Goal: Information Seeking & Learning: Learn about a topic

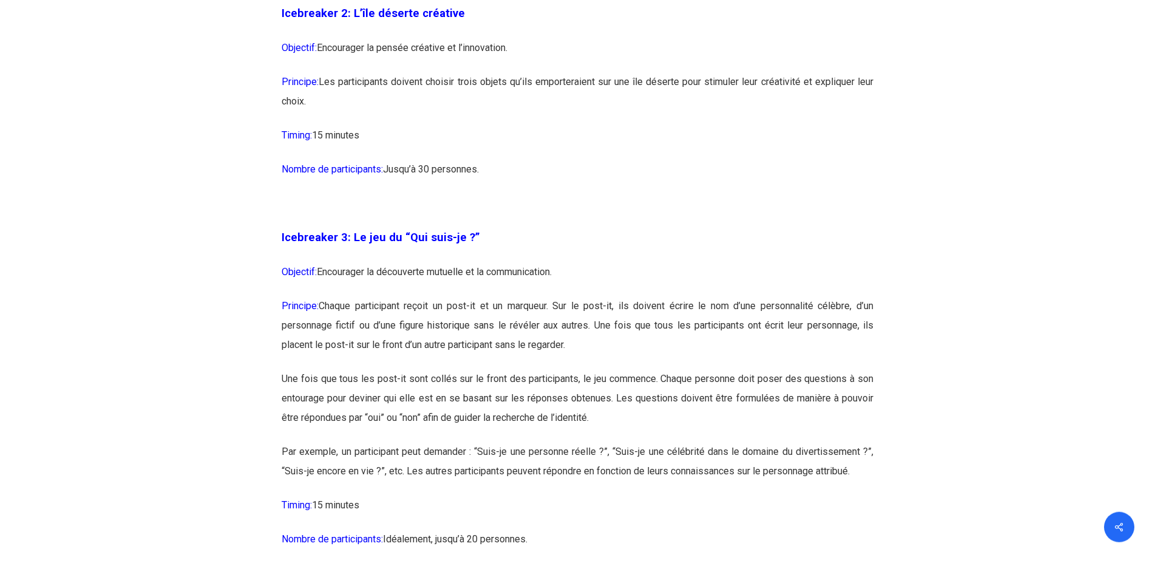
scroll to position [1362, 0]
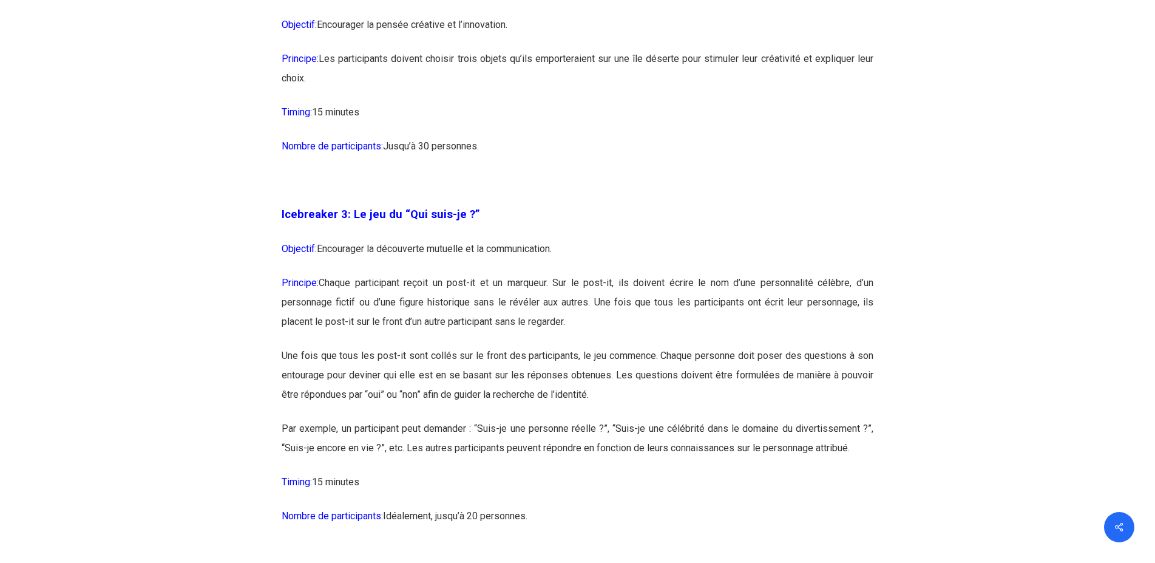
click at [375, 279] on p "Principe: Chaque participant reçoit un post-it et un marqueur. Sur le post-it, …" at bounding box center [578, 309] width 592 height 73
drag, startPoint x: 322, startPoint y: 241, endPoint x: 582, endPoint y: 251, distance: 259.4
click at [582, 251] on p "Objectif: Encourager la découverte mutuelle et la communication." at bounding box center [578, 256] width 592 height 34
click at [542, 293] on p "Principe: Chaque participant reçoit un post-it et un marqueur. Sur le post-it, …" at bounding box center [578, 309] width 592 height 73
drag, startPoint x: 332, startPoint y: 279, endPoint x: 587, endPoint y: 279, distance: 255.0
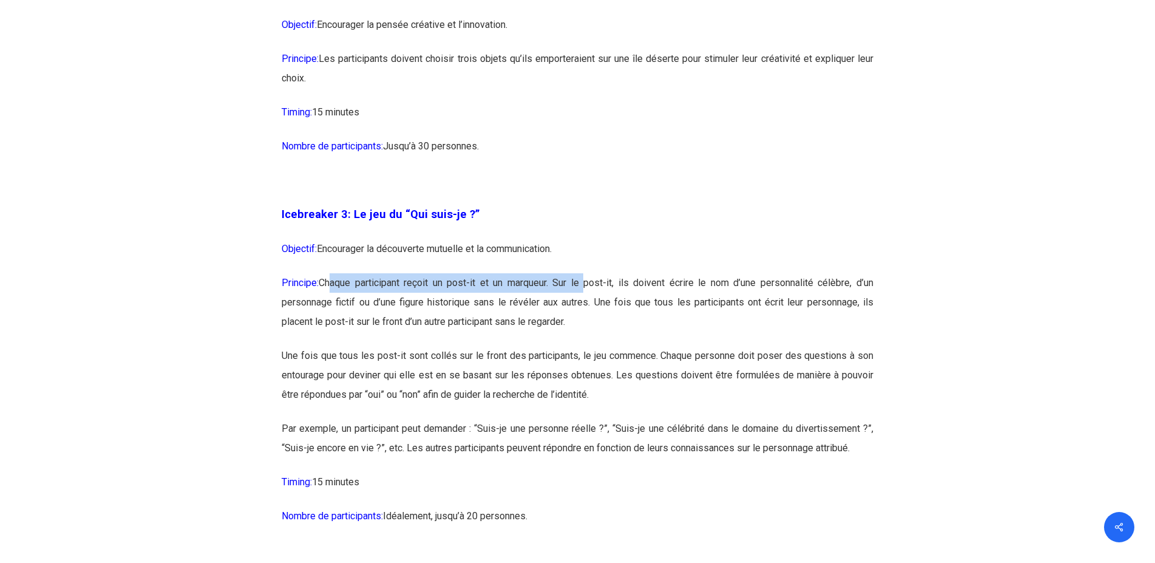
click at [587, 279] on p "Principe: Chaque participant reçoit un post-it et un marqueur. Sur le post-it, …" at bounding box center [578, 309] width 592 height 73
click at [526, 314] on p "Principe: Chaque participant reçoit un post-it et un marqueur. Sur le post-it, …" at bounding box center [578, 309] width 592 height 73
drag, startPoint x: 390, startPoint y: 248, endPoint x: 599, endPoint y: 249, distance: 208.3
click at [599, 249] on p "Objectif: Encourager la découverte mutuelle et la communication." at bounding box center [578, 256] width 592 height 34
click at [478, 308] on p "Principe: Chaque participant reçoit un post-it et un marqueur. Sur le post-it, …" at bounding box center [578, 309] width 592 height 73
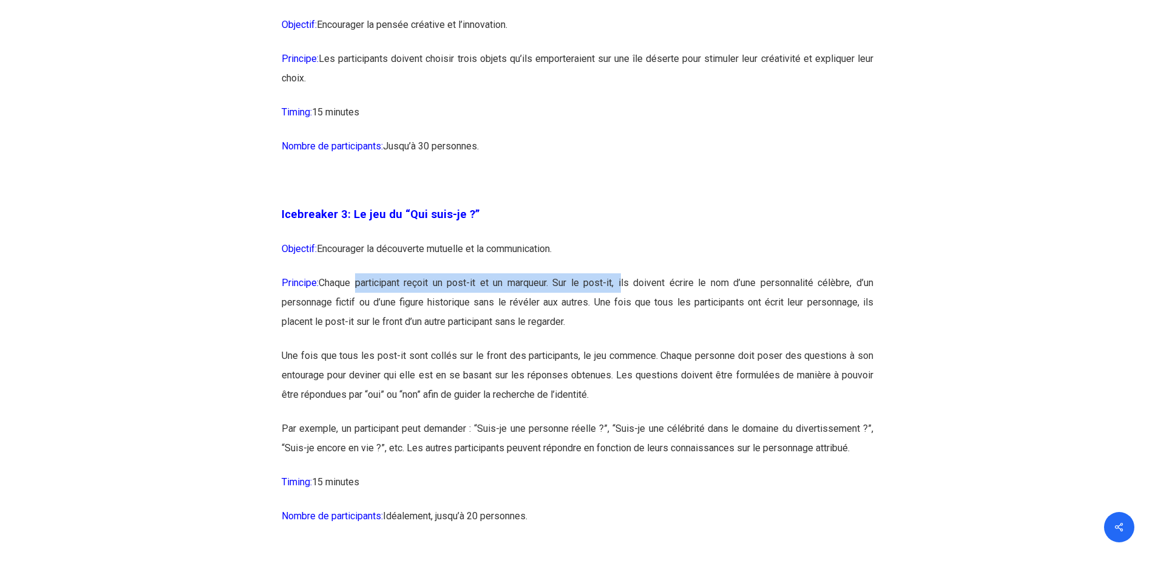
drag, startPoint x: 358, startPoint y: 285, endPoint x: 621, endPoint y: 285, distance: 262.9
click at [621, 285] on p "Principe: Chaque participant reçoit un post-it et un marqueur. Sur le post-it, …" at bounding box center [578, 309] width 592 height 73
click at [599, 307] on p "Principe: Chaque participant reçoit un post-it et un marqueur. Sur le post-it, …" at bounding box center [578, 309] width 592 height 73
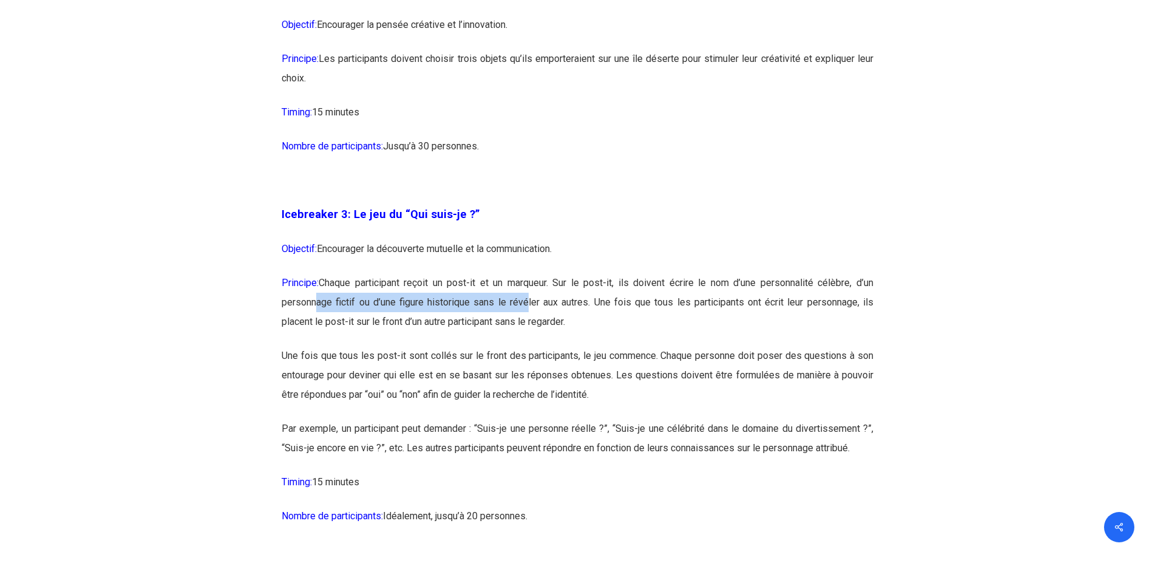
drag, startPoint x: 313, startPoint y: 305, endPoint x: 522, endPoint y: 304, distance: 208.9
click at [522, 304] on p "Principe: Chaque participant reçoit un post-it et un marqueur. Sur le post-it, …" at bounding box center [578, 309] width 592 height 73
click at [511, 315] on p "Principe: Chaque participant reçoit un post-it et un marqueur. Sur le post-it, …" at bounding box center [578, 309] width 592 height 73
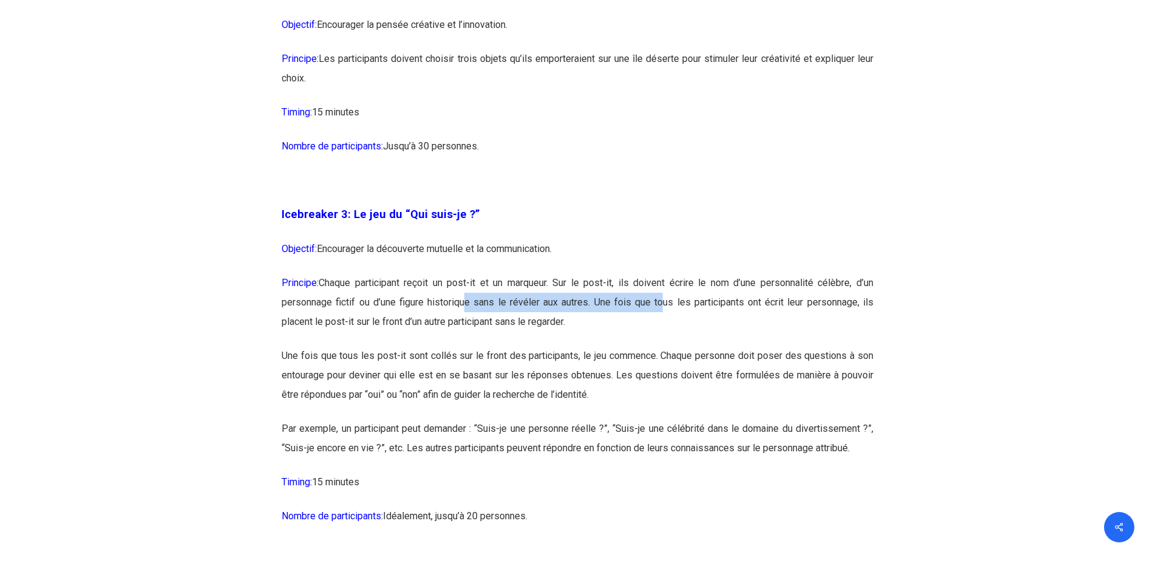
drag, startPoint x: 461, startPoint y: 302, endPoint x: 659, endPoint y: 302, distance: 197.3
click at [659, 302] on p "Principe: Chaque participant reçoit un post-it et un marqueur. Sur le post-it, …" at bounding box center [578, 309] width 592 height 73
click at [631, 324] on p "Principe: Chaque participant reçoit un post-it et un marqueur. Sur le post-it, …" at bounding box center [578, 309] width 592 height 73
drag, startPoint x: 322, startPoint y: 322, endPoint x: 598, endPoint y: 319, distance: 276.3
click at [598, 319] on p "Principe: Chaque participant reçoit un post-it et un marqueur. Sur le post-it, …" at bounding box center [578, 309] width 592 height 73
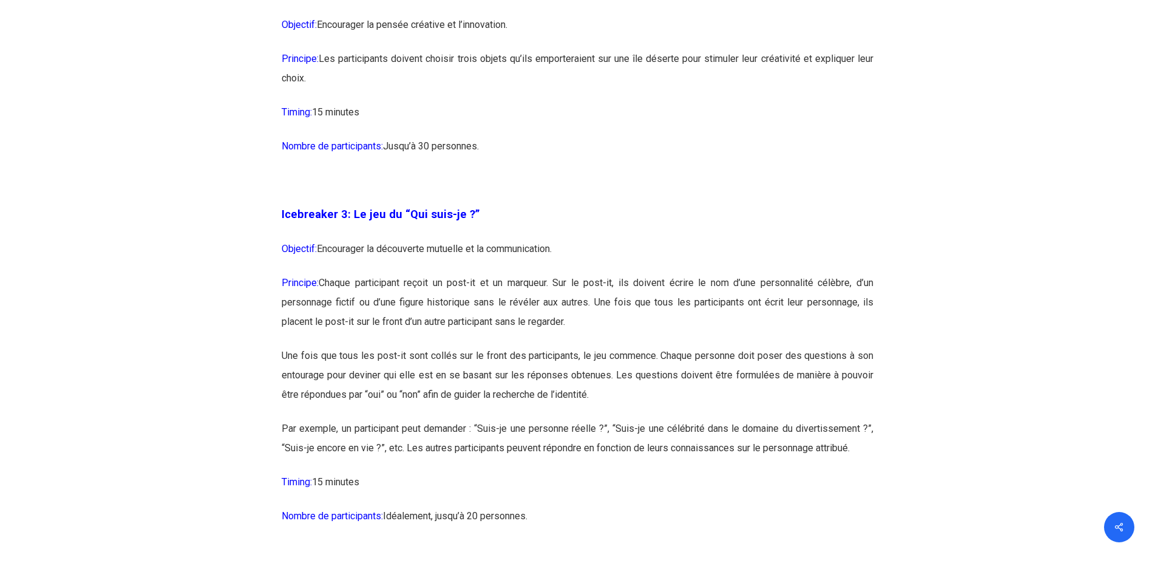
click at [476, 363] on p "Une fois que tous les post-it sont collés sur le front des participants, le jeu…" at bounding box center [578, 382] width 592 height 73
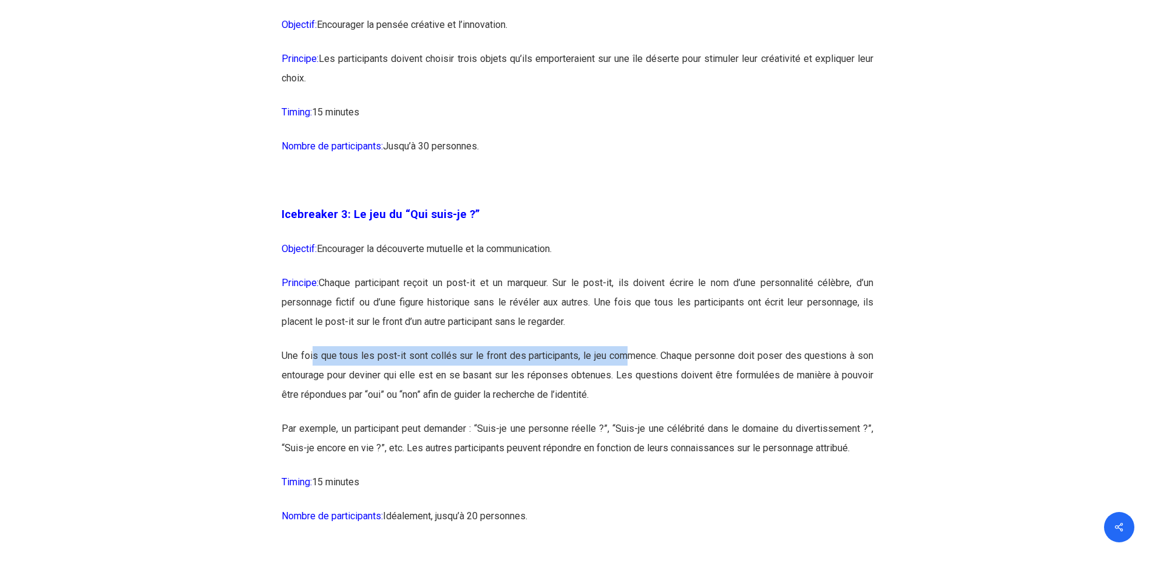
drag, startPoint x: 367, startPoint y: 356, endPoint x: 626, endPoint y: 358, distance: 259.3
click at [626, 358] on p "Une fois que tous les post-it sont collés sur le front des participants, le jeu…" at bounding box center [578, 382] width 592 height 73
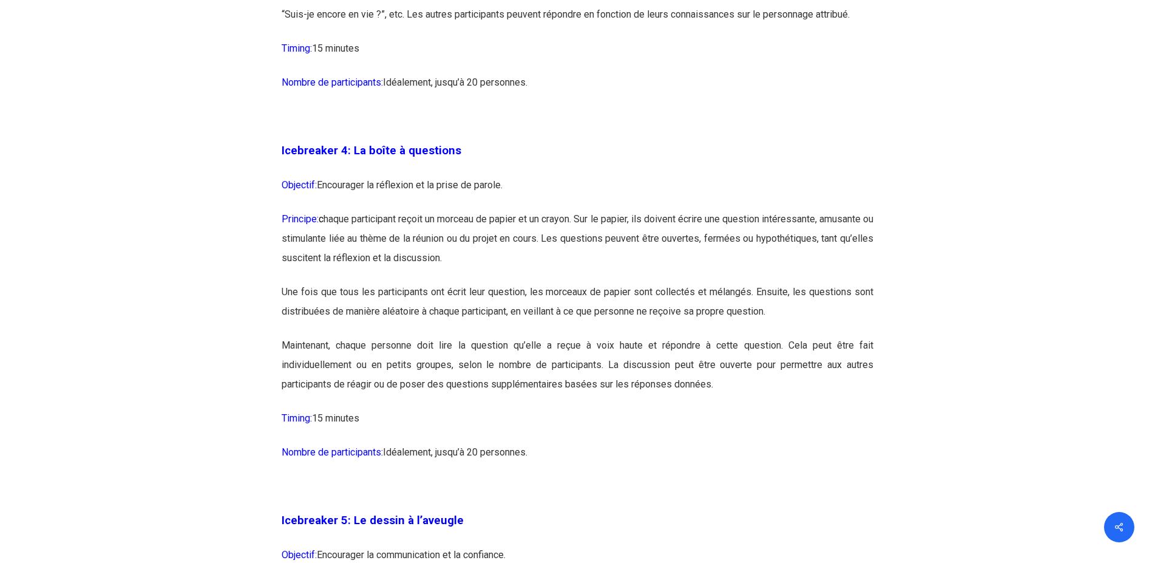
scroll to position [1858, 0]
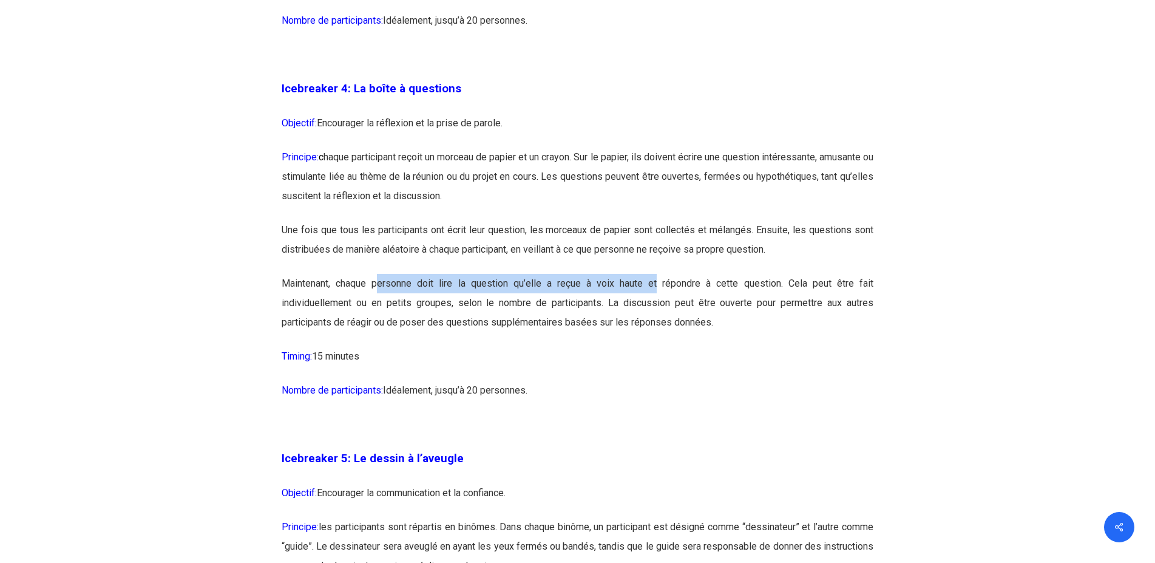
drag, startPoint x: 378, startPoint y: 283, endPoint x: 658, endPoint y: 284, distance: 279.9
click at [658, 284] on p "Maintenant, chaque personne doit lire la question qu’elle a reçue à voix haute …" at bounding box center [578, 310] width 592 height 73
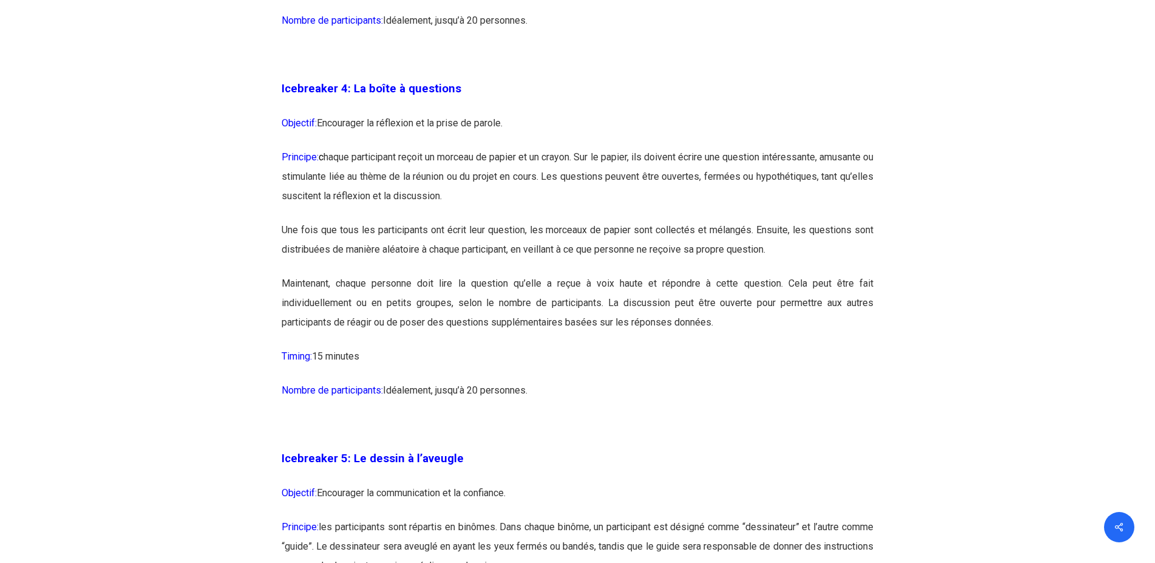
click at [607, 321] on p "Maintenant, chaque personne doit lire la question qu’elle a reçue à voix haute …" at bounding box center [578, 310] width 592 height 73
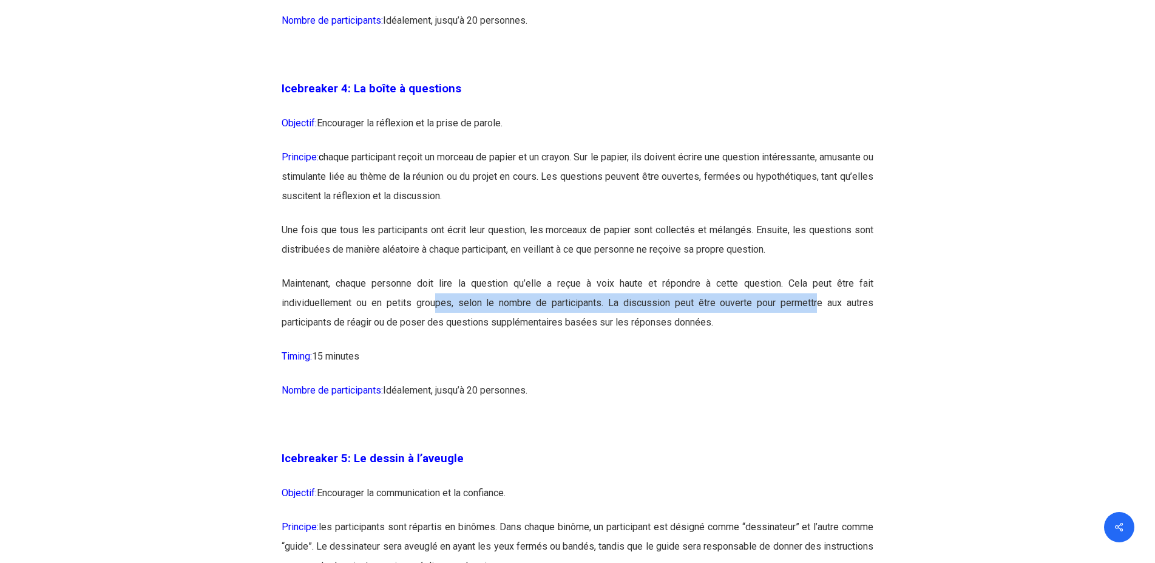
drag, startPoint x: 437, startPoint y: 298, endPoint x: 819, endPoint y: 298, distance: 381.9
click at [819, 298] on p "Maintenant, chaque personne doit lire la question qu’elle a reçue à voix haute …" at bounding box center [578, 310] width 592 height 73
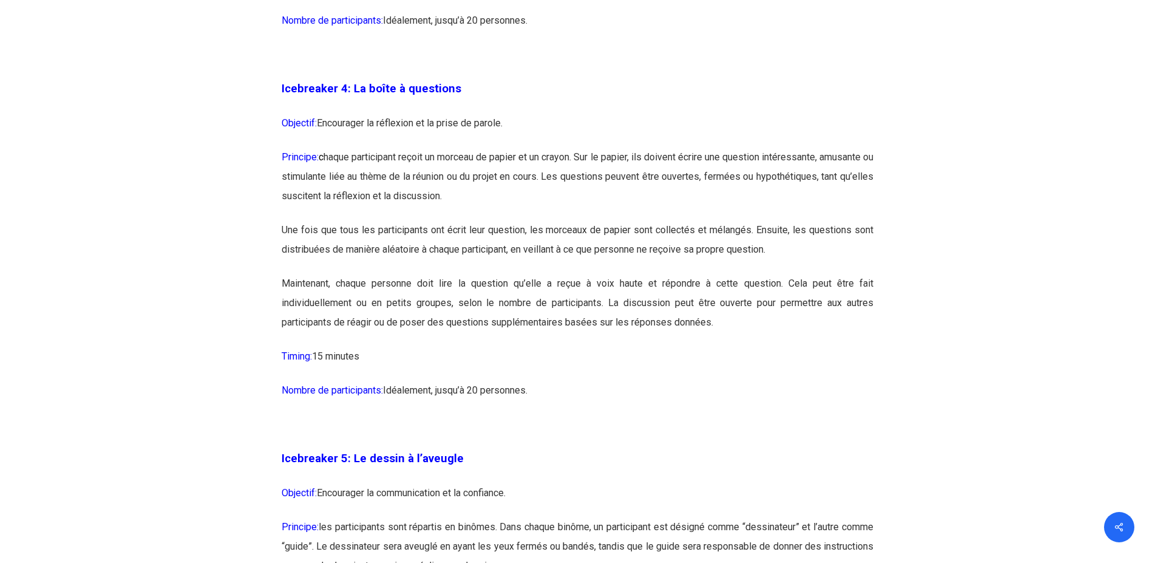
click at [725, 322] on p "Maintenant, chaque personne doit lire la question qu’elle a reçue à voix haute …" at bounding box center [578, 310] width 592 height 73
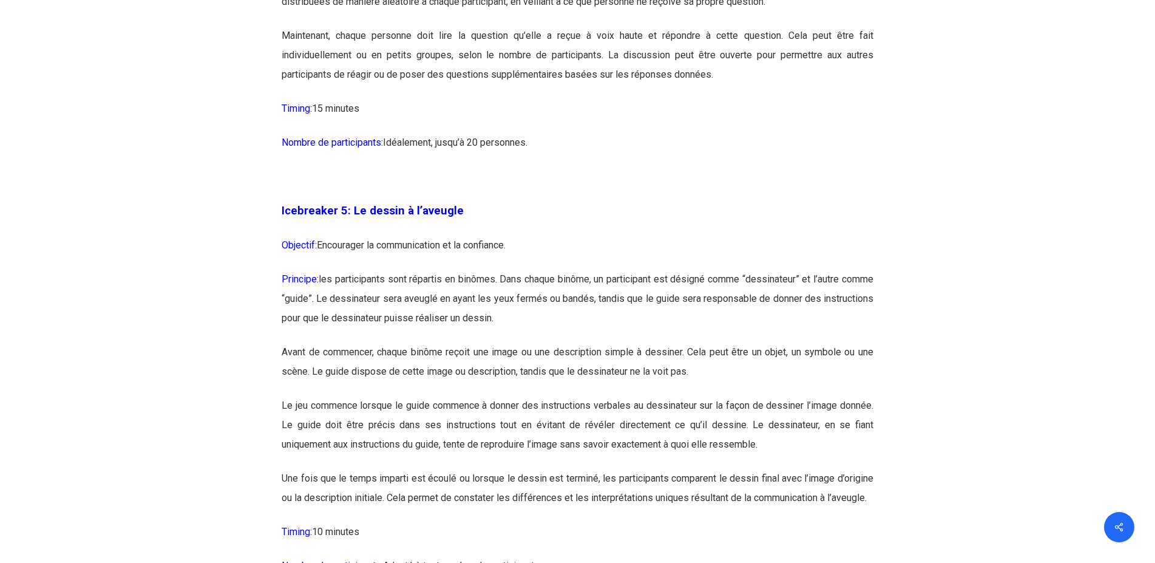
scroll to position [2168, 0]
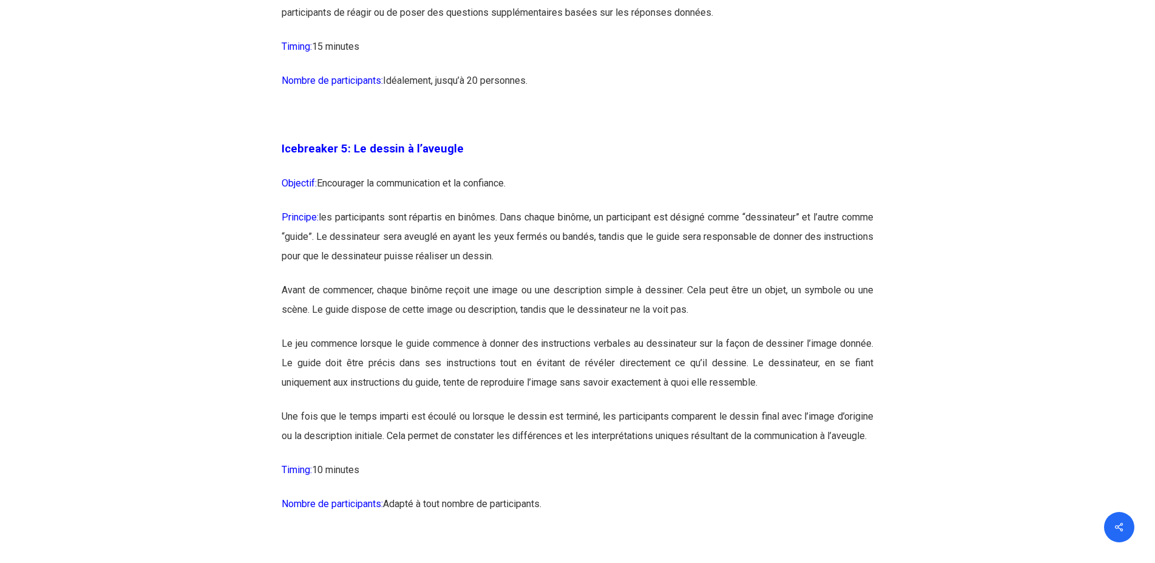
click at [421, 236] on p "Principe: les participants sont répartis en binômes. Dans chaque binôme, un par…" at bounding box center [578, 244] width 592 height 73
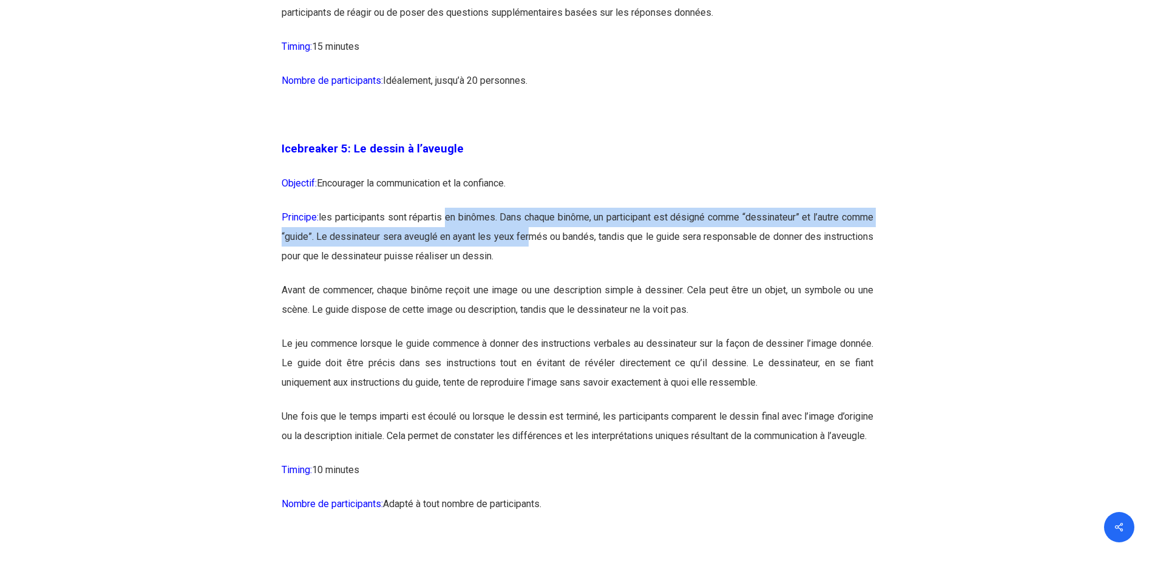
drag, startPoint x: 455, startPoint y: 220, endPoint x: 574, endPoint y: 240, distance: 120.6
click at [574, 240] on p "Principe: les participants sont répartis en binômes. Dans chaque binôme, un par…" at bounding box center [578, 244] width 592 height 73
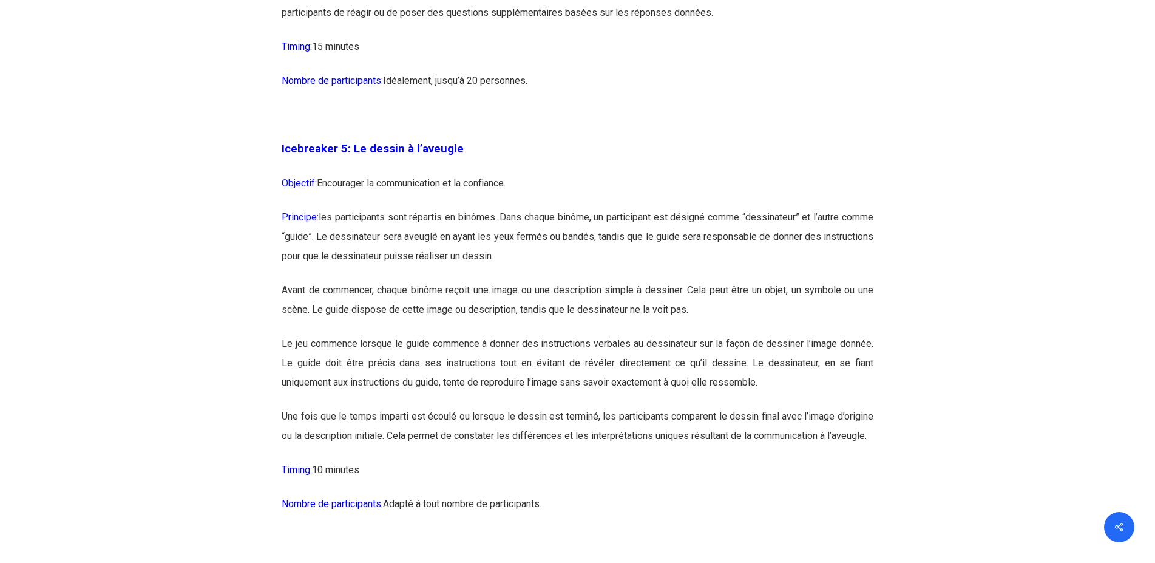
click at [567, 263] on p "Principe: les participants sont répartis en binômes. Dans chaque binôme, un par…" at bounding box center [578, 244] width 592 height 73
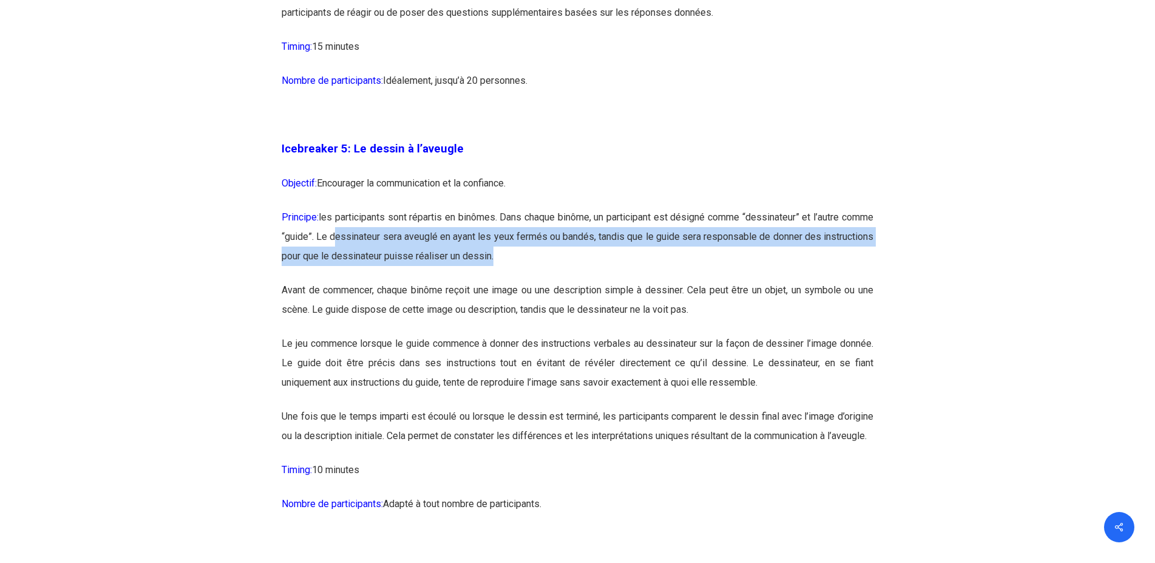
drag, startPoint x: 371, startPoint y: 238, endPoint x: 565, endPoint y: 253, distance: 194.3
click at [565, 253] on p "Principe: les participants sont répartis en binômes. Dans chaque binôme, un par…" at bounding box center [578, 244] width 592 height 73
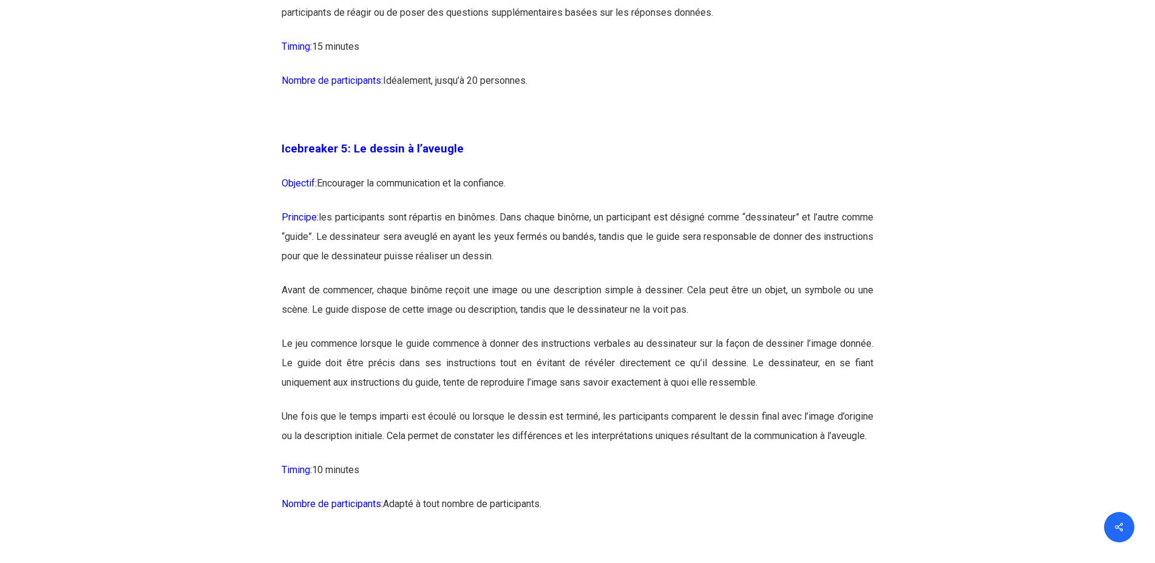
click at [564, 273] on p "Principe: les participants sont répartis en binômes. Dans chaque binôme, un par…" at bounding box center [578, 244] width 592 height 73
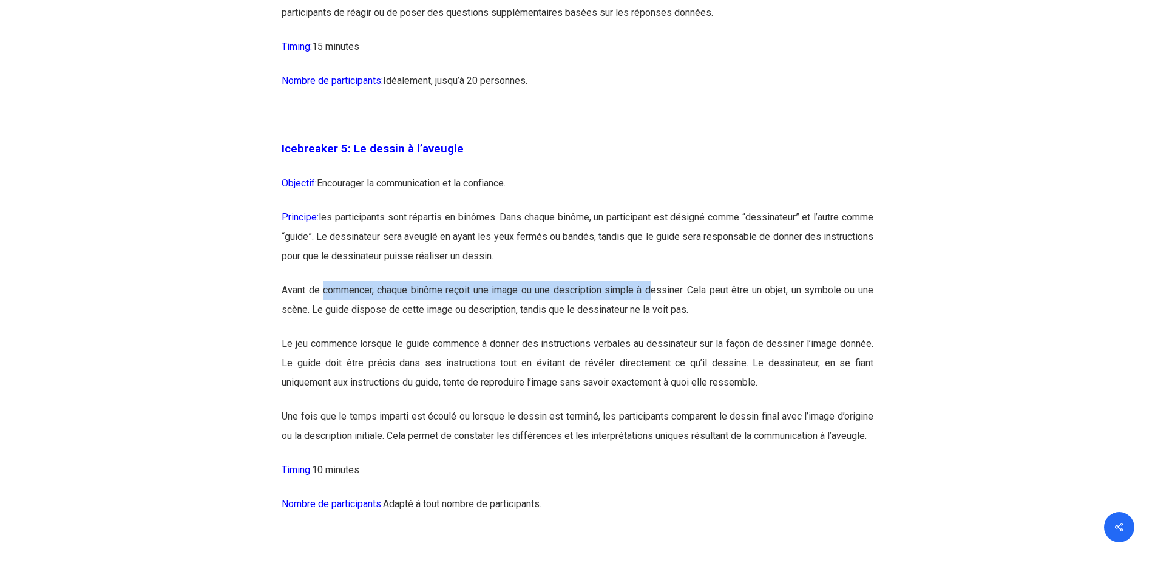
drag, startPoint x: 325, startPoint y: 296, endPoint x: 650, endPoint y: 296, distance: 325.4
click at [650, 296] on p "Avant de commencer, chaque binôme reçoit une image ou une description simple à …" at bounding box center [578, 307] width 592 height 53
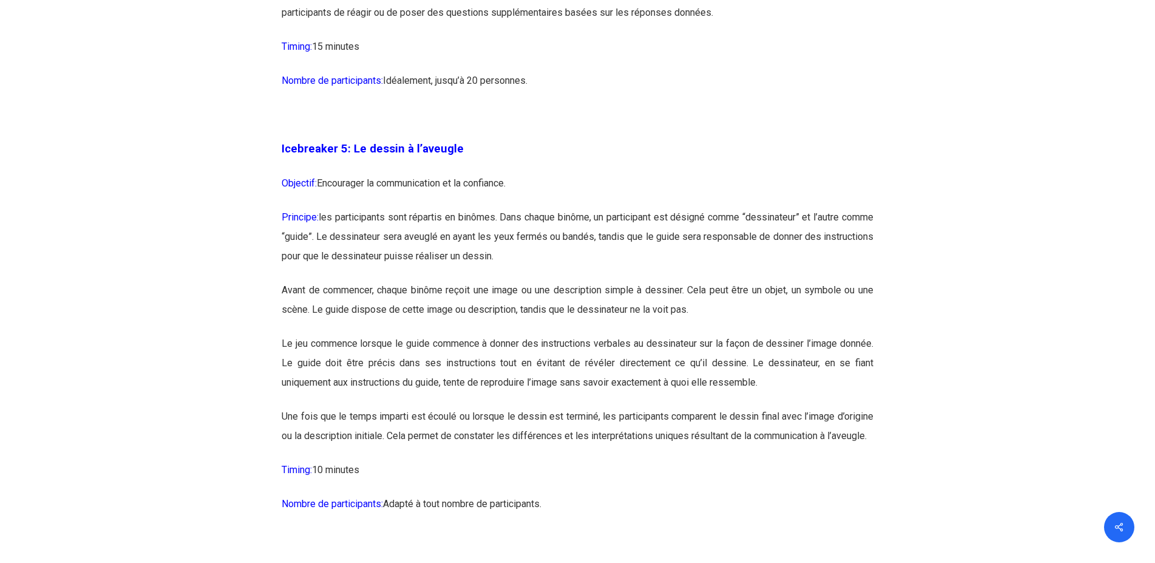
click at [644, 325] on p "Avant de commencer, chaque binôme reçoit une image ou une description simple à …" at bounding box center [578, 307] width 592 height 53
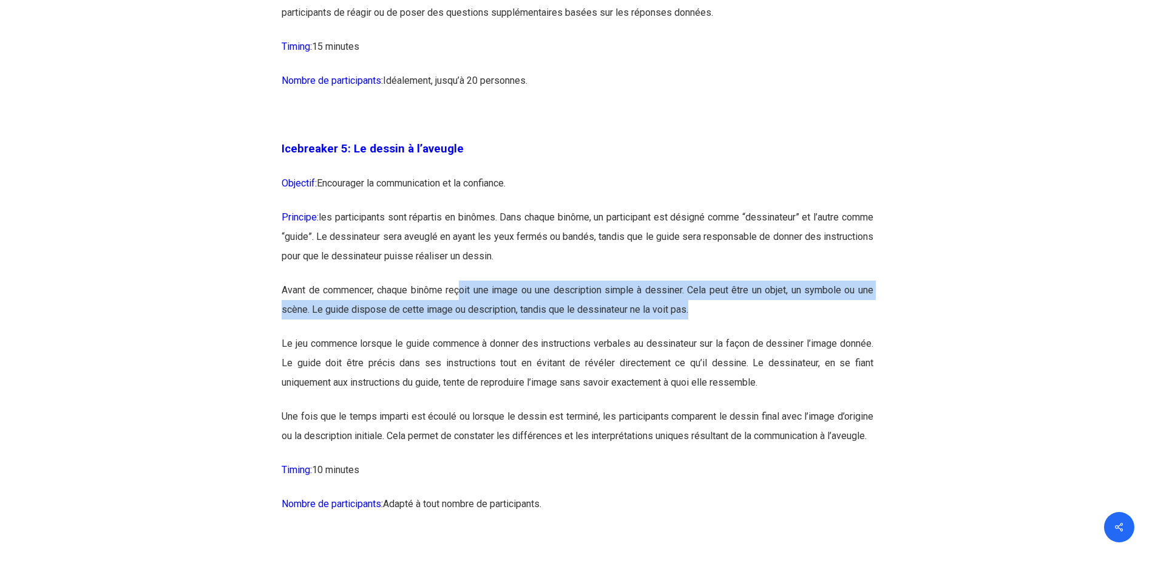
drag, startPoint x: 462, startPoint y: 287, endPoint x: 723, endPoint y: 300, distance: 260.8
click at [723, 300] on p "Avant de commencer, chaque binôme reçoit une image ou une description simple à …" at bounding box center [578, 307] width 592 height 53
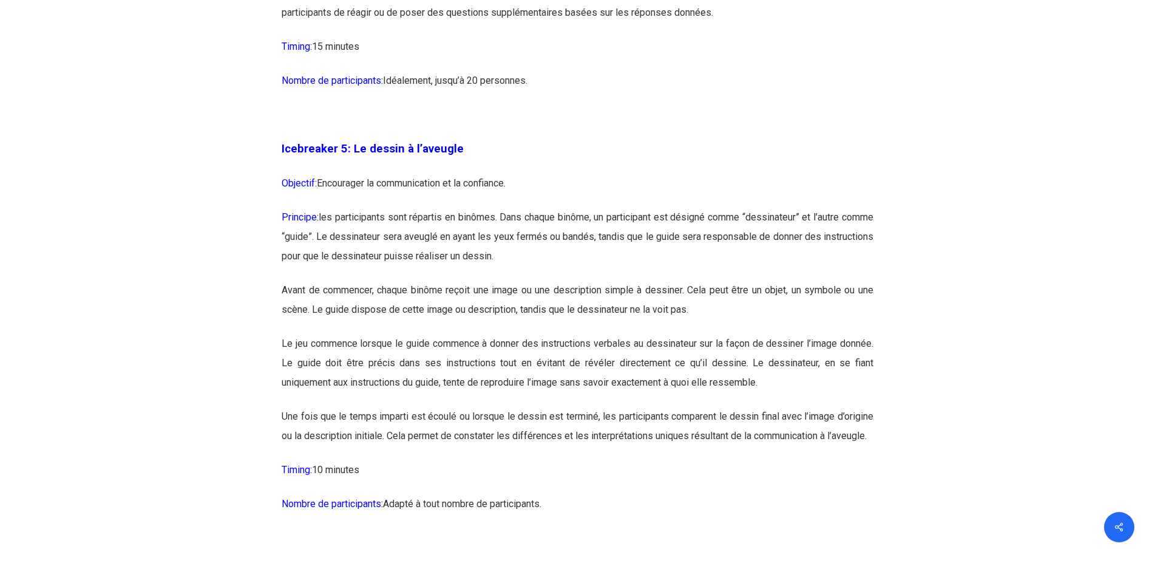
click at [625, 336] on p "Le jeu commence lorsque le guide commence à donner des instructions verbales au…" at bounding box center [578, 370] width 592 height 73
drag, startPoint x: 335, startPoint y: 313, endPoint x: 614, endPoint y: 313, distance: 279.3
click at [614, 313] on p "Avant de commencer, chaque binôme reçoit une image ou une description simple à …" at bounding box center [578, 307] width 592 height 53
click at [574, 355] on p "Le jeu commence lorsque le guide commence à donner des instructions verbales au…" at bounding box center [578, 370] width 592 height 73
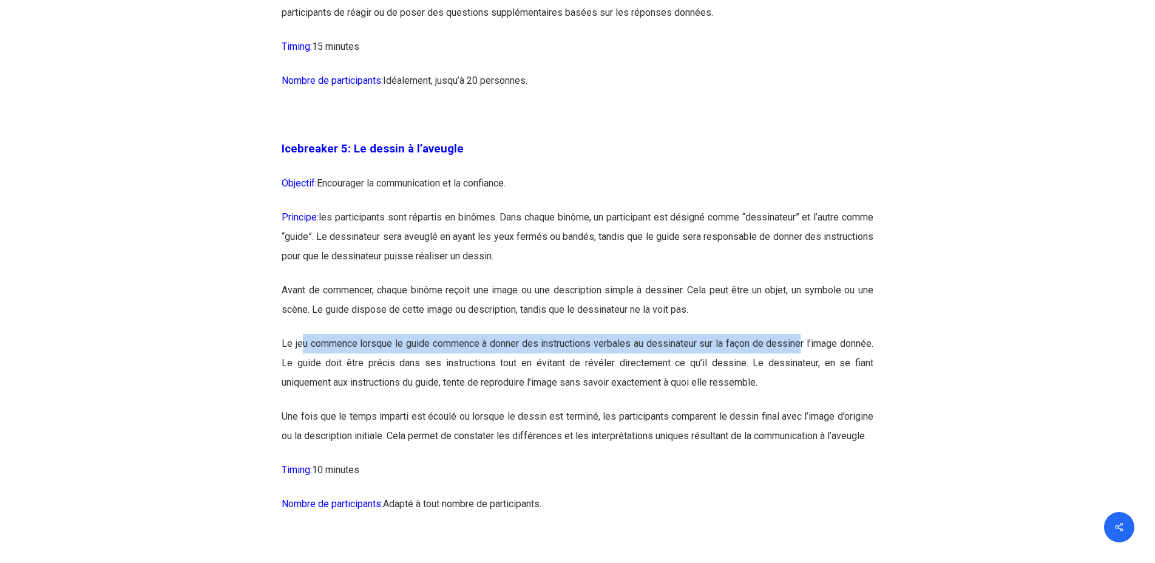
drag, startPoint x: 304, startPoint y: 338, endPoint x: 797, endPoint y: 344, distance: 493.7
click at [797, 344] on p "Le jeu commence lorsque le guide commence à donner des instructions verbales au…" at bounding box center [578, 370] width 592 height 73
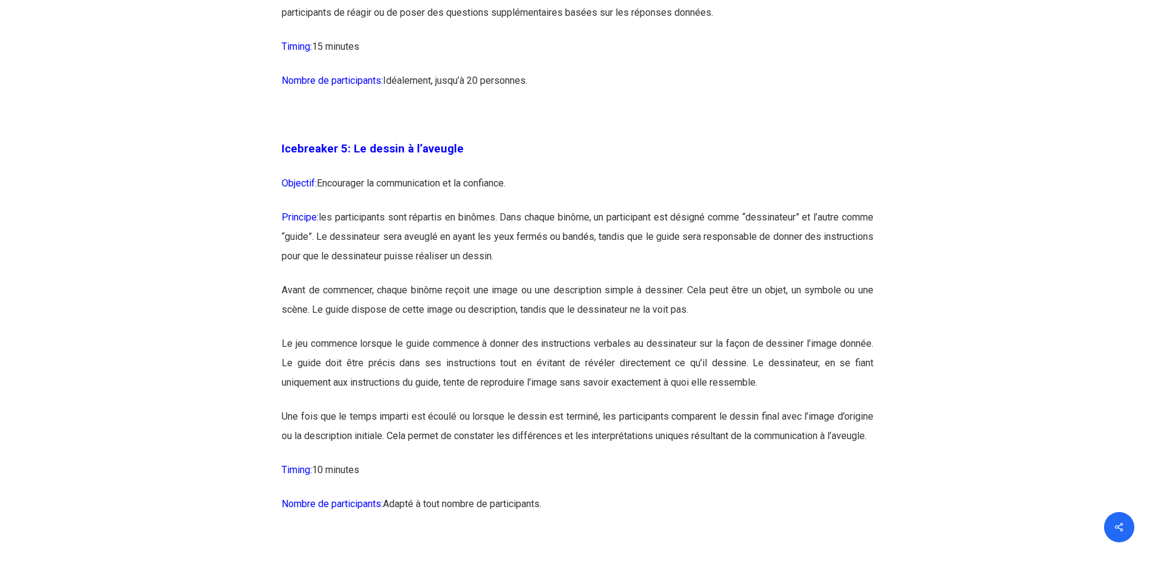
drag, startPoint x: 736, startPoint y: 381, endPoint x: 614, endPoint y: 375, distance: 122.2
click at [733, 381] on p "Le jeu commence lorsque le guide commence à donner des instructions verbales au…" at bounding box center [578, 370] width 592 height 73
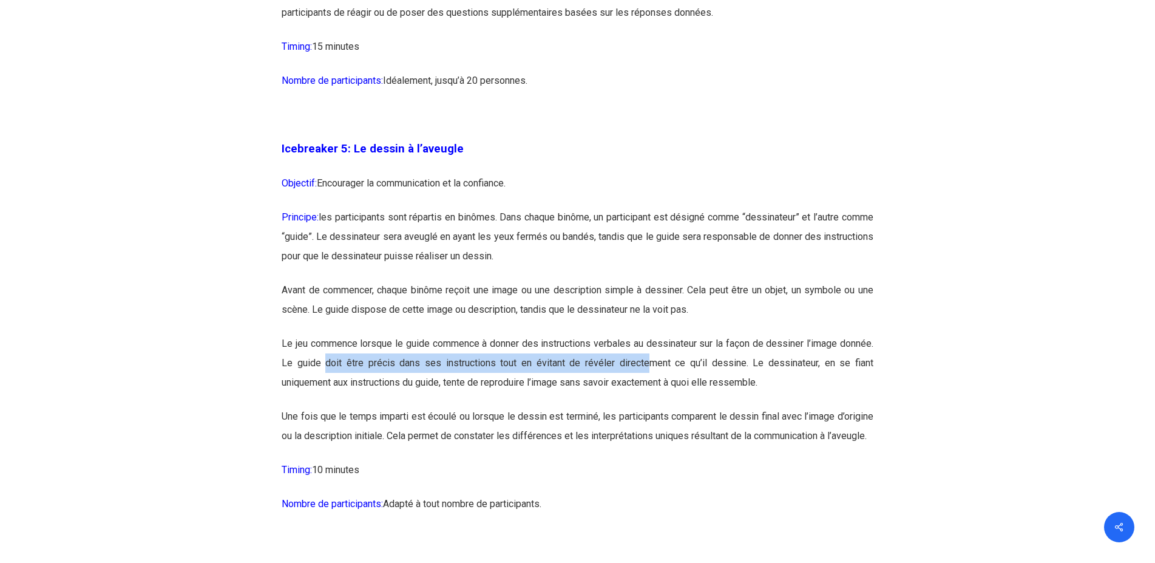
drag, startPoint x: 326, startPoint y: 363, endPoint x: 648, endPoint y: 363, distance: 322.4
click at [648, 363] on p "Le jeu commence lorsque le guide commence à donner des instructions verbales au…" at bounding box center [578, 370] width 592 height 73
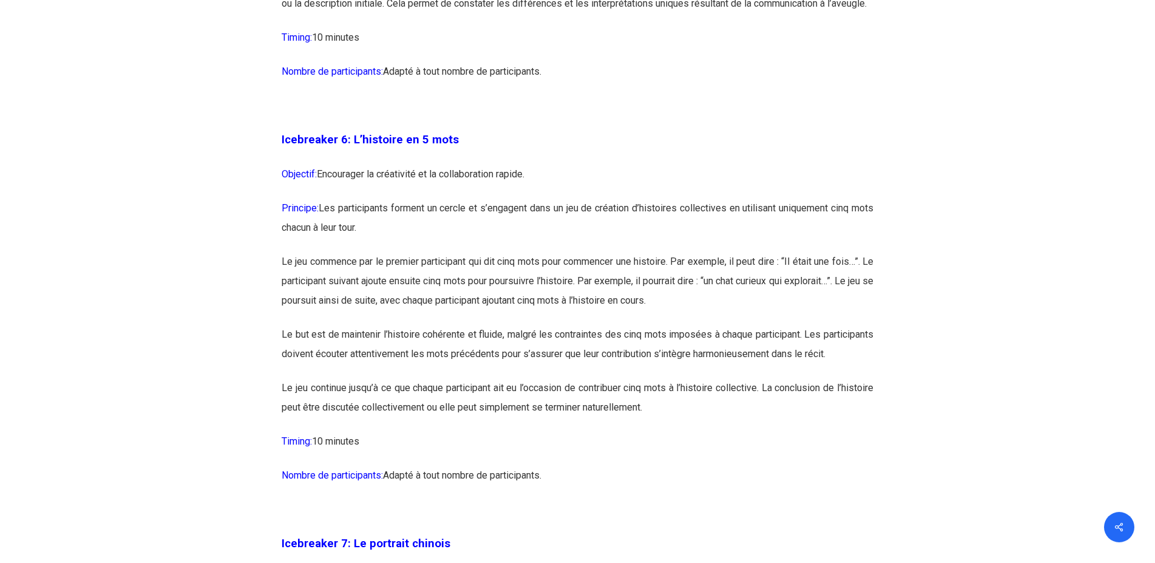
scroll to position [2601, 0]
drag, startPoint x: 427, startPoint y: 220, endPoint x: 615, endPoint y: 226, distance: 188.3
click at [615, 226] on p "Principe: Les participants forment un cercle et s’engagent dans un jeu de créat…" at bounding box center [578, 223] width 592 height 53
click at [629, 243] on p "Principe: Les participants forment un cercle et s’engagent dans un jeu de créat…" at bounding box center [578, 223] width 592 height 53
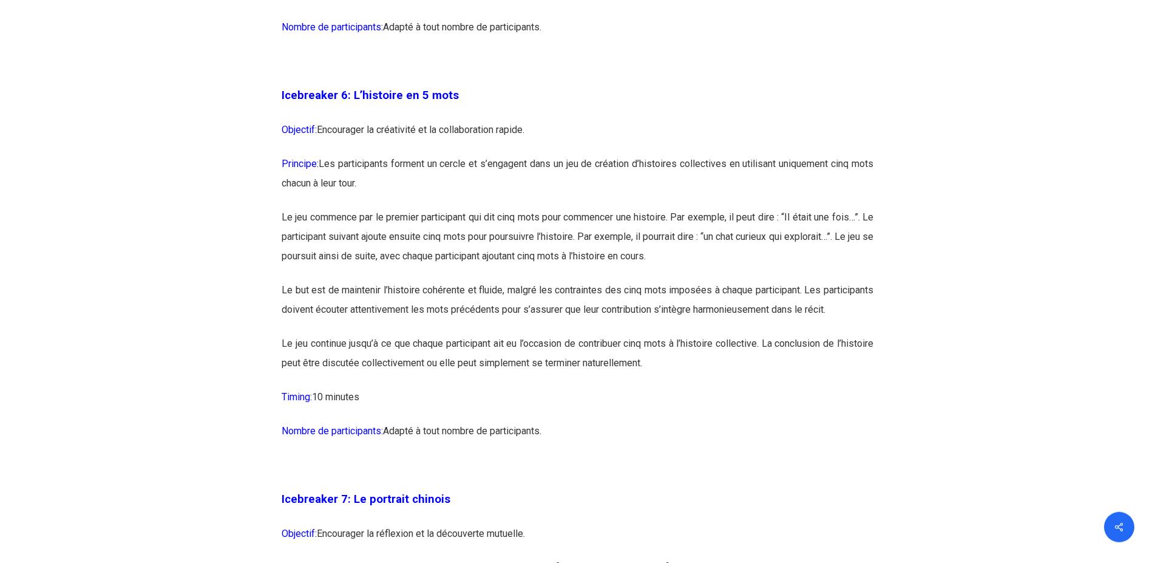
scroll to position [2663, 0]
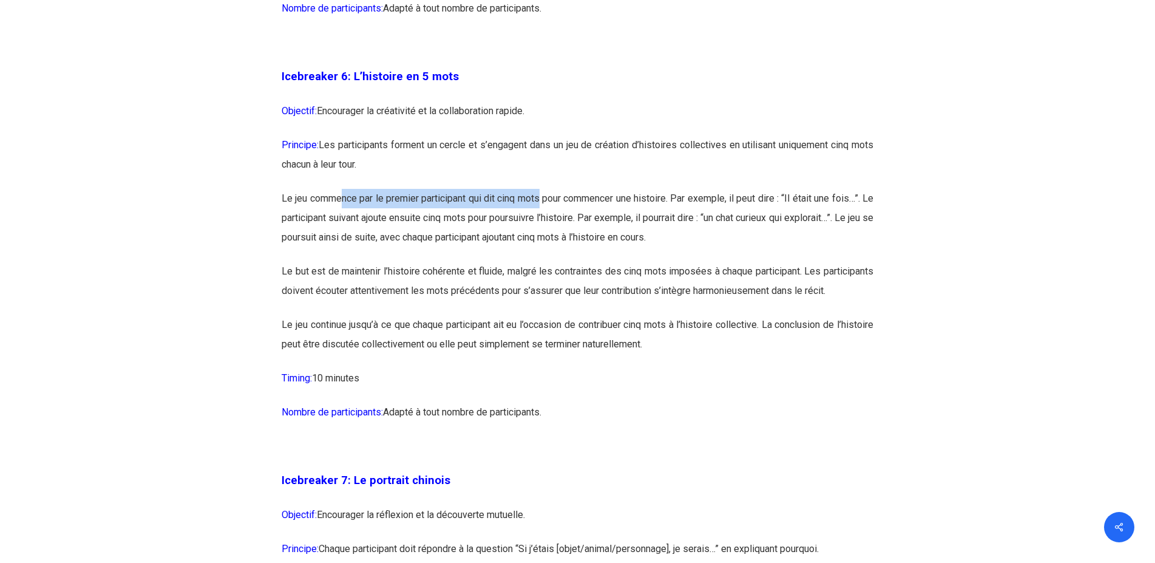
drag, startPoint x: 343, startPoint y: 219, endPoint x: 545, endPoint y: 219, distance: 201.6
click at [545, 219] on p "Le jeu commence par le premier participant qui dit cinq mots pour commencer une…" at bounding box center [578, 225] width 592 height 73
click at [549, 247] on p "Le jeu commence par le premier participant qui dit cinq mots pour commencer une…" at bounding box center [578, 225] width 592 height 73
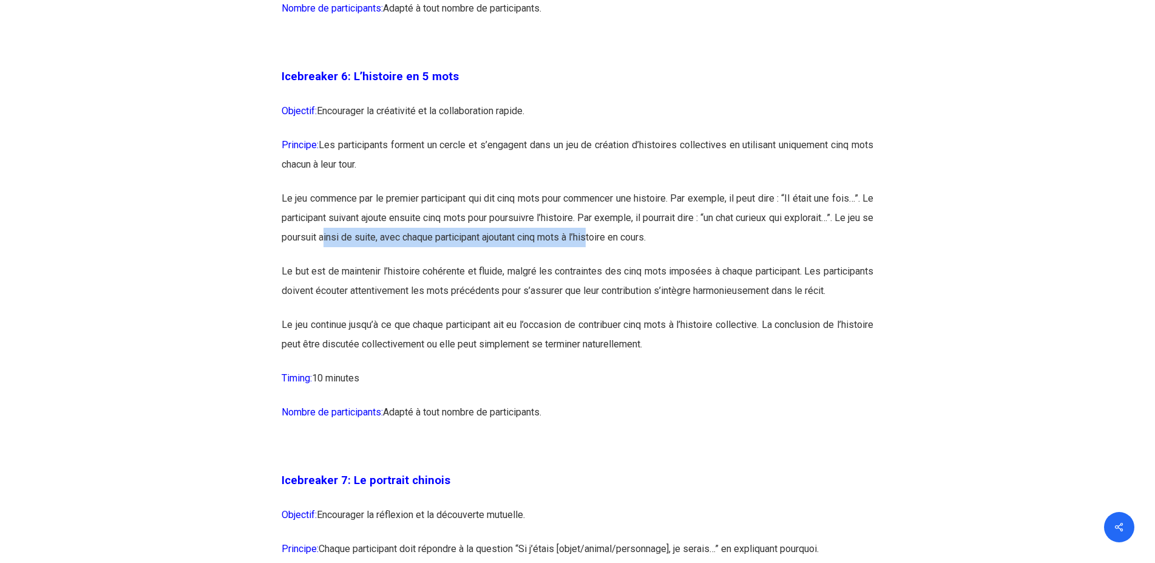
drag, startPoint x: 408, startPoint y: 264, endPoint x: 623, endPoint y: 265, distance: 214.9
click at [623, 262] on p "Le jeu commence par le premier participant qui dit cinq mots pour commencer une…" at bounding box center [578, 225] width 592 height 73
click at [535, 297] on p "Le but est de maintenir l’histoire cohérente et fluide, malgré les contraintes …" at bounding box center [578, 288] width 592 height 53
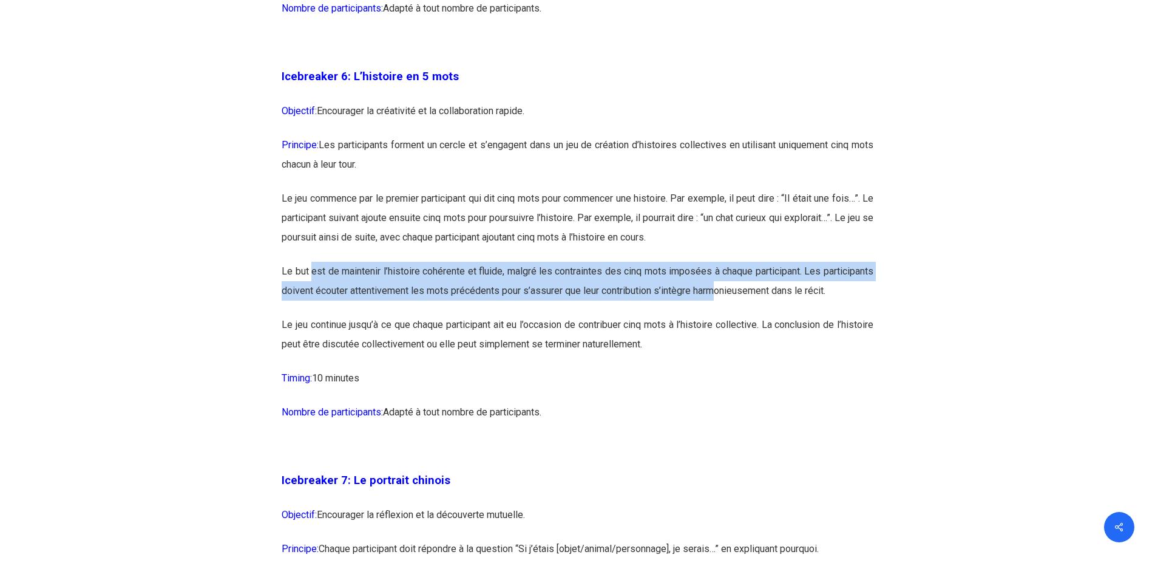
drag, startPoint x: 318, startPoint y: 294, endPoint x: 783, endPoint y: 307, distance: 464.6
click at [783, 307] on p "Le but est de maintenir l’histoire cohérente et fluide, malgré les contraintes …" at bounding box center [578, 288] width 592 height 53
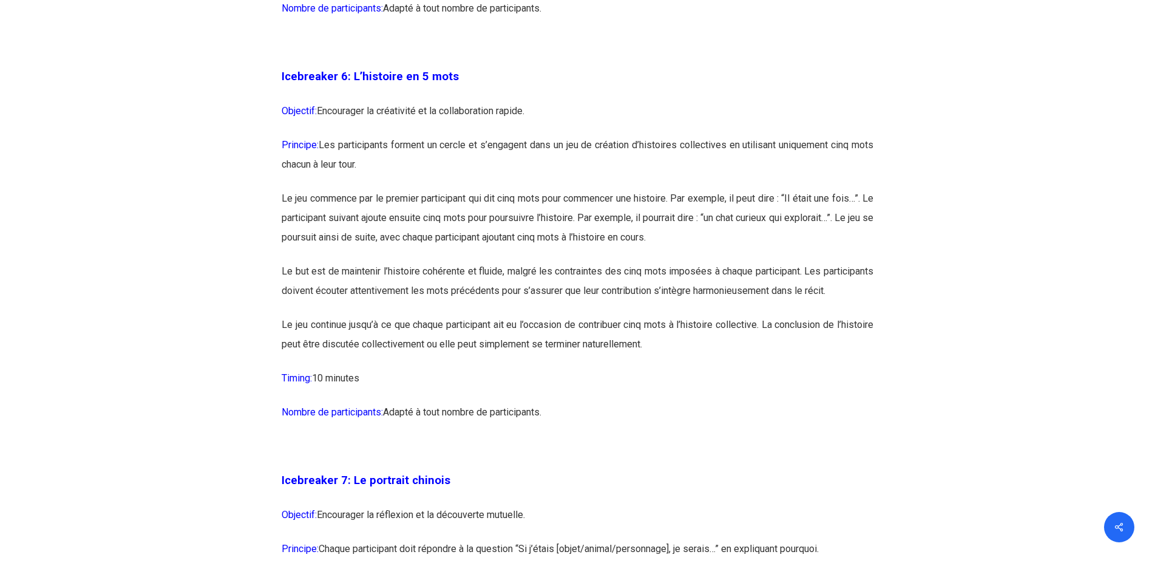
click at [582, 315] on p "Le but est de maintenir l’histoire cohérente et fluide, malgré les contraintes …" at bounding box center [578, 288] width 592 height 53
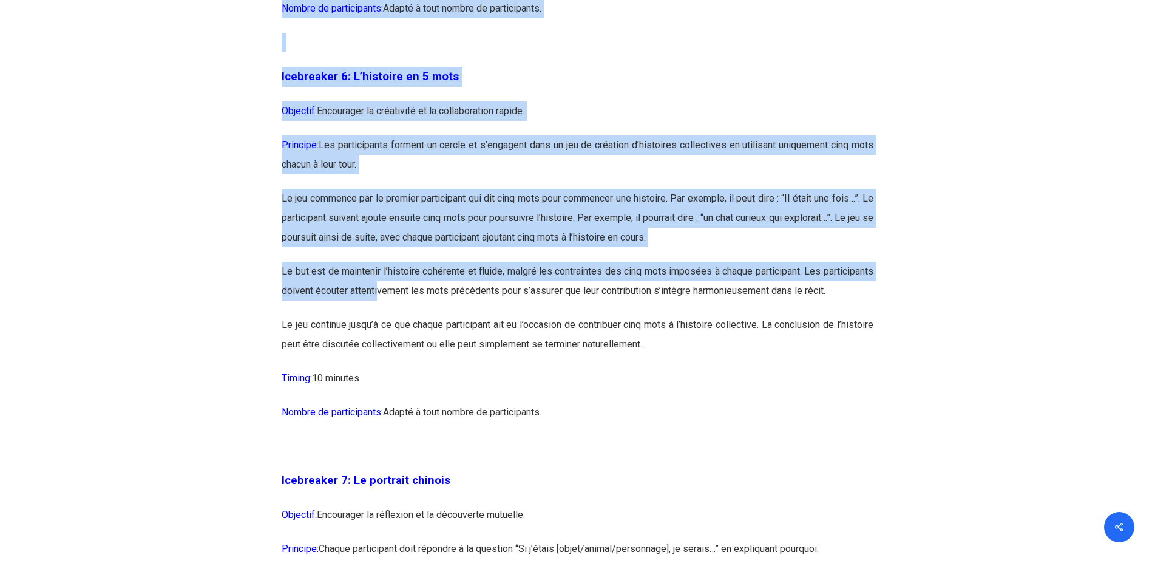
drag, startPoint x: 437, startPoint y: 310, endPoint x: 890, endPoint y: 310, distance: 453.5
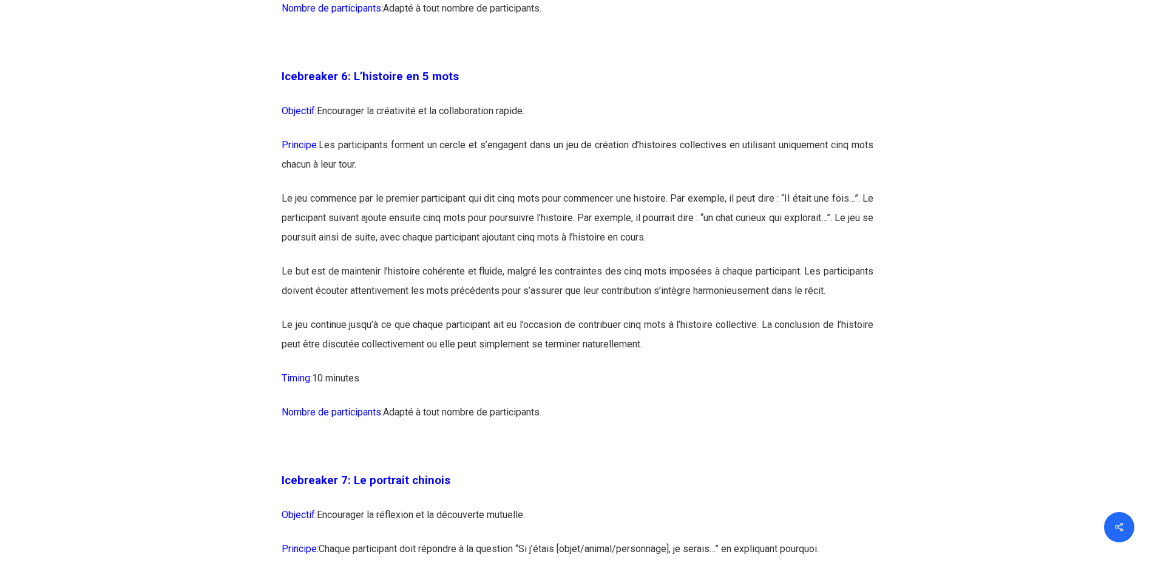
click at [750, 358] on p "Le jeu continue jusqu’à ce que chaque participant ait eu l’occasion de contribu…" at bounding box center [578, 341] width 592 height 53
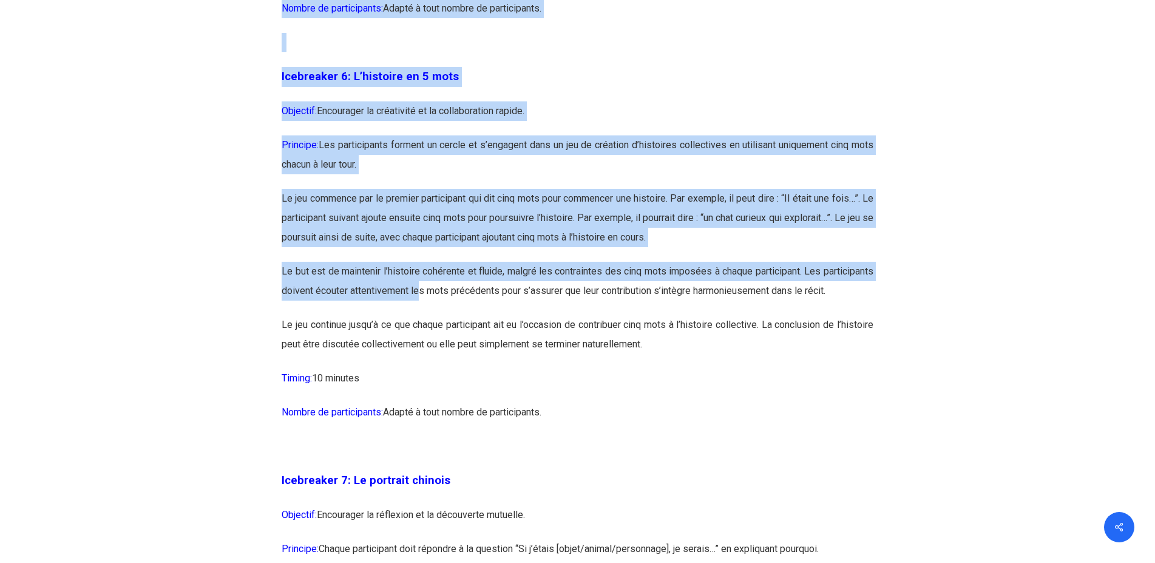
drag, startPoint x: 475, startPoint y: 314, endPoint x: 896, endPoint y: 314, distance: 421.4
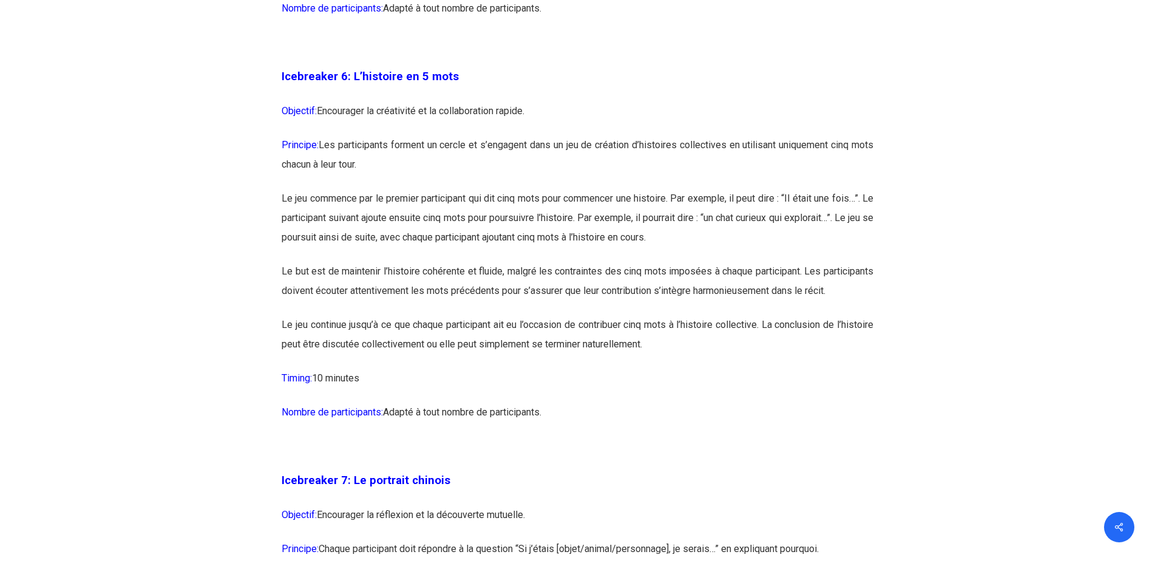
click at [767, 315] on p "Le but est de maintenir l’histoire cohérente et fluide, malgré les contraintes …" at bounding box center [578, 288] width 592 height 53
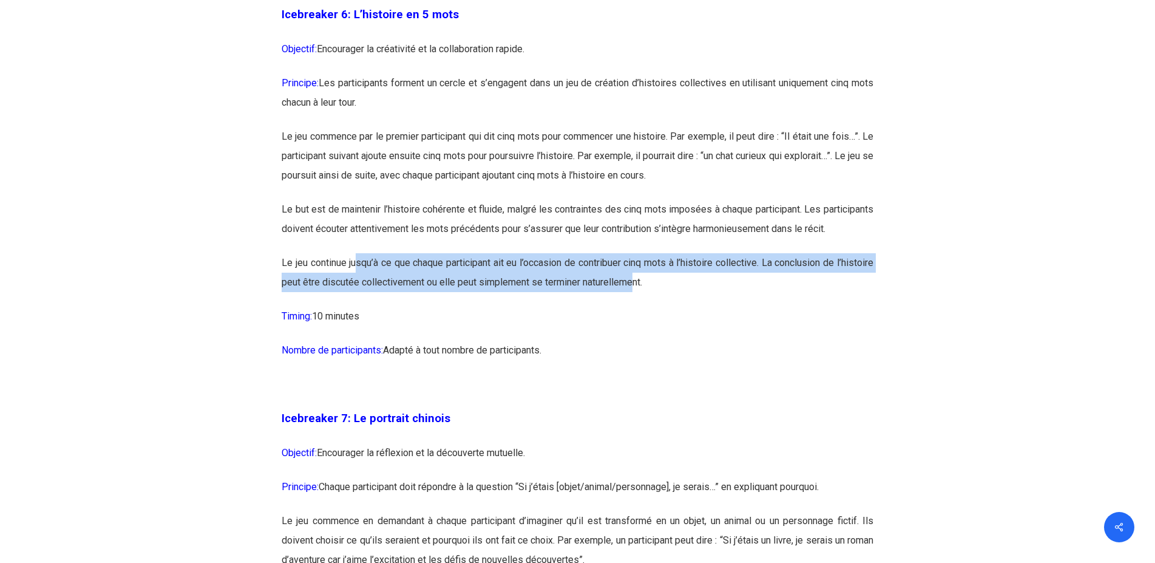
drag, startPoint x: 364, startPoint y: 303, endPoint x: 675, endPoint y: 313, distance: 311.6
click at [675, 307] on p "Le jeu continue jusqu’à ce que chaque participant ait eu l’occasion de contribu…" at bounding box center [578, 279] width 592 height 53
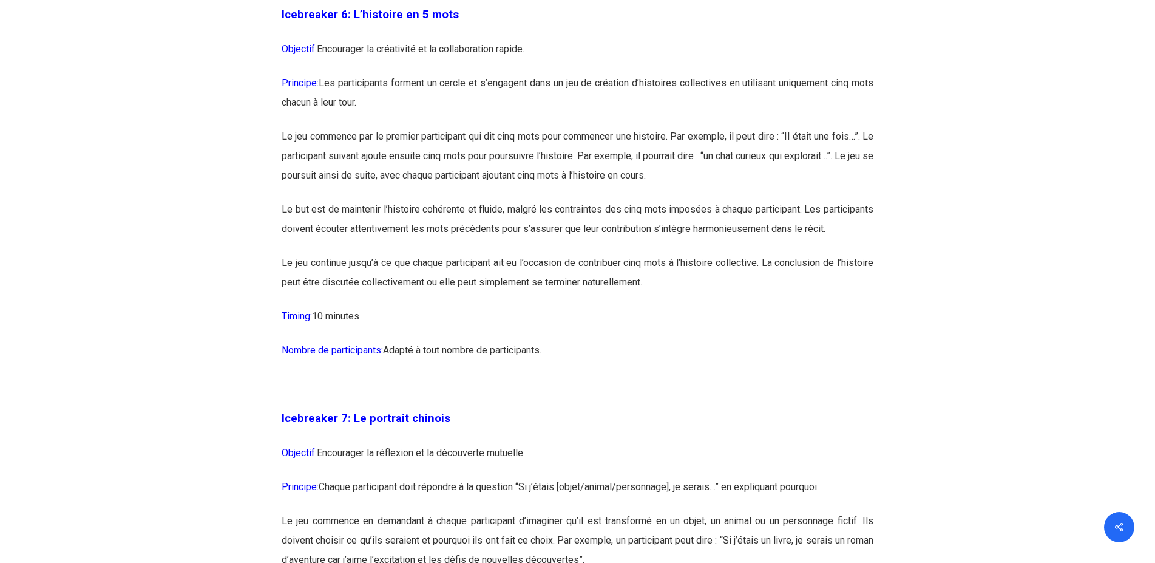
click at [707, 307] on p "Le jeu continue jusqu’à ce que chaque participant ait eu l’occasion de contribu…" at bounding box center [578, 279] width 592 height 53
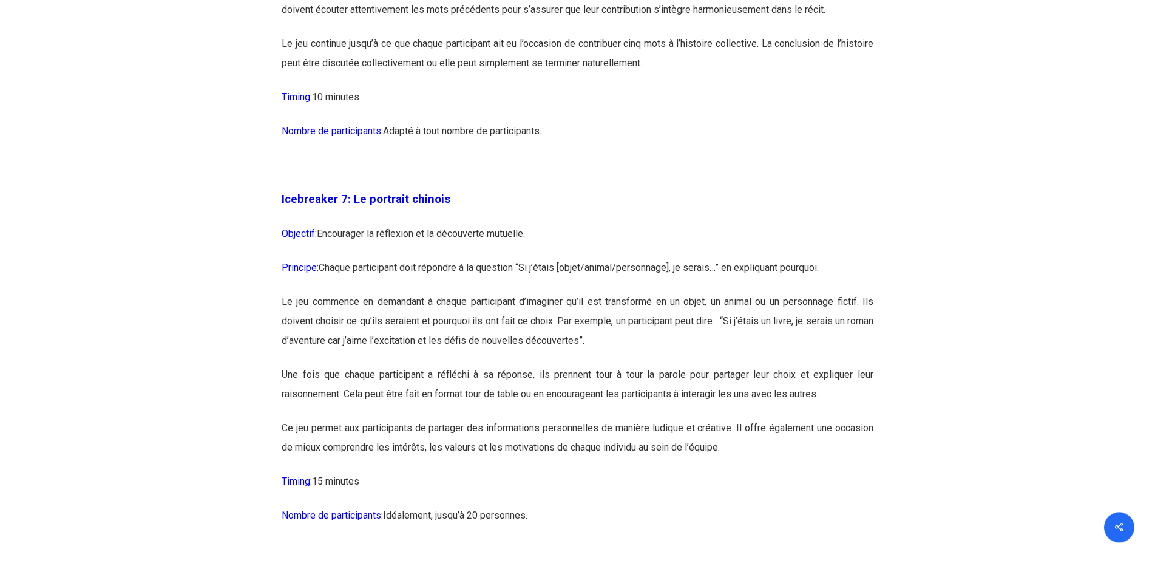
scroll to position [2973, 0]
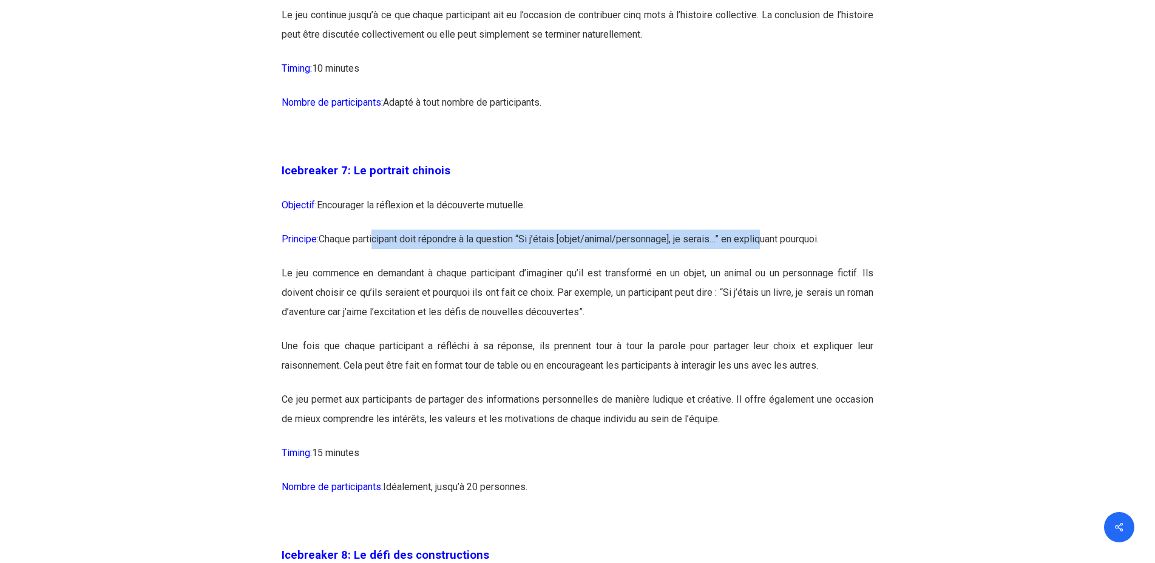
drag, startPoint x: 378, startPoint y: 276, endPoint x: 772, endPoint y: 274, distance: 393.4
click at [772, 264] on p "Principe: Chaque participant doit répondre à la question “Si j’étais [objet/ani…" at bounding box center [578, 247] width 592 height 34
click at [707, 316] on p "Le jeu commence en demandant à chaque participant d’imaginer qu’il est transfor…" at bounding box center [578, 300] width 592 height 73
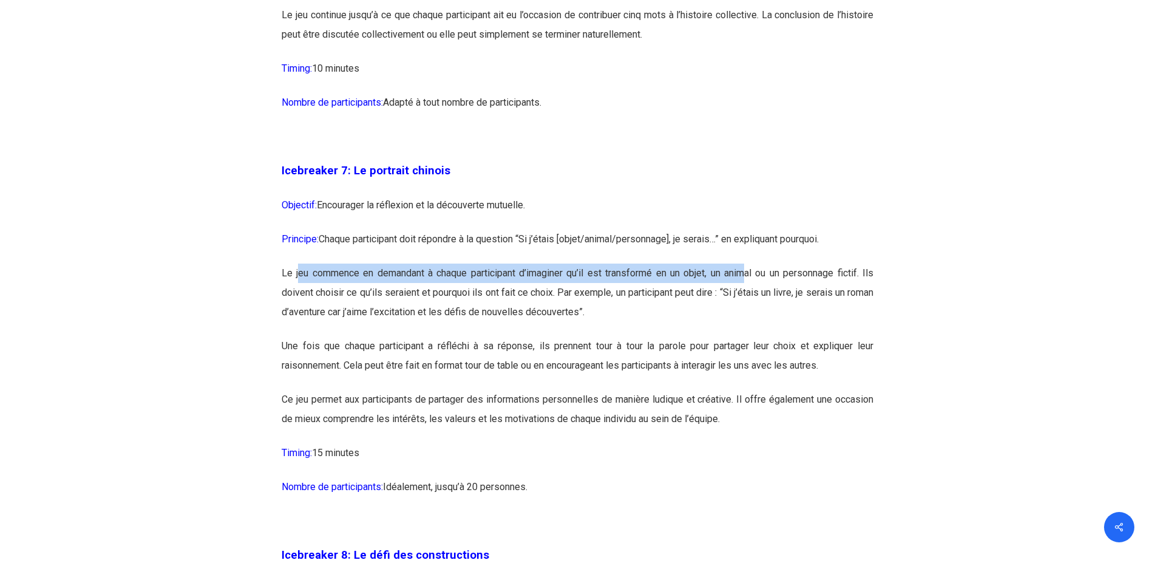
drag, startPoint x: 313, startPoint y: 315, endPoint x: 747, endPoint y: 315, distance: 434.1
click at [747, 315] on p "Le jeu commence en demandant à chaque participant d’imaginer qu’il est transfor…" at bounding box center [578, 300] width 592 height 73
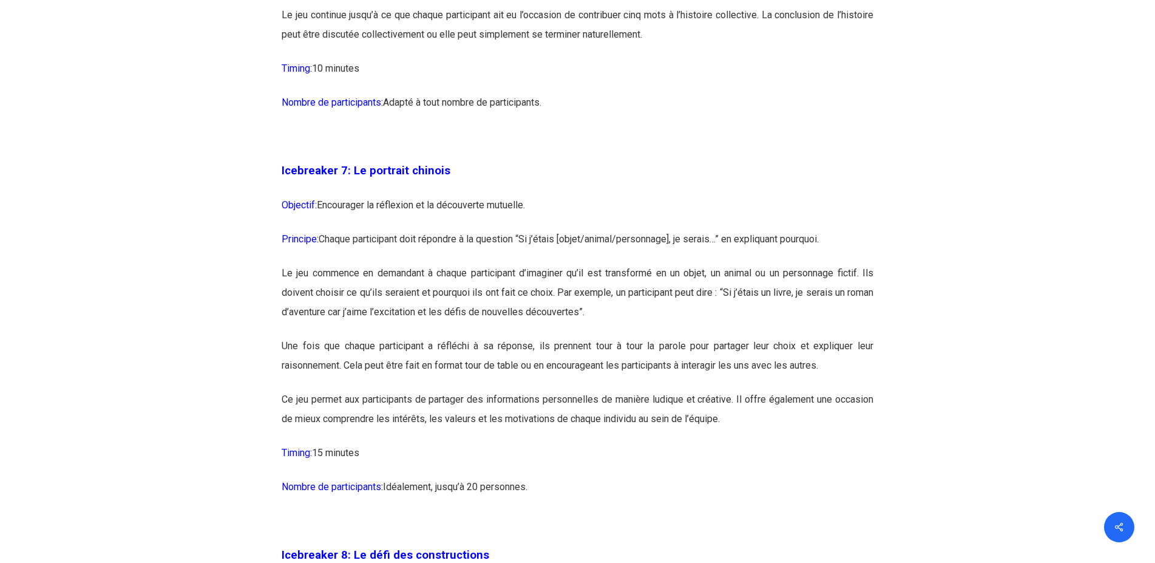
click at [564, 336] on p "Le jeu commence en demandant à chaque participant d’imaginer qu’il est transfor…" at bounding box center [578, 300] width 592 height 73
drag, startPoint x: 319, startPoint y: 327, endPoint x: 591, endPoint y: 325, distance: 272.6
click at [591, 325] on p "Le jeu commence en demandant à chaque participant d’imaginer qu’il est transfor…" at bounding box center [578, 300] width 592 height 73
click at [562, 336] on p "Le jeu commence en demandant à chaque participant d’imaginer qu’il est transfor…" at bounding box center [578, 300] width 592 height 73
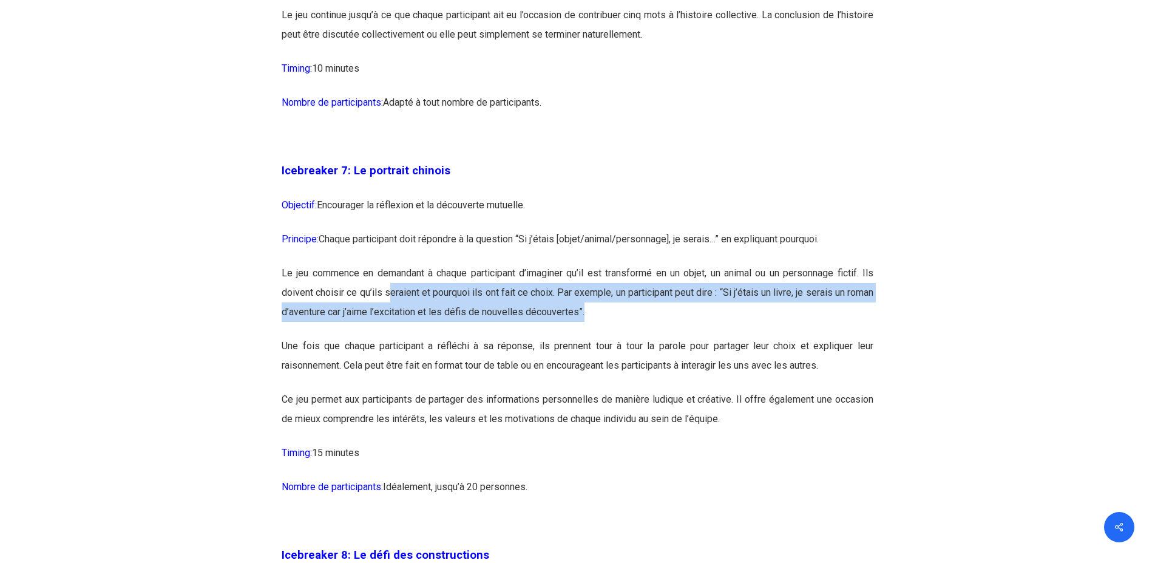
drag, startPoint x: 396, startPoint y: 327, endPoint x: 638, endPoint y: 345, distance: 242.3
click at [638, 336] on p "Le jeu commence en demandant à chaque participant d’imaginer qu’il est transfor…" at bounding box center [578, 300] width 592 height 73
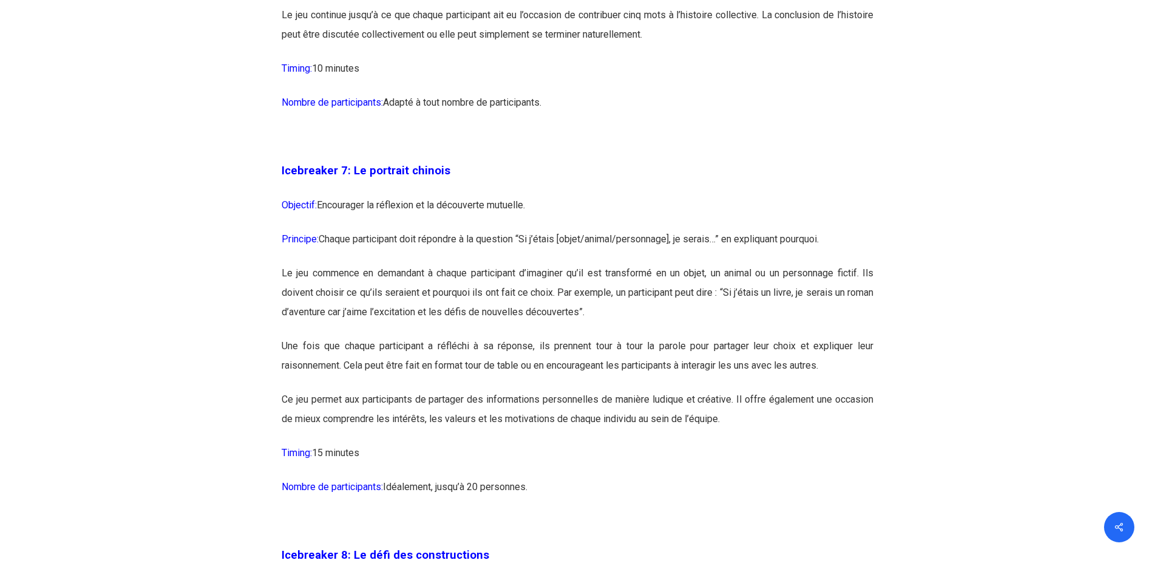
click at [503, 386] on p "Une fois que chaque participant a réfléchi à sa réponse, ils prennent tour à to…" at bounding box center [578, 362] width 592 height 53
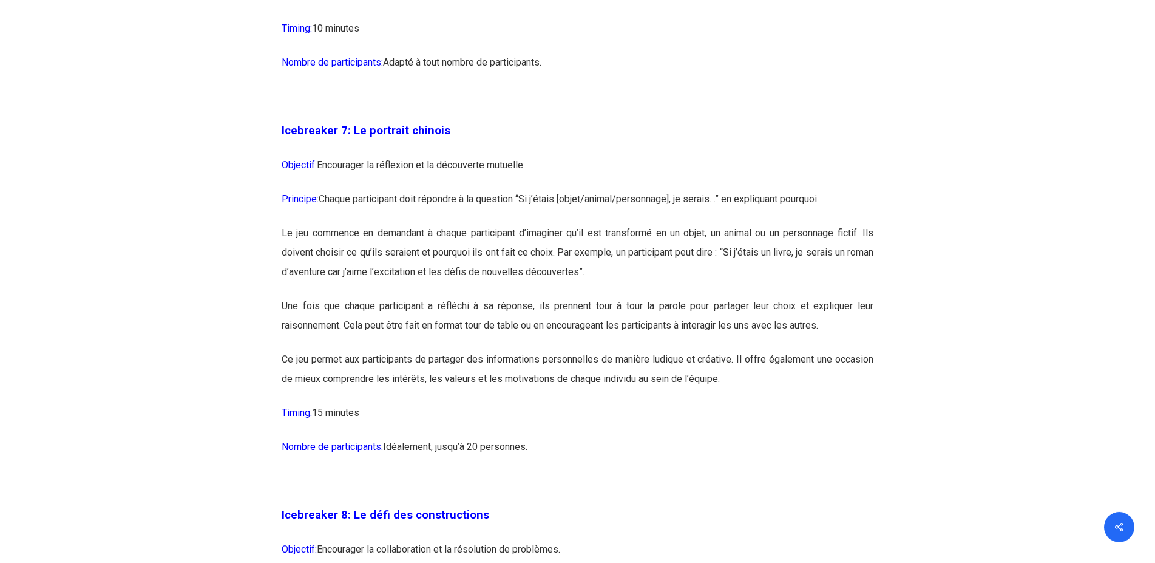
scroll to position [3035, 0]
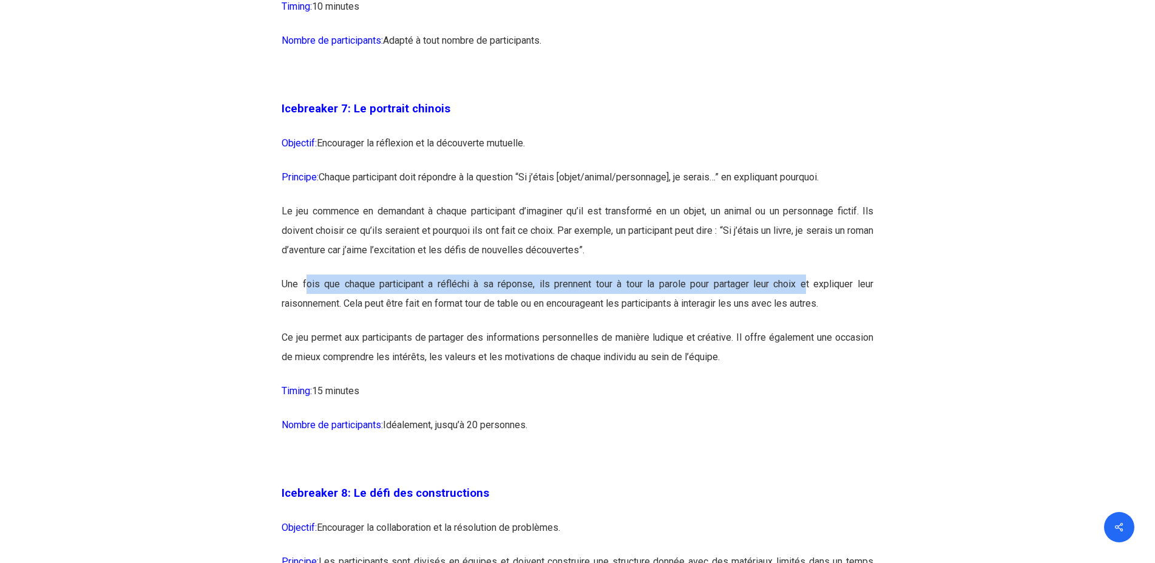
drag, startPoint x: 306, startPoint y: 319, endPoint x: 807, endPoint y: 326, distance: 501.0
click at [807, 326] on p "Une fois que chaque participant a réfléchi à sa réponse, ils prennent tour à to…" at bounding box center [578, 300] width 592 height 53
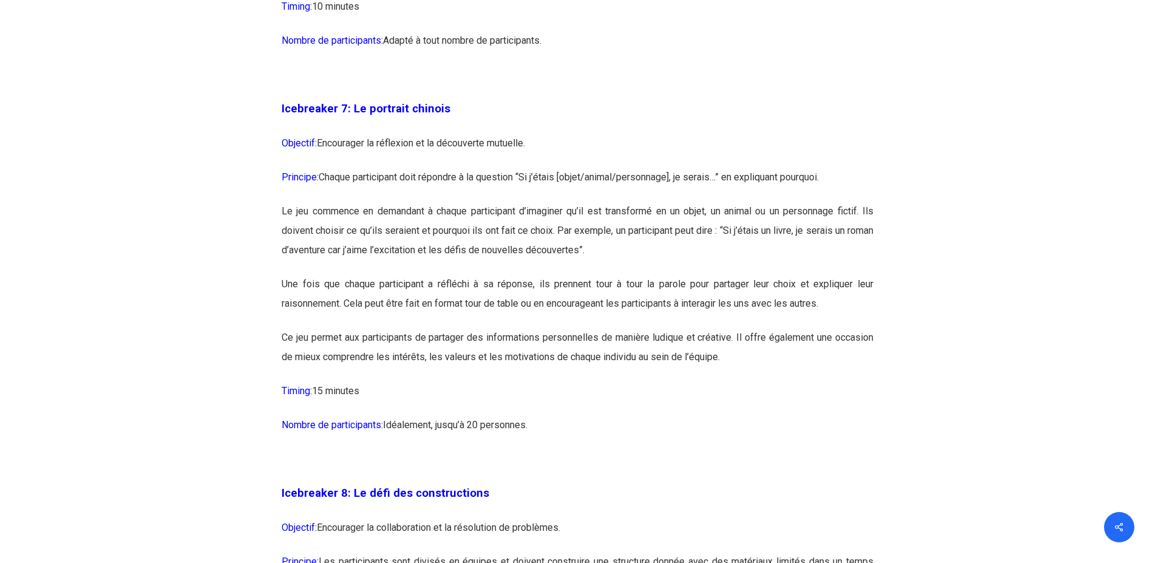
click at [713, 381] on p "Ce jeu permet aux participants de partager des informations personnelles de man…" at bounding box center [578, 354] width 592 height 53
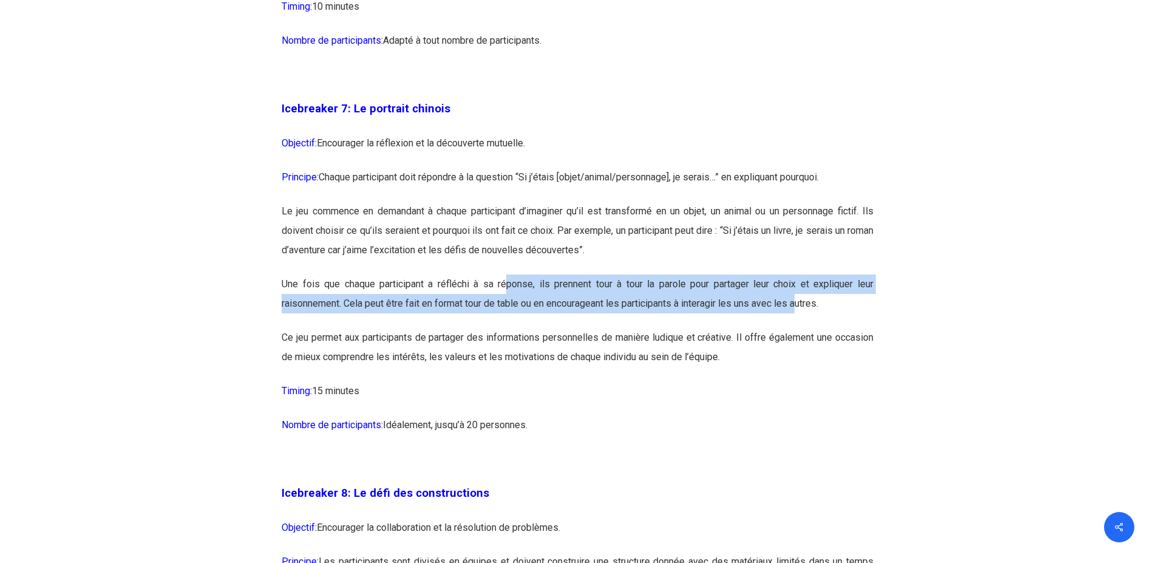
drag, startPoint x: 505, startPoint y: 326, endPoint x: 807, endPoint y: 351, distance: 303.4
click at [807, 328] on p "Une fois que chaque participant a réfléchi à sa réponse, ils prennent tour à to…" at bounding box center [578, 300] width 592 height 53
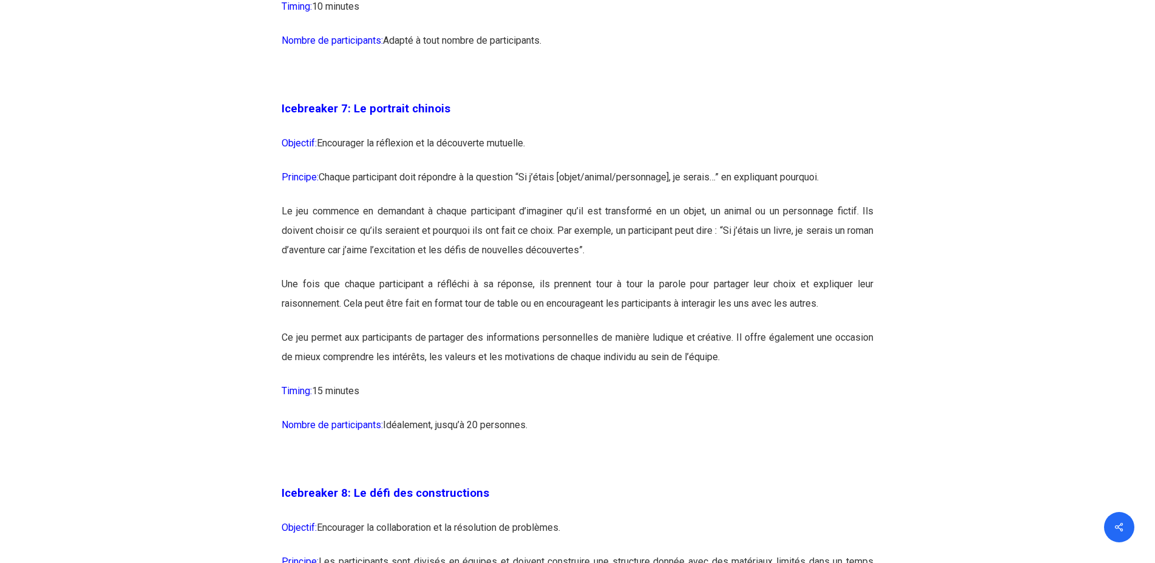
click at [573, 381] on p "Ce jeu permet aux participants de partager des informations personnelles de man…" at bounding box center [578, 354] width 592 height 53
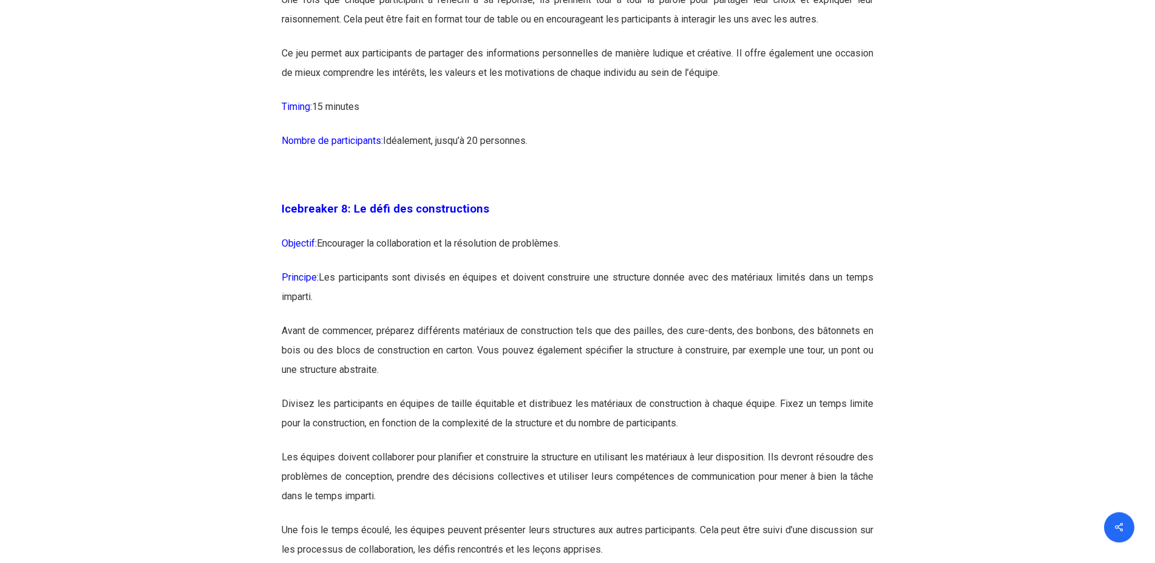
scroll to position [3344, 0]
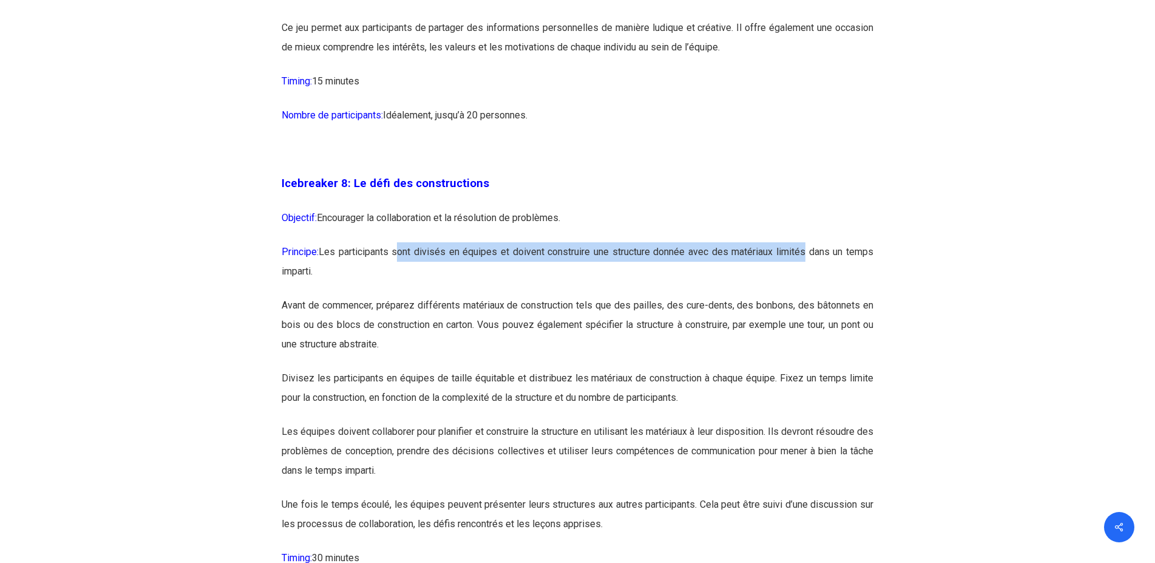
drag, startPoint x: 399, startPoint y: 294, endPoint x: 805, endPoint y: 298, distance: 406.2
click at [805, 296] on p "Principe: Les participants sont divisés en équipes et doivent construire une st…" at bounding box center [578, 268] width 592 height 53
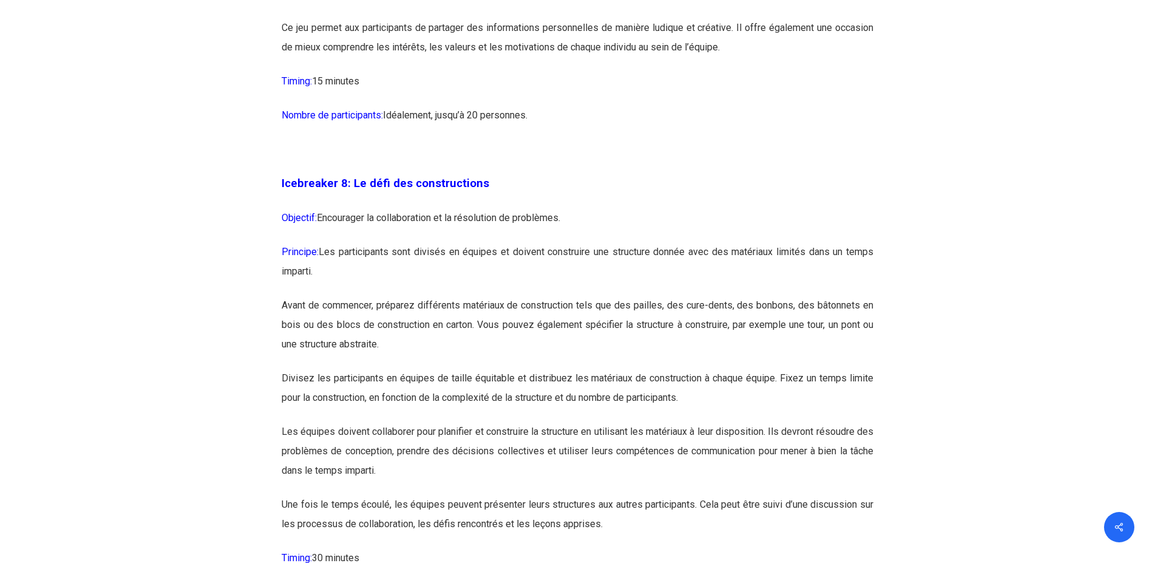
click at [717, 369] on p "Avant de commencer, préparez différents matériaux de construction tels que des …" at bounding box center [578, 332] width 592 height 73
drag, startPoint x: 403, startPoint y: 292, endPoint x: 794, endPoint y: 296, distance: 391.0
click at [794, 296] on p "Principe: Les participants sont divisés en équipes et doivent construire une st…" at bounding box center [578, 268] width 592 height 53
click at [706, 369] on p "Avant de commencer, préparez différents matériaux de construction tels que des …" at bounding box center [578, 332] width 592 height 73
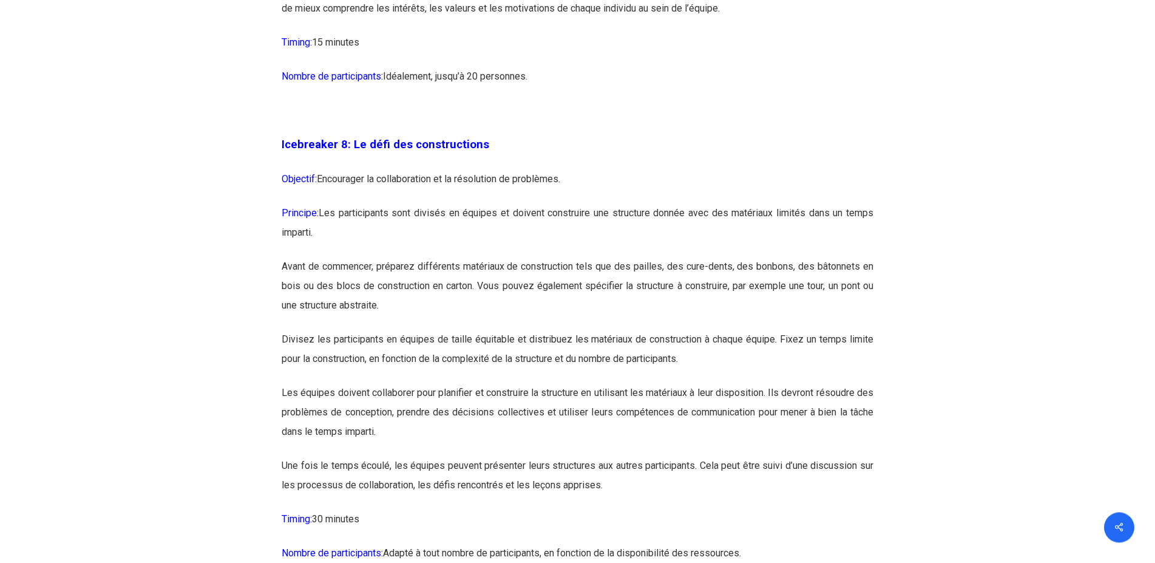
scroll to position [3406, 0]
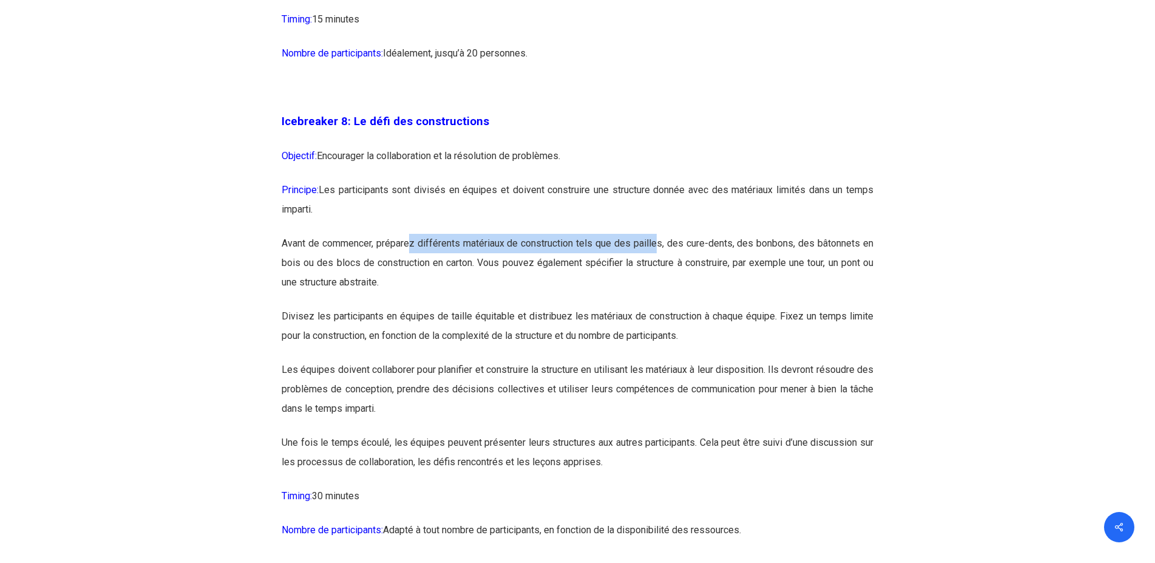
drag, startPoint x: 409, startPoint y: 285, endPoint x: 659, endPoint y: 290, distance: 249.6
click at [659, 290] on p "Avant de commencer, préparez différents matériaux de construction tels que des …" at bounding box center [578, 270] width 592 height 73
click at [639, 307] on p "Avant de commencer, préparez différents matériaux de construction tels que des …" at bounding box center [578, 270] width 592 height 73
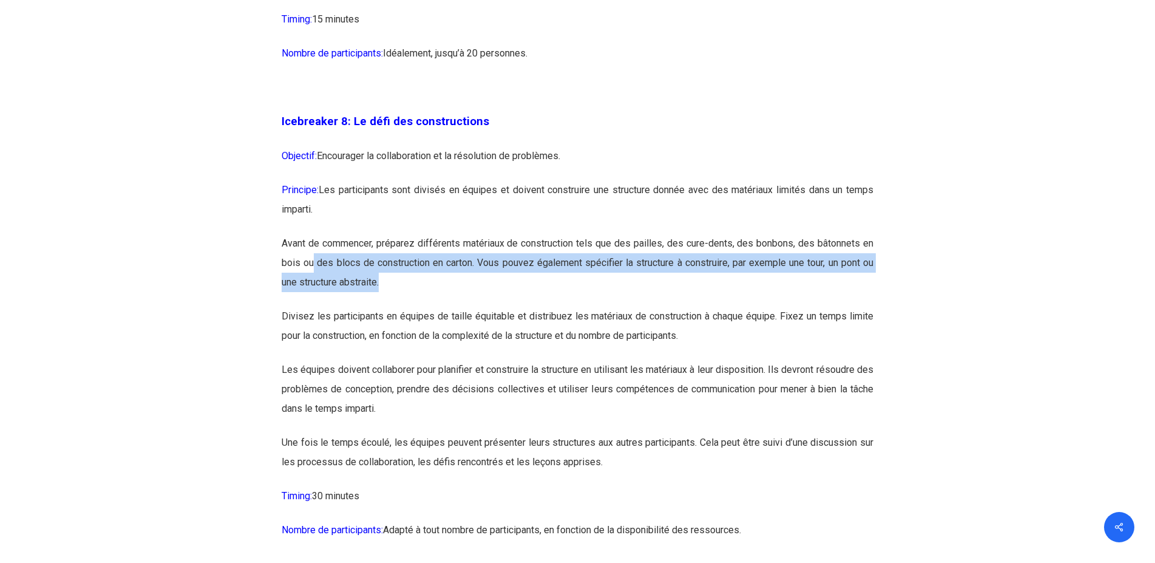
drag, startPoint x: 313, startPoint y: 300, endPoint x: 395, endPoint y: 321, distance: 84.7
click at [395, 307] on p "Avant de commencer, préparez différents matériaux de construction tels que des …" at bounding box center [578, 270] width 592 height 73
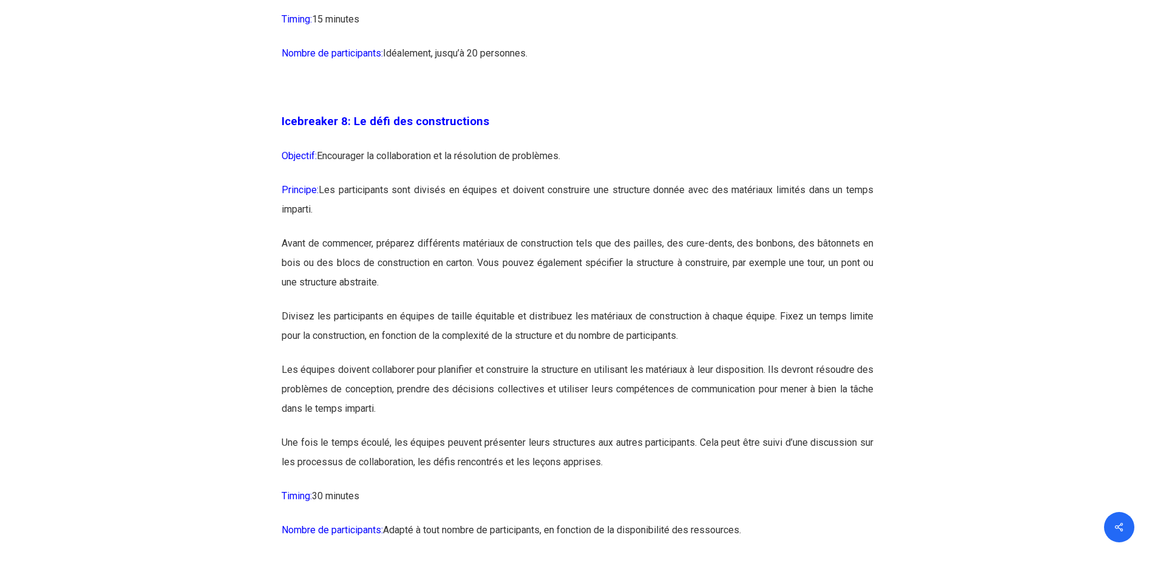
click at [383, 360] on p "Divisez les participants en équipes de taille équitable et distribuez les matér…" at bounding box center [578, 333] width 592 height 53
click at [319, 360] on p "Divisez les participants en équipes de taille équitable et distribuez les matér…" at bounding box center [578, 333] width 592 height 53
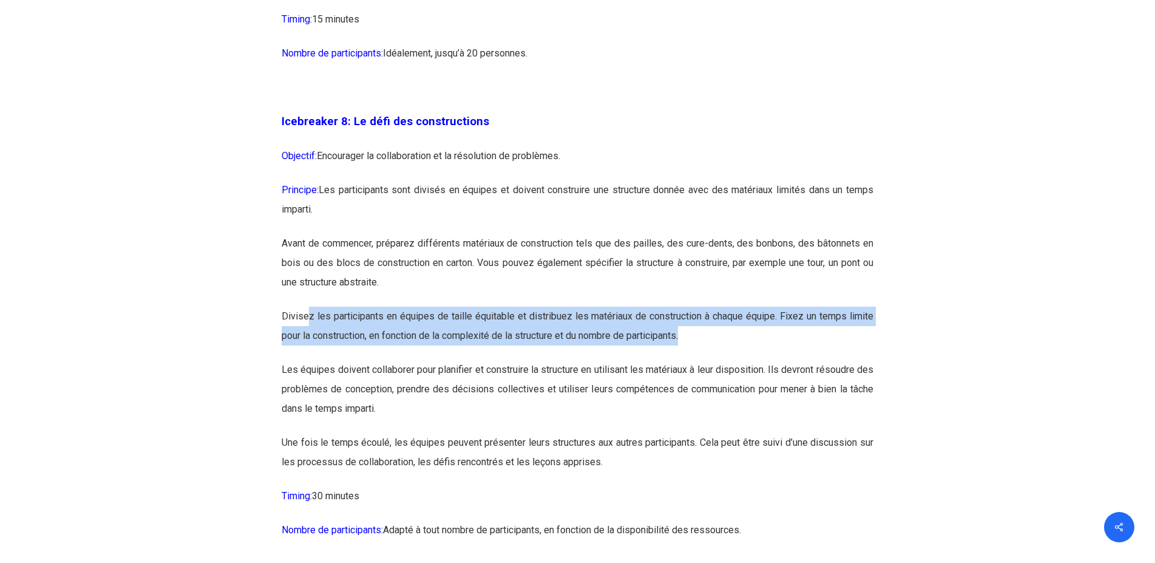
drag, startPoint x: 306, startPoint y: 352, endPoint x: 699, endPoint y: 382, distance: 394.0
click at [699, 360] on p "Divisez les participants en équipes de taille équitable et distribuez les matér…" at bounding box center [578, 333] width 592 height 53
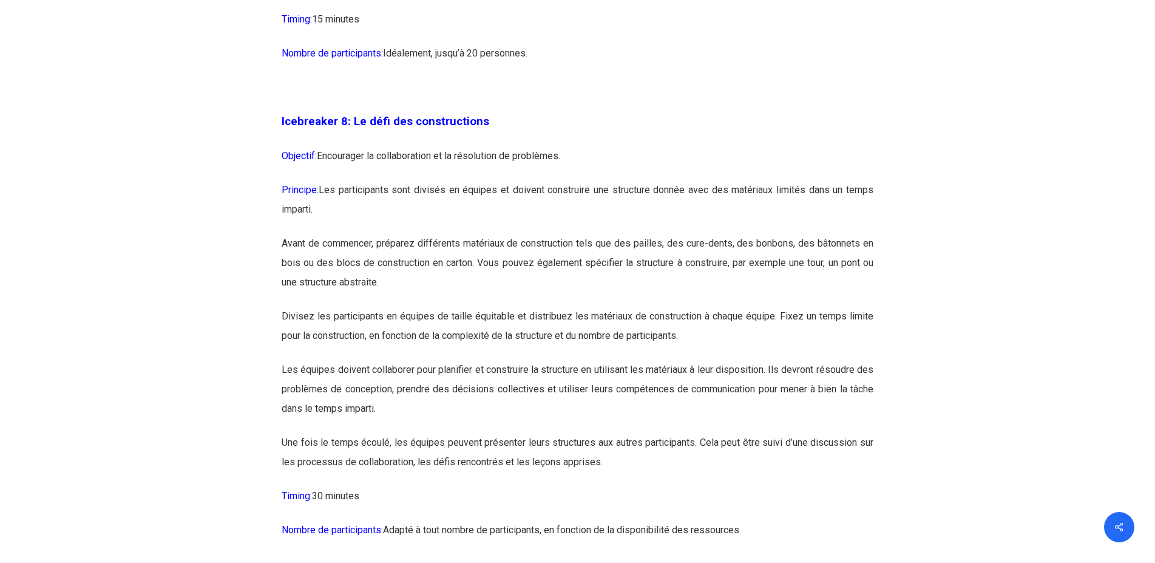
click at [596, 419] on p "Les équipes doivent collaborer pour planifier et construire la structure en uti…" at bounding box center [578, 396] width 592 height 73
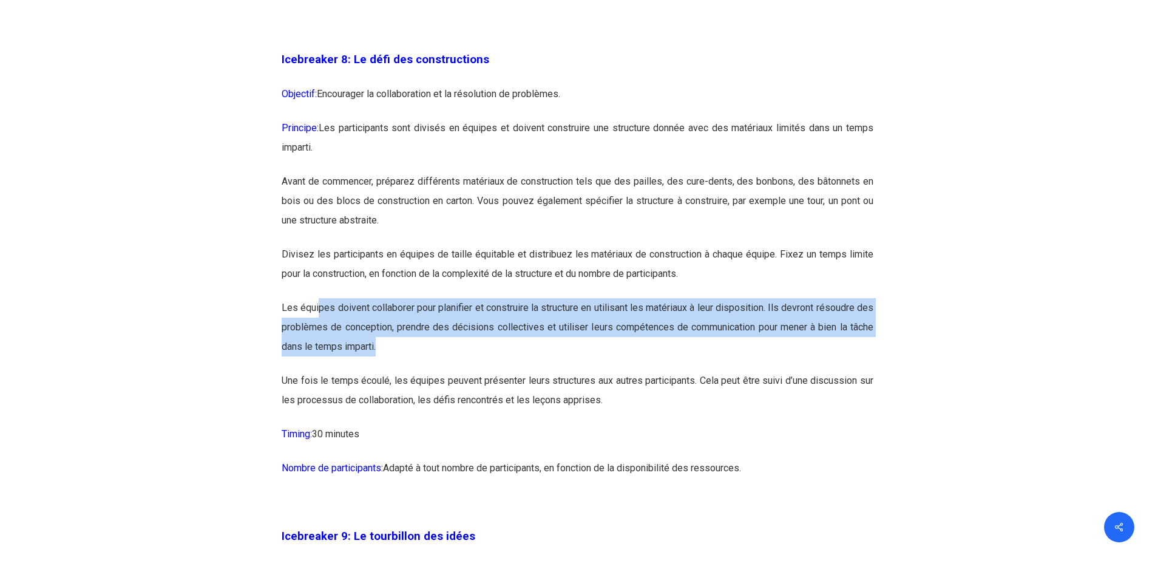
drag, startPoint x: 351, startPoint y: 352, endPoint x: 426, endPoint y: 378, distance: 79.5
click at [426, 371] on p "Les équipes doivent collaborer pour planifier et construire la structure en uti…" at bounding box center [578, 334] width 592 height 73
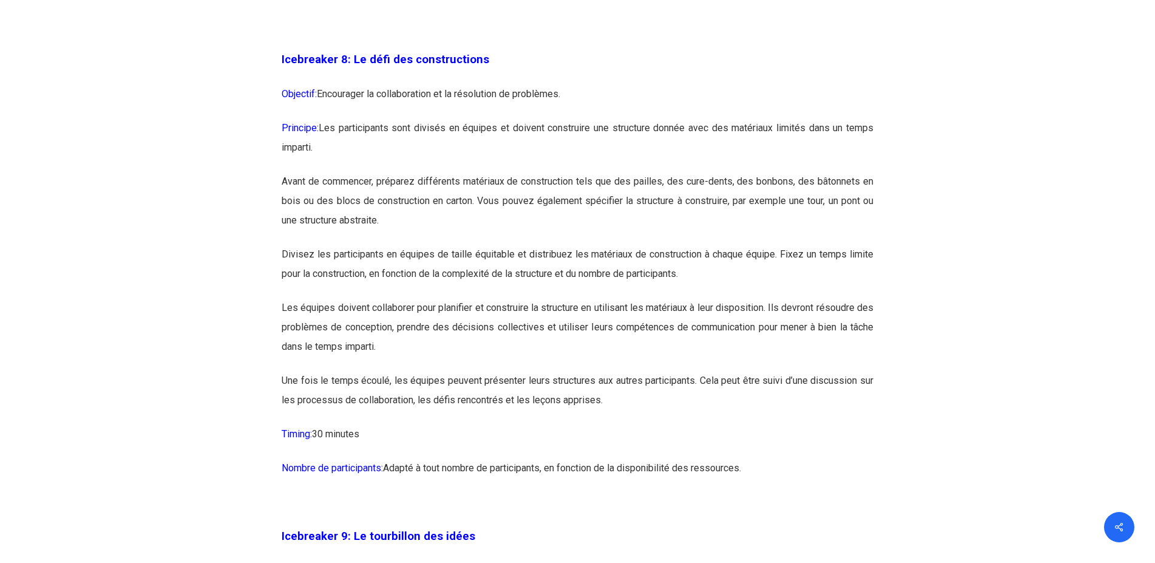
click at [427, 410] on p "Une fois le temps écoulé, les équipes peuvent présenter leurs structures aux au…" at bounding box center [578, 397] width 592 height 53
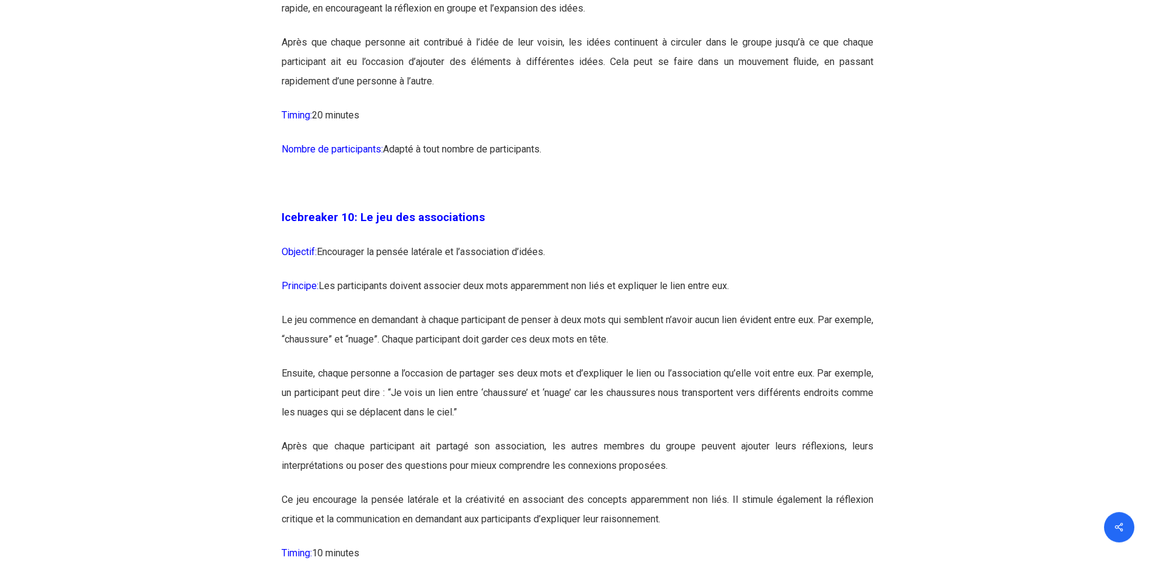
scroll to position [4273, 0]
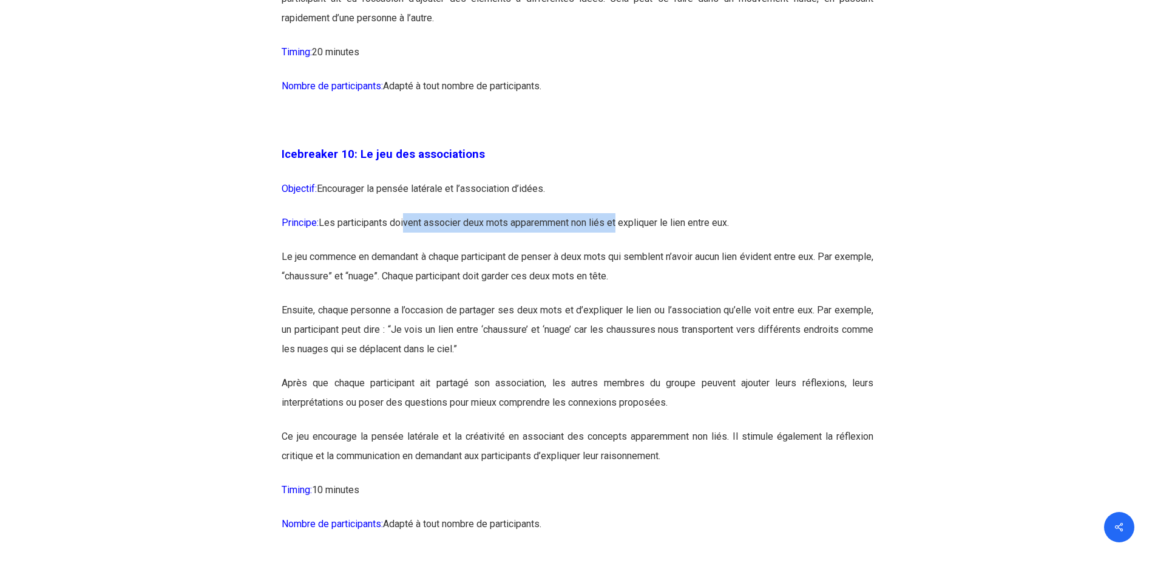
drag, startPoint x: 406, startPoint y: 266, endPoint x: 621, endPoint y: 269, distance: 215.0
click at [621, 247] on p "Principe: Les participants doivent associer deux mots apparemment non liés et e…" at bounding box center [578, 230] width 592 height 34
click at [617, 301] on p "Le jeu commence en demandant à chaque participant de penser à deux mots qui sem…" at bounding box center [578, 273] width 592 height 53
click at [361, 298] on p "Le jeu commence en demandant à chaque participant de penser à deux mots qui sem…" at bounding box center [578, 273] width 592 height 53
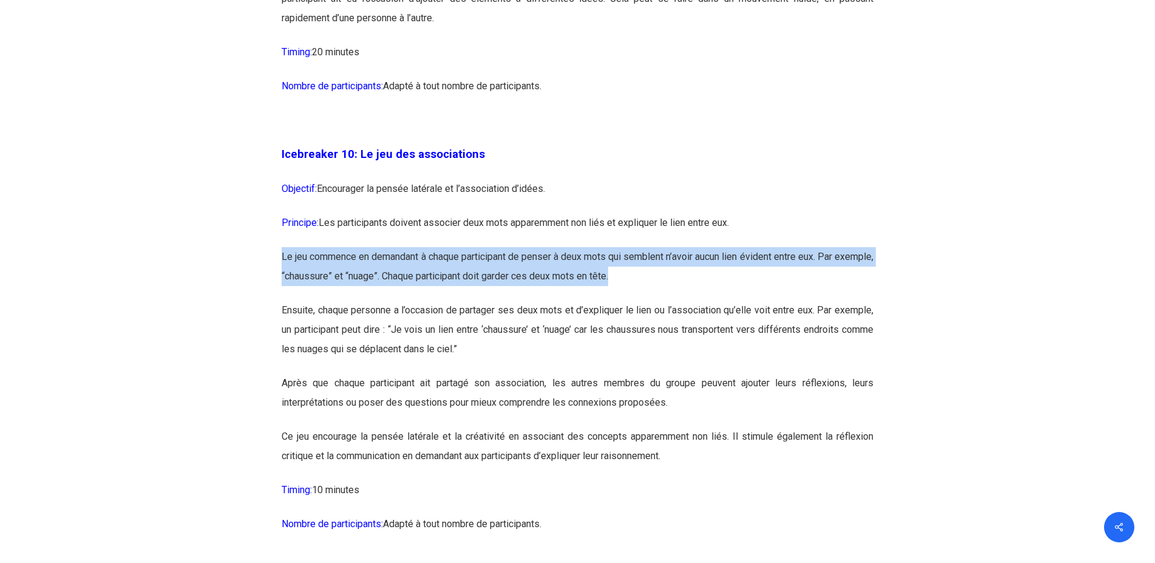
drag, startPoint x: 284, startPoint y: 297, endPoint x: 658, endPoint y: 330, distance: 376.1
click at [658, 301] on p "Le jeu commence en demandant à chaque participant de penser à deux mots qui sem…" at bounding box center [578, 273] width 592 height 53
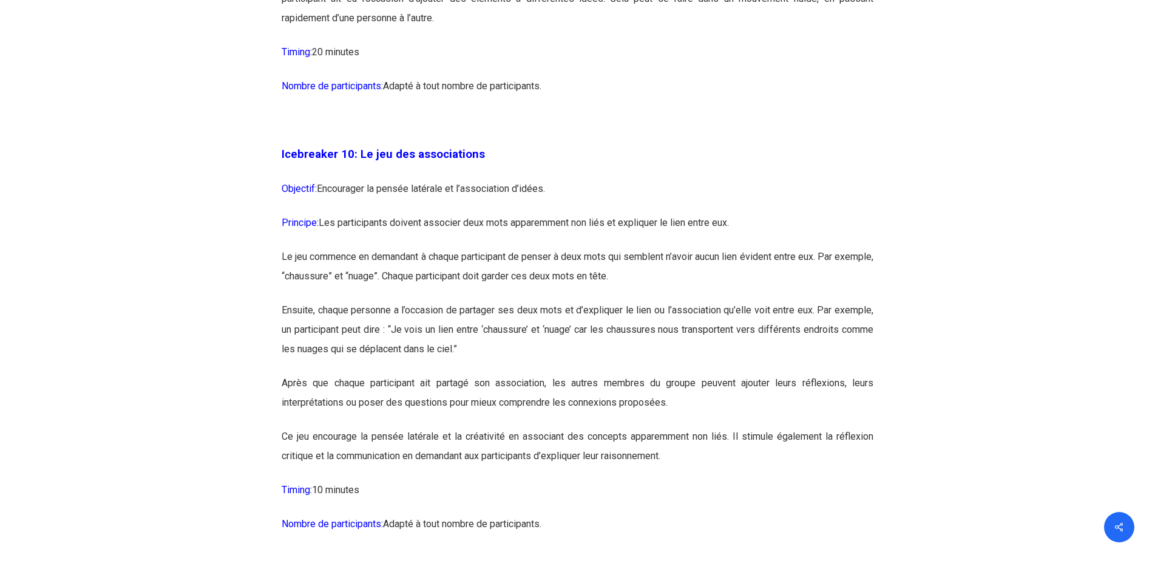
click at [639, 360] on p "Ensuite, chaque personne a l’occasion de partager ses deux mots et d’expliquer …" at bounding box center [578, 337] width 592 height 73
click at [380, 340] on p "Ensuite, chaque personne a l’occasion de partager ses deux mots et d’expliquer …" at bounding box center [578, 337] width 592 height 73
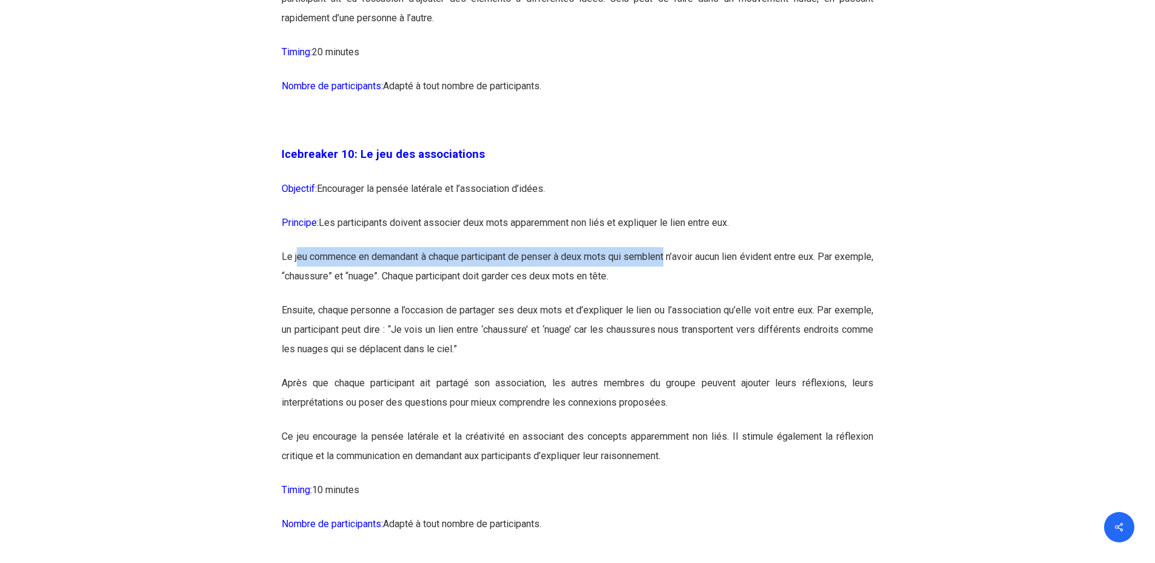
drag, startPoint x: 298, startPoint y: 294, endPoint x: 693, endPoint y: 293, distance: 395.3
click at [693, 293] on p "Le jeu commence en demandant à chaque participant de penser à deux mots qui sem…" at bounding box center [578, 273] width 592 height 53
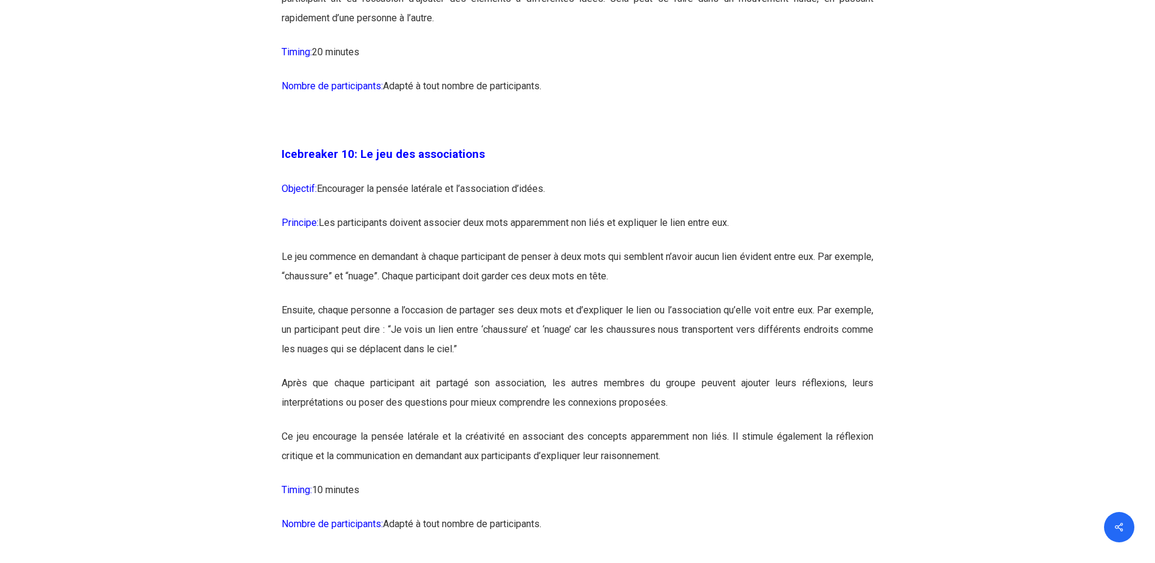
click at [645, 344] on p "Ensuite, chaque personne a l’occasion de partager ses deux mots et d’expliquer …" at bounding box center [578, 337] width 592 height 73
drag, startPoint x: 323, startPoint y: 295, endPoint x: 466, endPoint y: 296, distance: 142.7
click at [466, 296] on p "Le jeu commence en demandant à chaque participant de penser à deux mots qui sem…" at bounding box center [578, 273] width 592 height 53
click at [471, 301] on p "Le jeu commence en demandant à chaque participant de penser à deux mots qui sem…" at bounding box center [578, 273] width 592 height 53
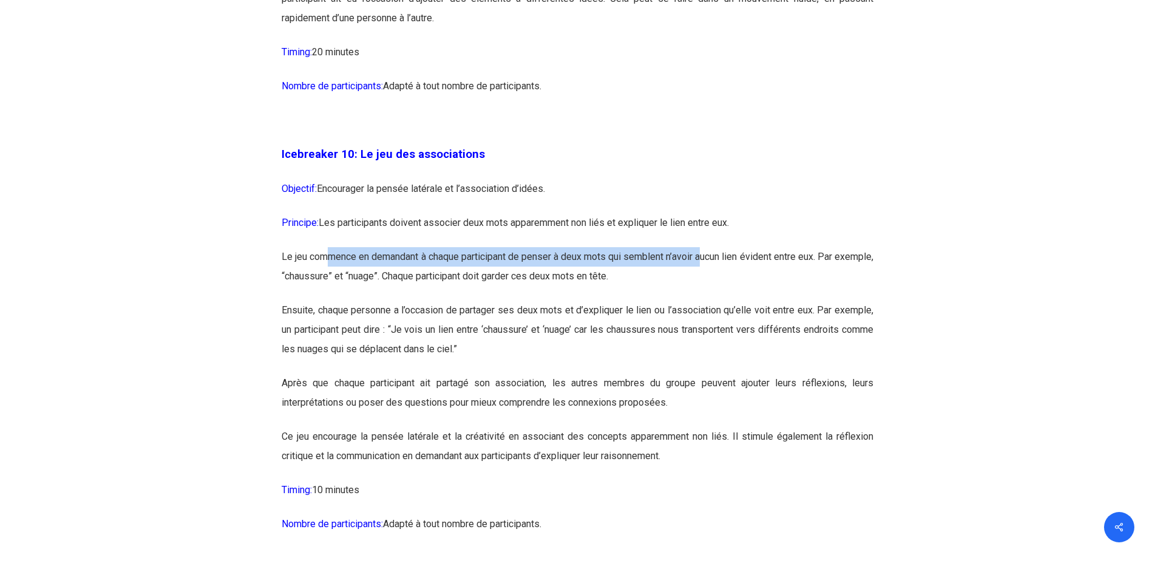
drag, startPoint x: 332, startPoint y: 295, endPoint x: 733, endPoint y: 295, distance: 401.9
click at [733, 295] on p "Le jeu commence en demandant à chaque participant de penser à deux mots qui sem…" at bounding box center [578, 273] width 592 height 53
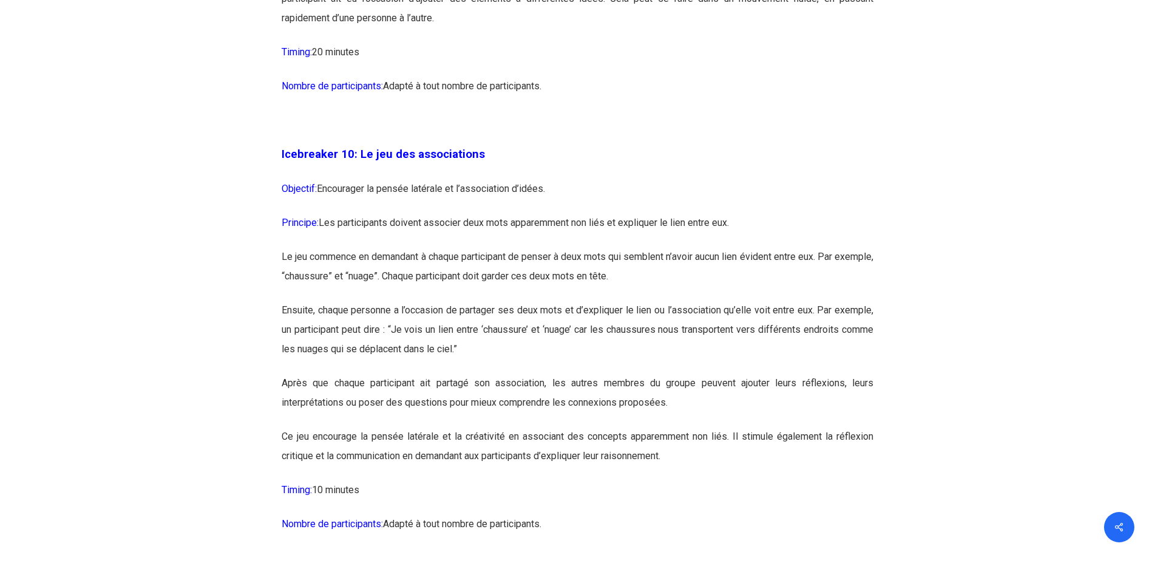
drag, startPoint x: 726, startPoint y: 319, endPoint x: 643, endPoint y: 311, distance: 83.5
click at [726, 301] on p "Le jeu commence en demandant à chaque participant de penser à deux mots qui sem…" at bounding box center [578, 273] width 592 height 53
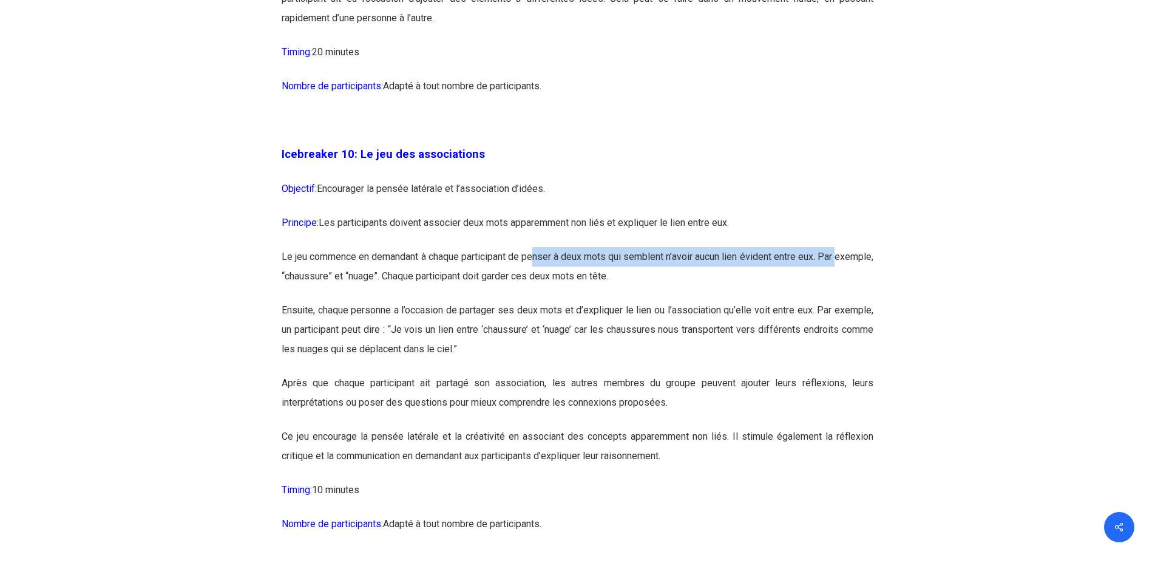
drag, startPoint x: 551, startPoint y: 291, endPoint x: 878, endPoint y: 288, distance: 326.7
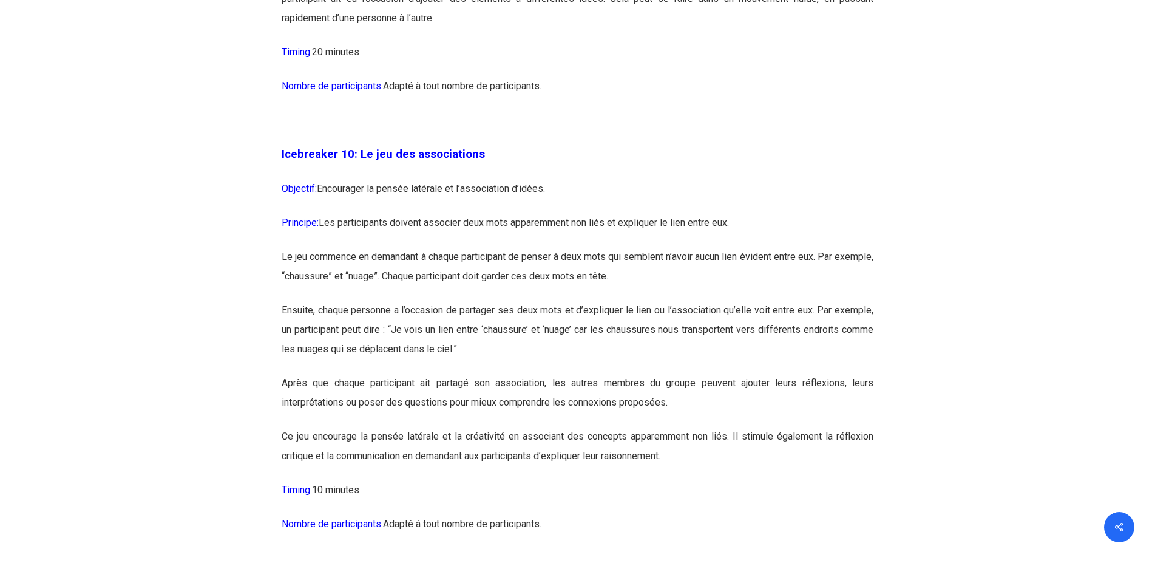
click at [848, 301] on p "Le jeu commence en demandant à chaque participant de penser à deux mots qui sem…" at bounding box center [578, 273] width 592 height 53
drag, startPoint x: 338, startPoint y: 315, endPoint x: 648, endPoint y: 313, distance: 310.9
click at [648, 301] on p "Le jeu commence en demandant à chaque participant de penser à deux mots qui sem…" at bounding box center [578, 273] width 592 height 53
click at [525, 357] on p "Ensuite, chaque personne a l’occasion de partager ses deux mots et d’expliquer …" at bounding box center [578, 337] width 592 height 73
drag, startPoint x: 315, startPoint y: 349, endPoint x: 653, endPoint y: 355, distance: 338.3
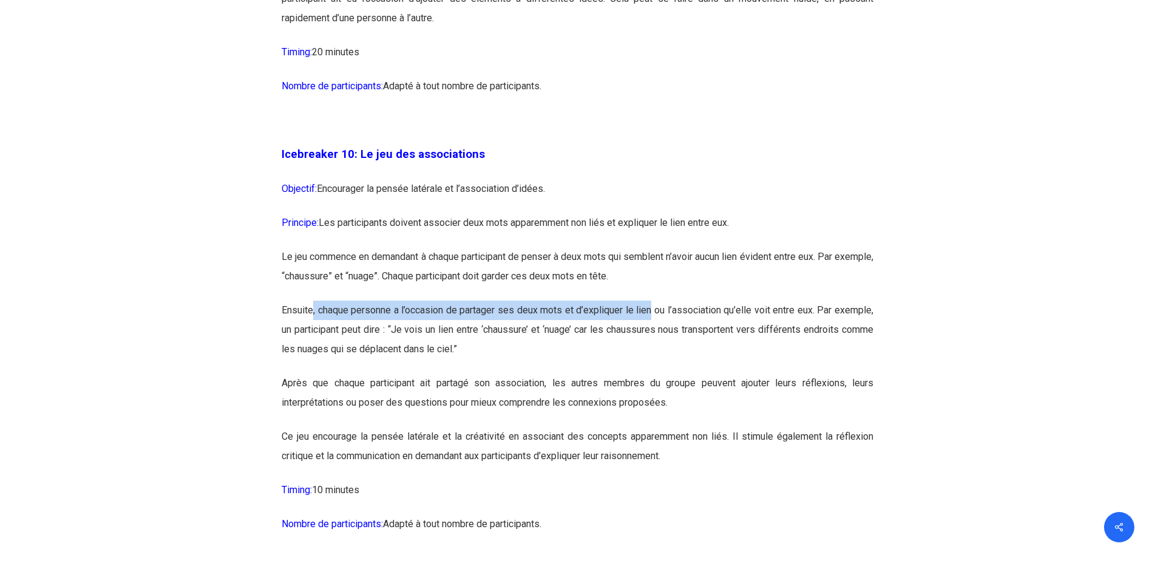
click at [653, 355] on p "Ensuite, chaque personne a l’occasion de partager ses deux mots et d’expliquer …" at bounding box center [578, 337] width 592 height 73
click at [653, 361] on p "Ensuite, chaque personne a l’occasion de partager ses deux mots et d’expliquer …" at bounding box center [578, 337] width 592 height 73
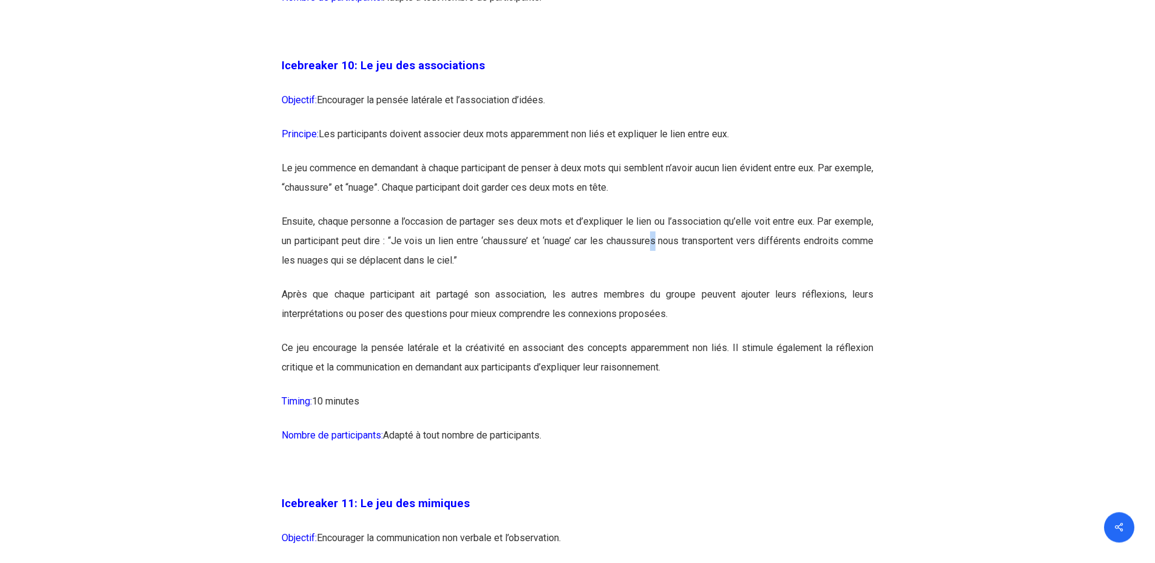
scroll to position [4397, 0]
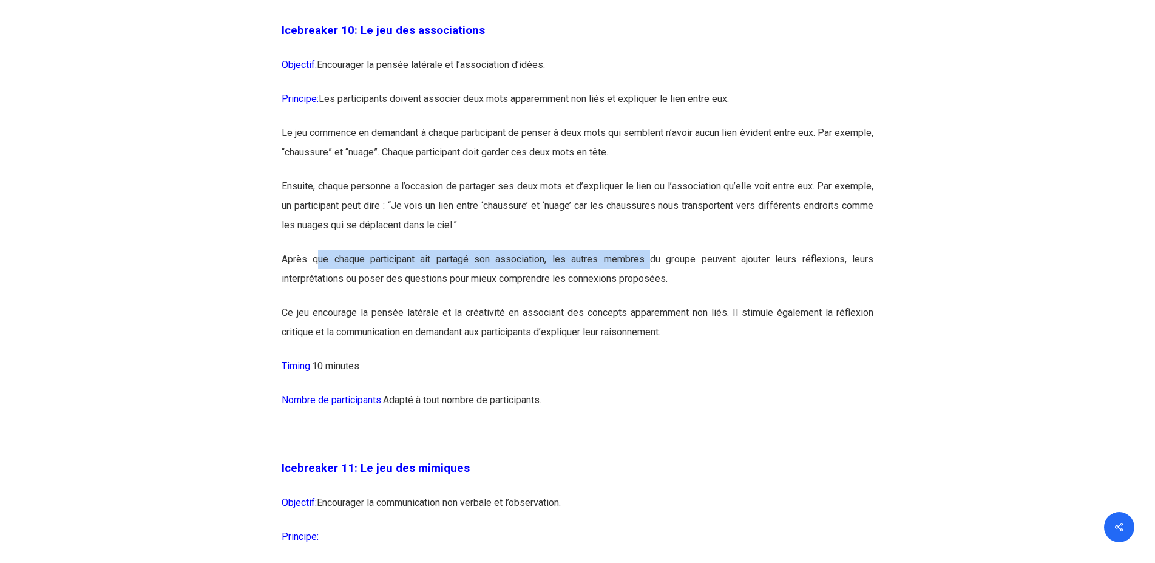
drag, startPoint x: 316, startPoint y: 294, endPoint x: 650, endPoint y: 290, distance: 334.0
click at [650, 290] on p "Après que chaque participant ait partagé son association, les autres membres du…" at bounding box center [578, 276] width 592 height 53
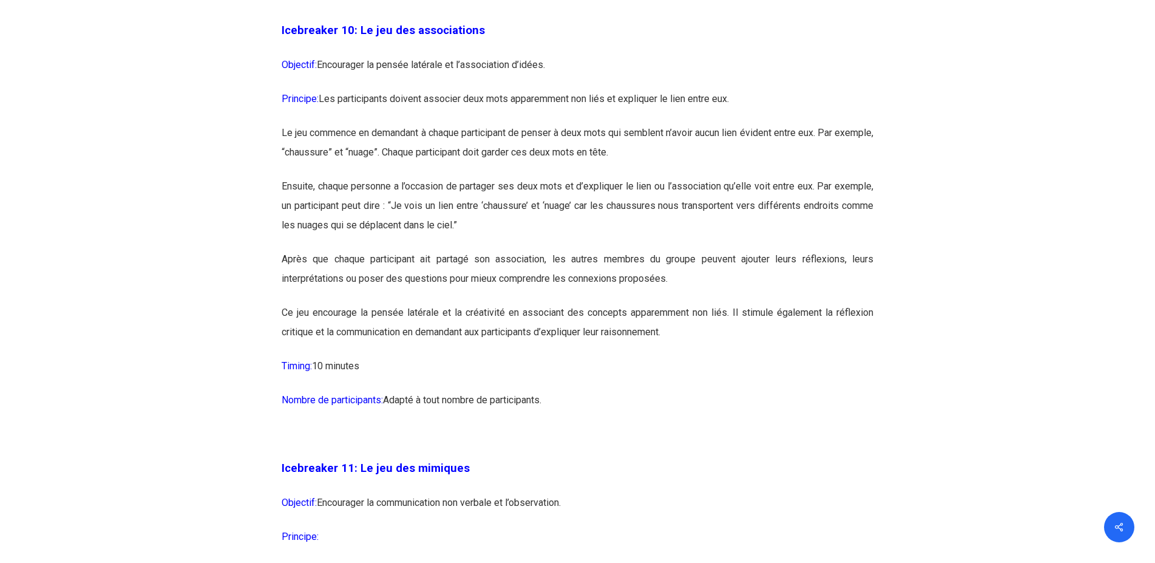
click at [619, 303] on p "Après que chaque participant ait partagé son association, les autres membres du…" at bounding box center [578, 276] width 592 height 53
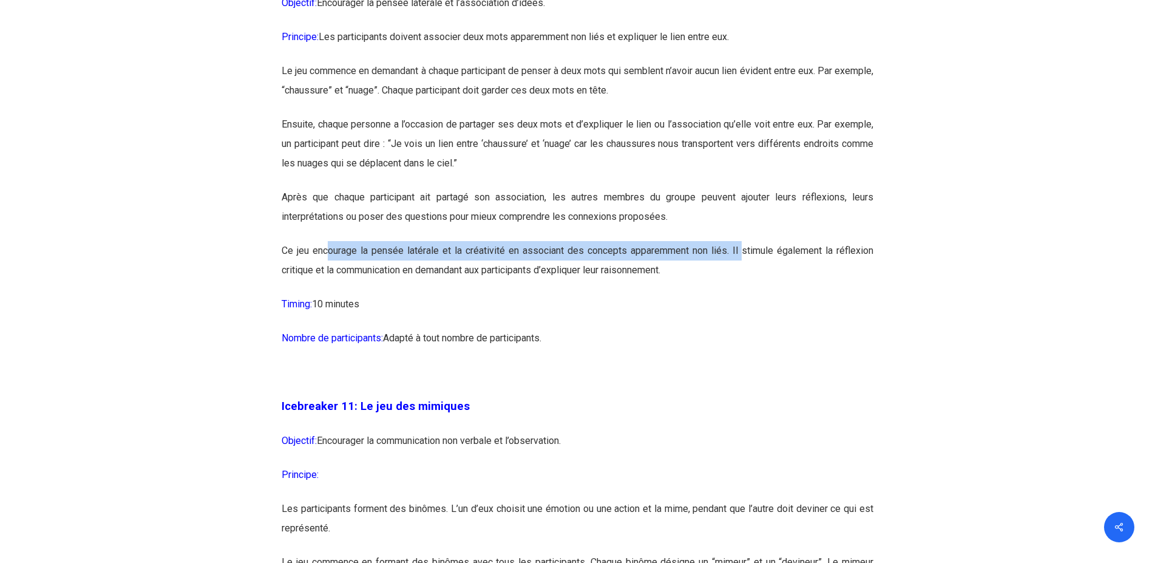
drag, startPoint x: 330, startPoint y: 293, endPoint x: 744, endPoint y: 293, distance: 414.1
click at [744, 293] on p "Ce jeu encourage la pensée latérale et la créativité en associant des concepts …" at bounding box center [578, 267] width 592 height 53
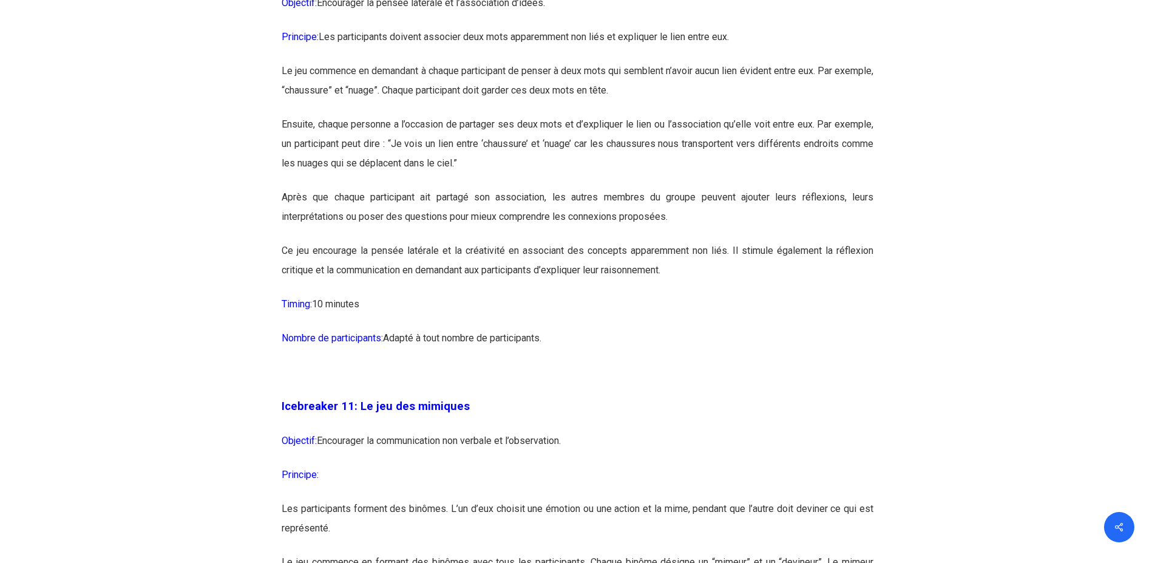
click at [628, 294] on p "Ce jeu encourage la pensée latérale et la créativité en associant des concepts …" at bounding box center [578, 267] width 592 height 53
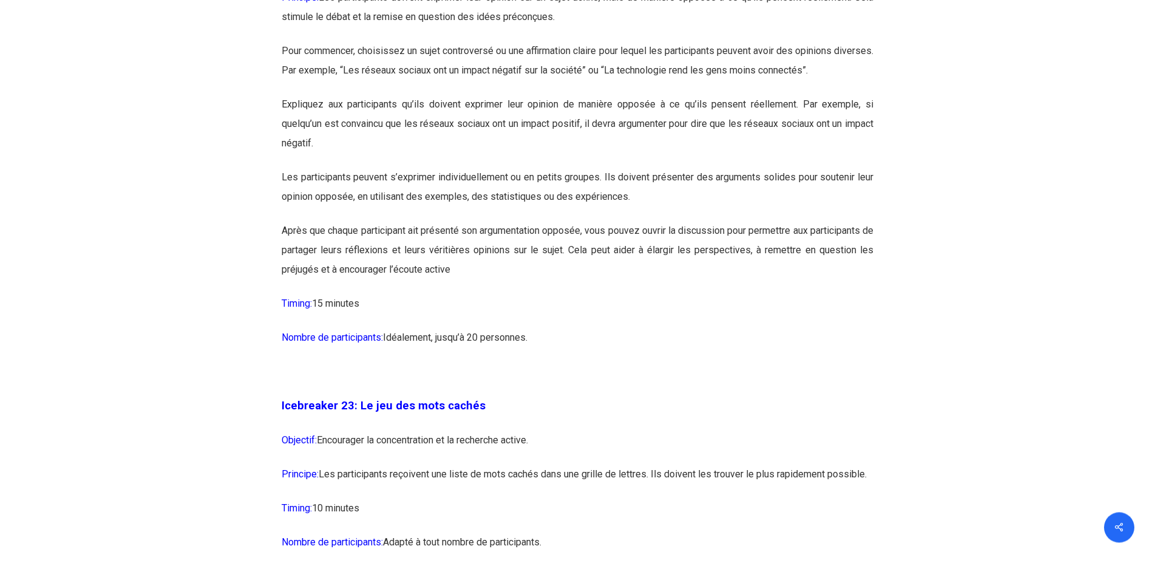
scroll to position [9228, 0]
click at [346, 293] on p "Après que chaque participant ait présenté son argumentation opposée, vous pouve…" at bounding box center [578, 256] width 592 height 73
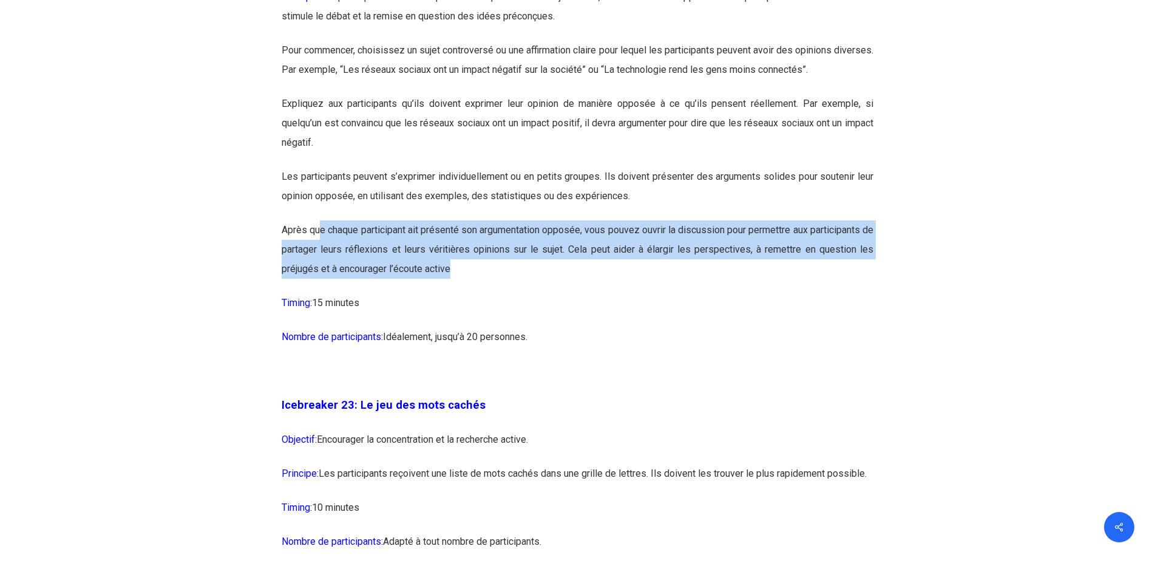
drag, startPoint x: 320, startPoint y: 287, endPoint x: 650, endPoint y: 321, distance: 331.4
click at [650, 293] on p "Après que chaque participant ait présenté son argumentation opposée, vous pouve…" at bounding box center [578, 256] width 592 height 73
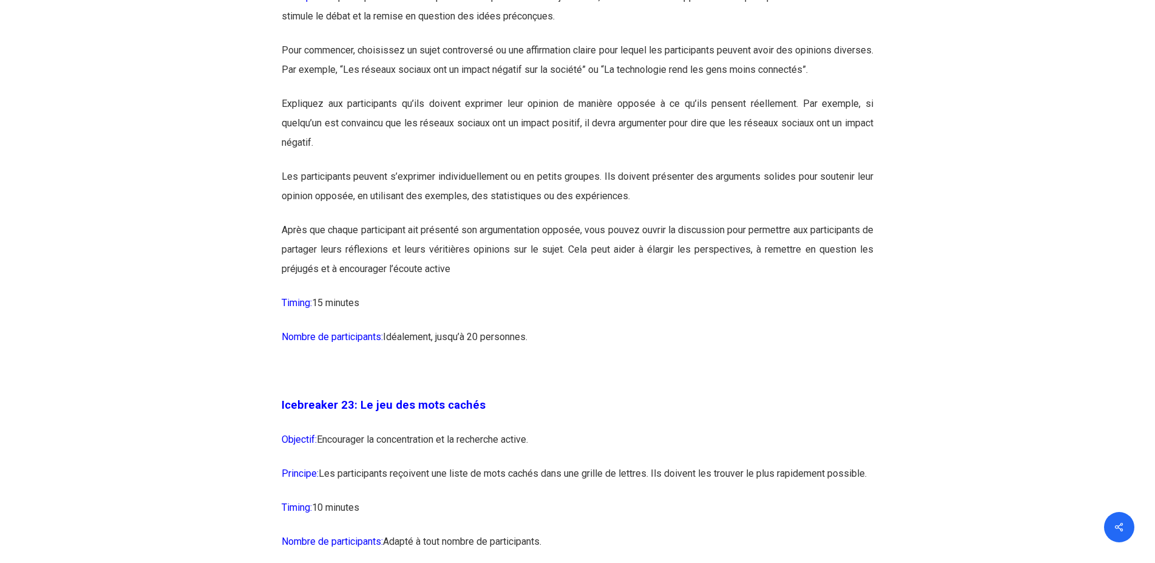
click at [627, 293] on p "Après que chaque participant ait présenté son argumentation opposée, vous pouve…" at bounding box center [578, 256] width 592 height 73
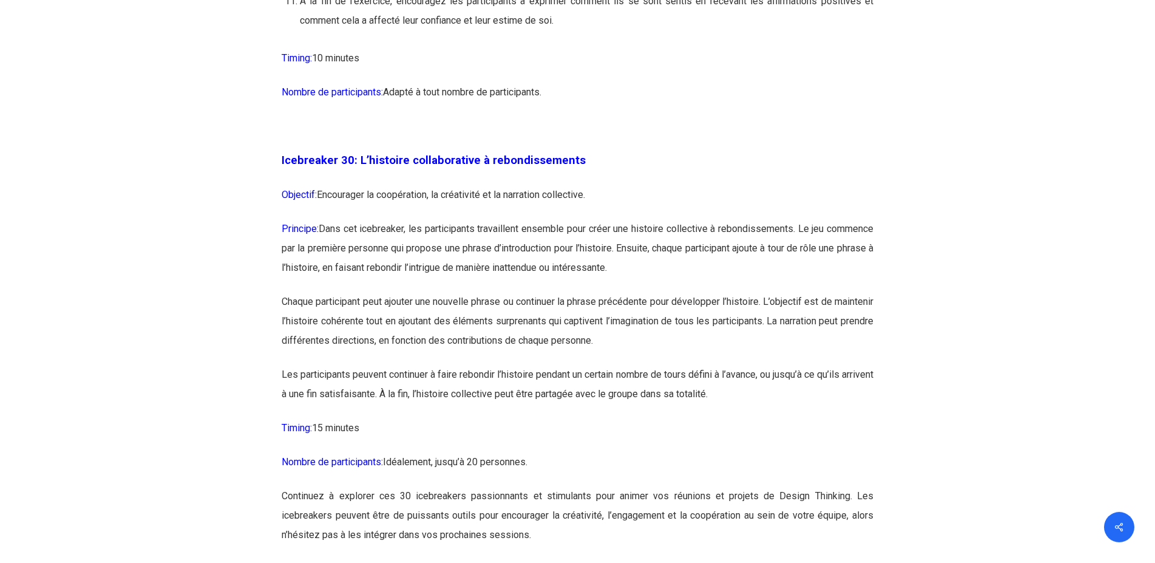
scroll to position [12076, 0]
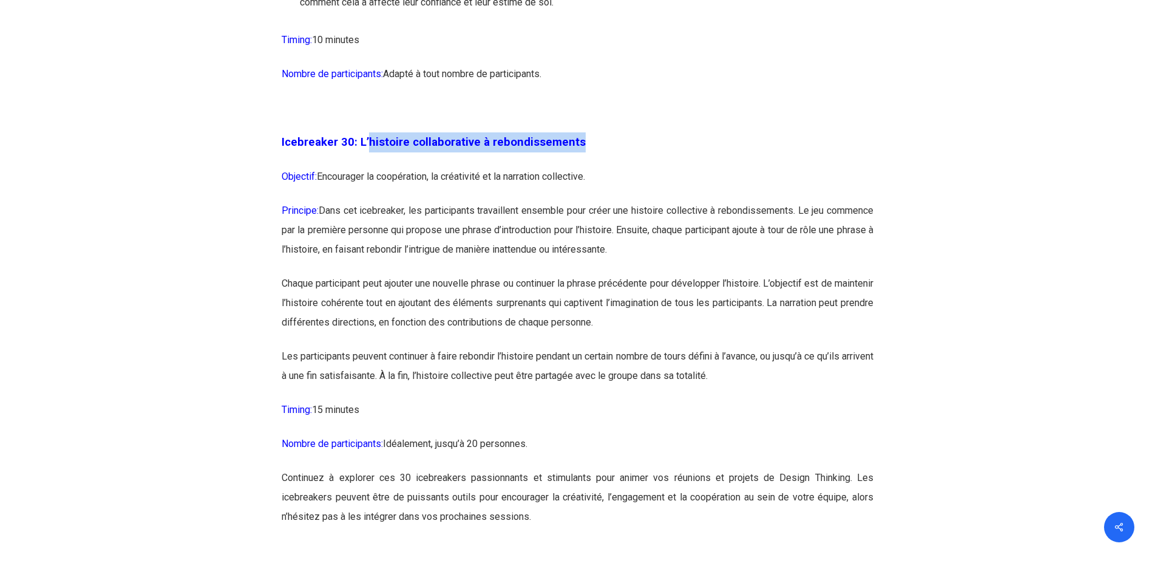
drag, startPoint x: 369, startPoint y: 200, endPoint x: 575, endPoint y: 201, distance: 205.8
click at [575, 167] on p "Icebreaker 30: L’histoire collaborative à rebondissements" at bounding box center [578, 149] width 592 height 35
click at [450, 274] on p "Principe: Dans cet icebreaker, les participants travaillent ensemble pour créer…" at bounding box center [578, 237] width 592 height 73
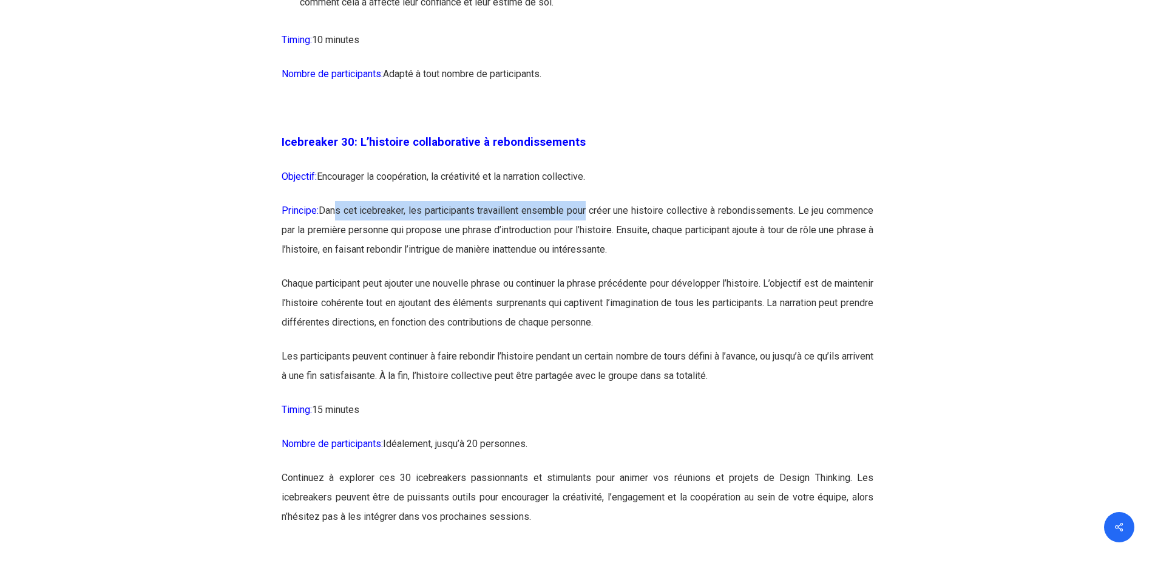
drag, startPoint x: 335, startPoint y: 264, endPoint x: 607, endPoint y: 264, distance: 272.0
click at [607, 264] on p "Principe: Dans cet icebreaker, les participants travaillent ensemble pour créer…" at bounding box center [578, 237] width 592 height 73
click at [586, 274] on p "Principe: Dans cet icebreaker, les participants travaillent ensemble pour créer…" at bounding box center [578, 237] width 592 height 73
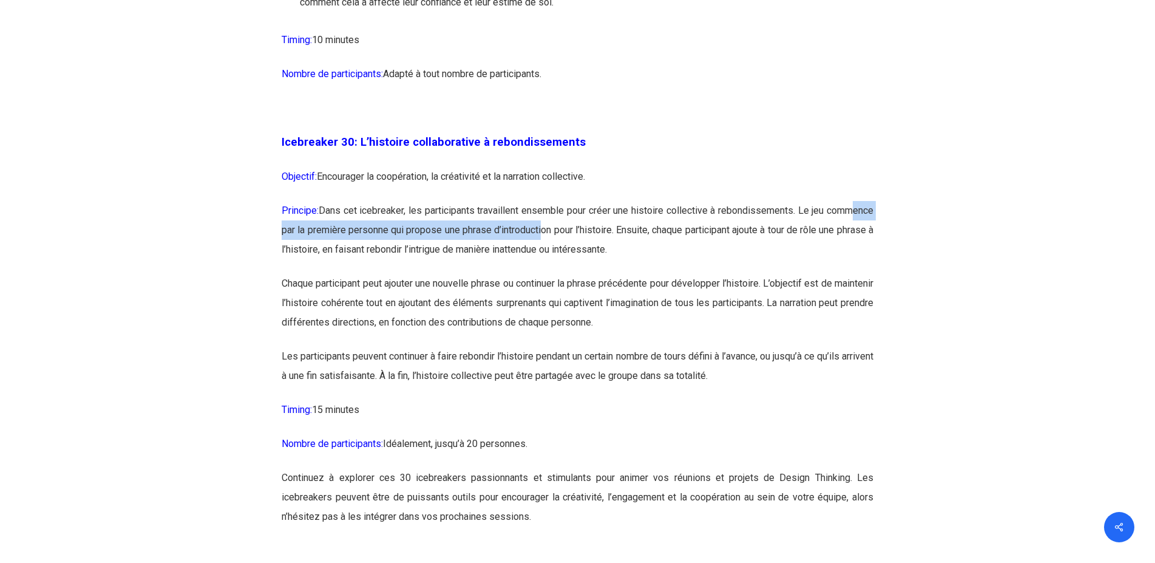
drag, startPoint x: 303, startPoint y: 287, endPoint x: 601, endPoint y: 288, distance: 298.1
click at [601, 274] on p "Principe: Dans cet icebreaker, les participants travaillent ensemble pour créer…" at bounding box center [578, 237] width 592 height 73
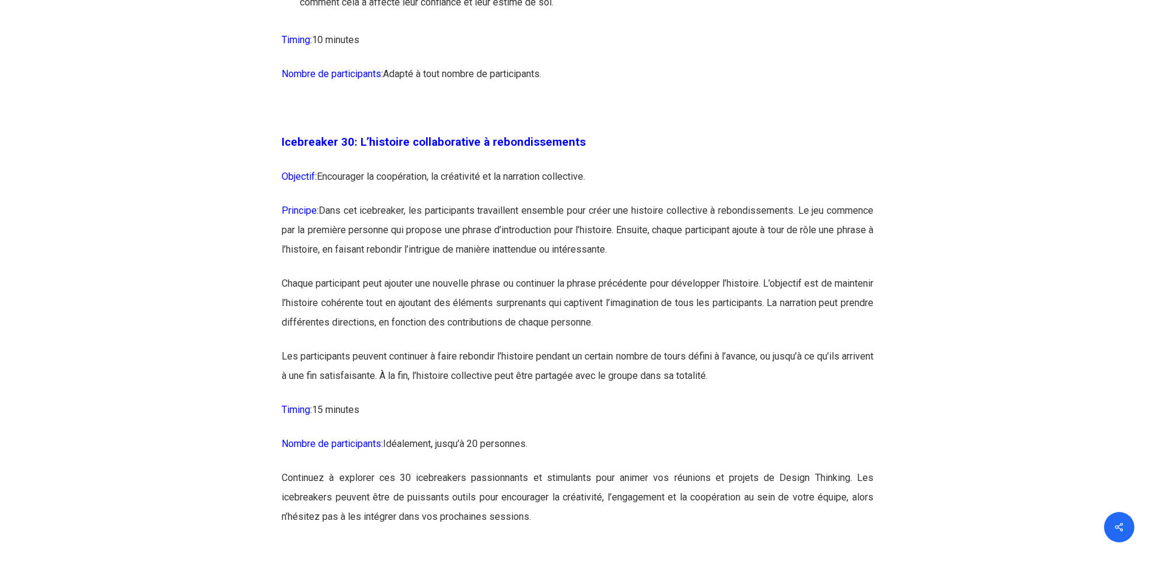
click at [593, 274] on p "Principe: Dans cet icebreaker, les participants travaillent ensemble pour créer…" at bounding box center [578, 237] width 592 height 73
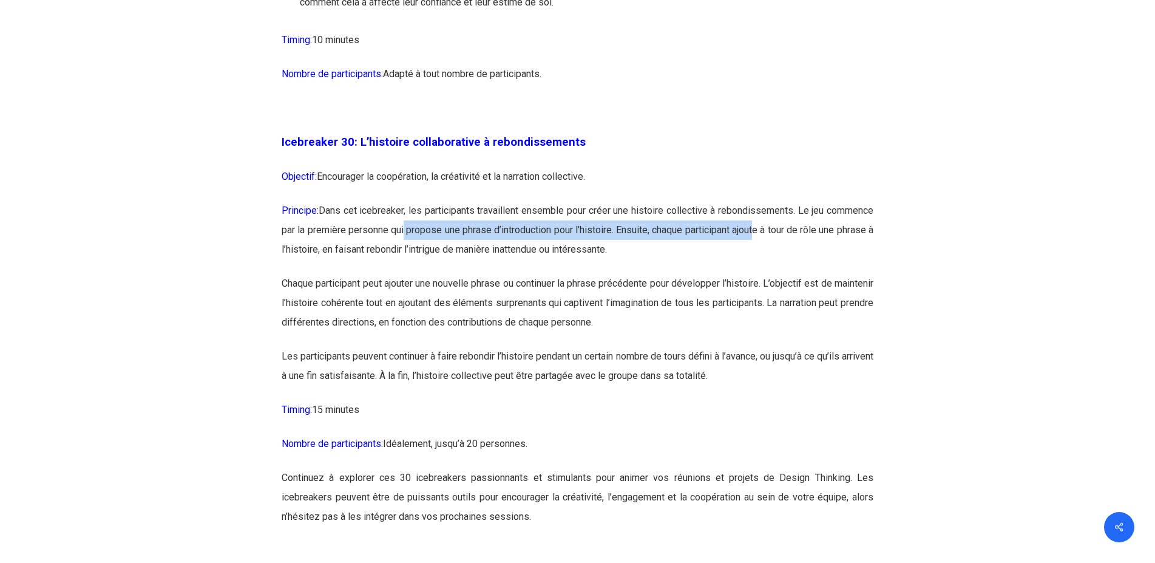
drag, startPoint x: 458, startPoint y: 290, endPoint x: 823, endPoint y: 289, distance: 364.9
click at [823, 274] on p "Principe: Dans cet icebreaker, les participants travaillent ensemble pour créer…" at bounding box center [578, 237] width 592 height 73
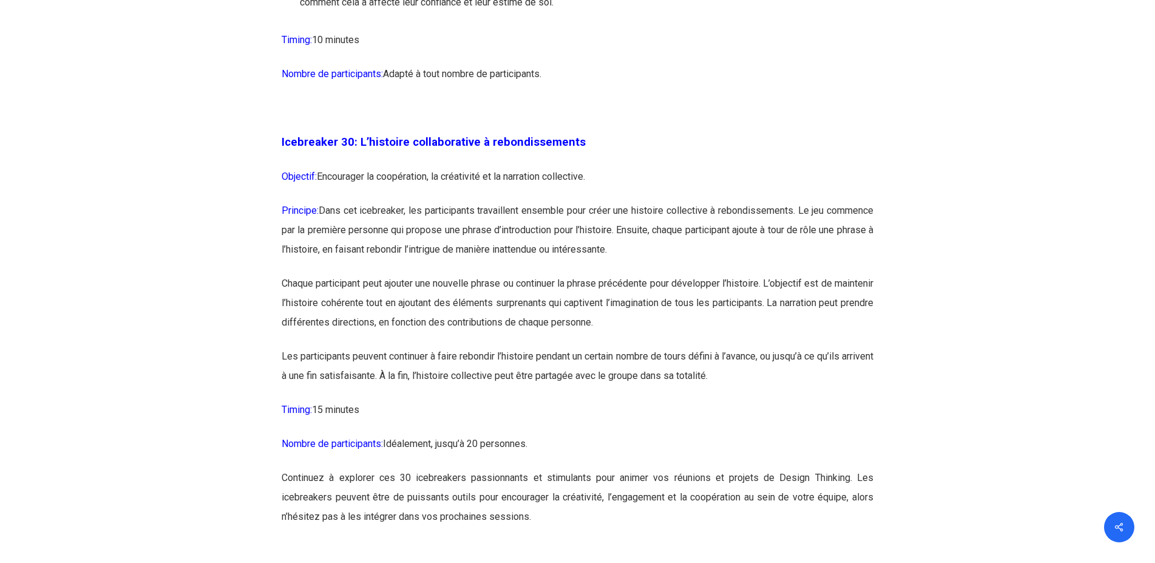
click at [550, 274] on p "Principe: Dans cet icebreaker, les participants travaillent ensemble pour créer…" at bounding box center [578, 237] width 592 height 73
drag, startPoint x: 311, startPoint y: 307, endPoint x: 716, endPoint y: 307, distance: 405.0
click at [716, 274] on p "Principe: Dans cet icebreaker, les participants travaillent ensemble pour créer…" at bounding box center [578, 237] width 592 height 73
click at [637, 347] on p "Chaque participant peut ajouter une nouvelle phrase ou continuer la phrase préc…" at bounding box center [578, 310] width 592 height 73
click at [355, 347] on p "Chaque participant peut ajouter une nouvelle phrase ou continuer la phrase préc…" at bounding box center [578, 310] width 592 height 73
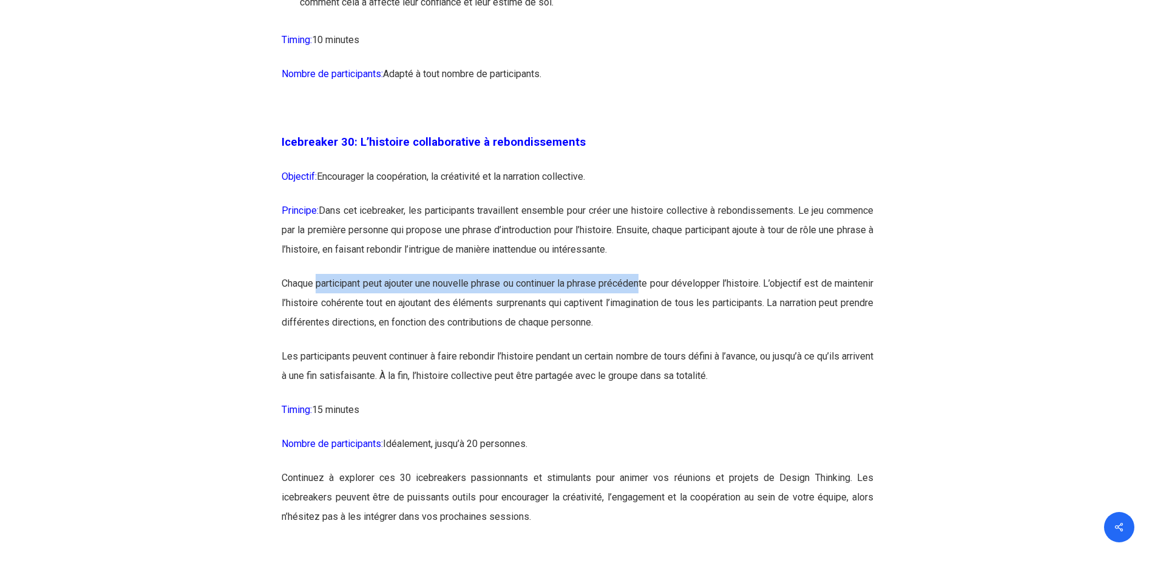
drag, startPoint x: 321, startPoint y: 342, endPoint x: 667, endPoint y: 343, distance: 346.1
click at [667, 343] on p "Chaque participant peut ajouter une nouvelle phrase ou continuer la phrase préc…" at bounding box center [578, 310] width 592 height 73
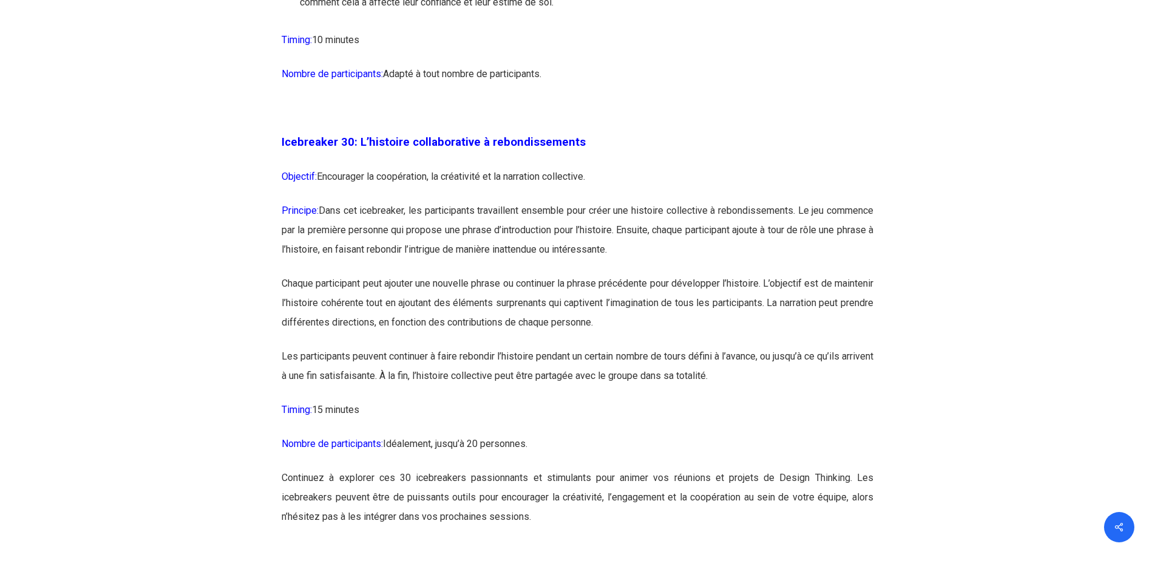
click at [629, 347] on p "Chaque participant peut ajouter une nouvelle phrase ou continuer la phrase préc…" at bounding box center [578, 310] width 592 height 73
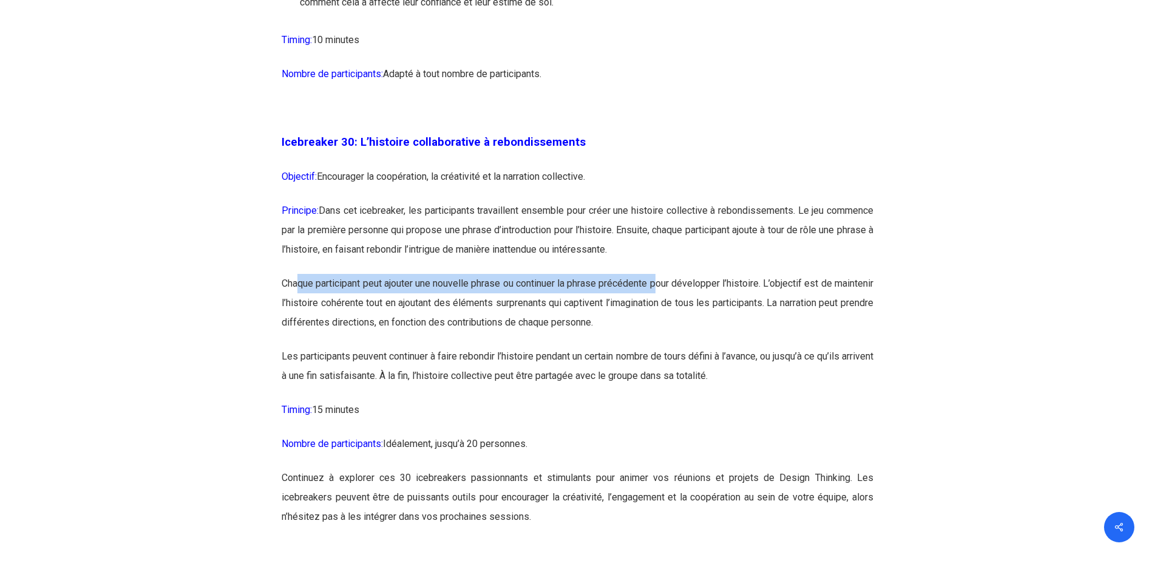
drag, startPoint x: 298, startPoint y: 338, endPoint x: 686, endPoint y: 347, distance: 388.7
click at [686, 347] on p "Chaque participant peut ajouter une nouvelle phrase ou continuer la phrase préc…" at bounding box center [578, 310] width 592 height 73
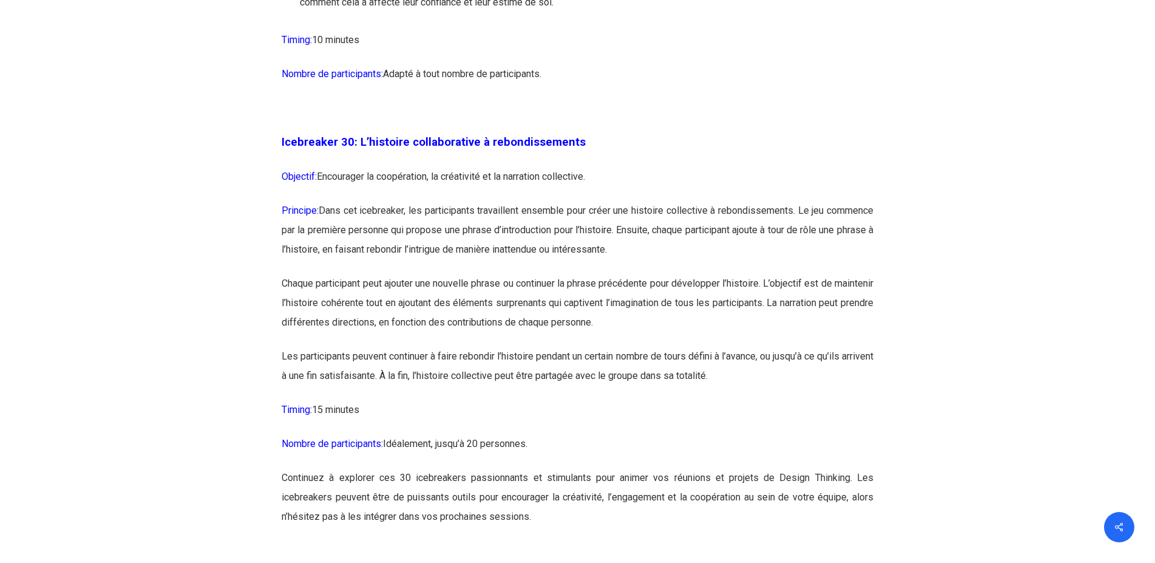
click at [669, 347] on p "Chaque participant peut ajouter une nouvelle phrase ou continuer la phrase préc…" at bounding box center [578, 310] width 592 height 73
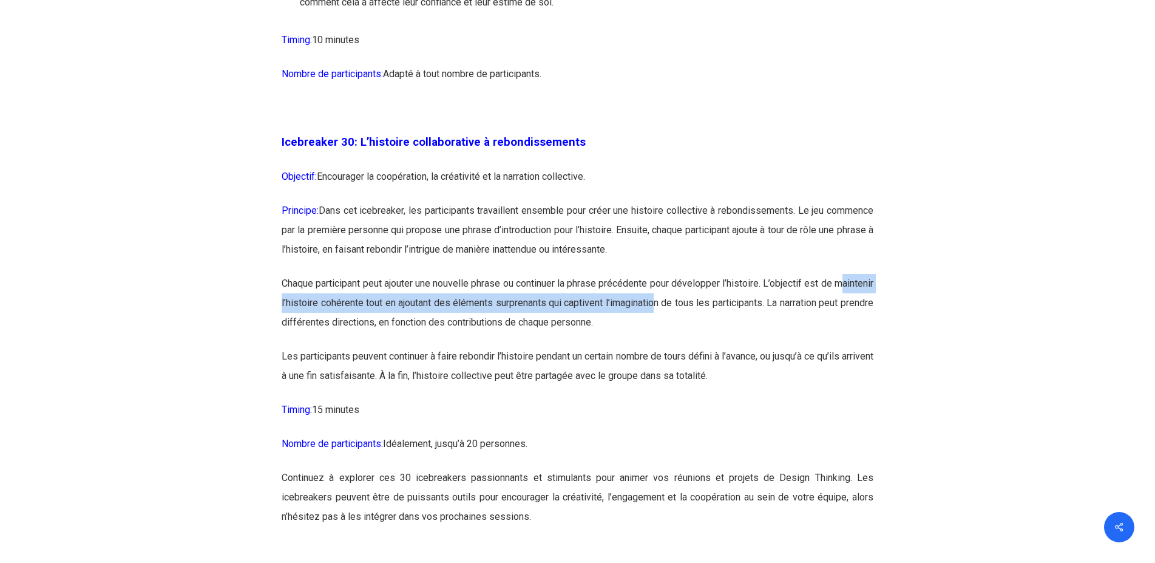
drag, startPoint x: 289, startPoint y: 358, endPoint x: 706, endPoint y: 357, distance: 417.1
click at [706, 347] on p "Chaque participant peut ajouter une nouvelle phrase ou continuer la phrase préc…" at bounding box center [578, 310] width 592 height 73
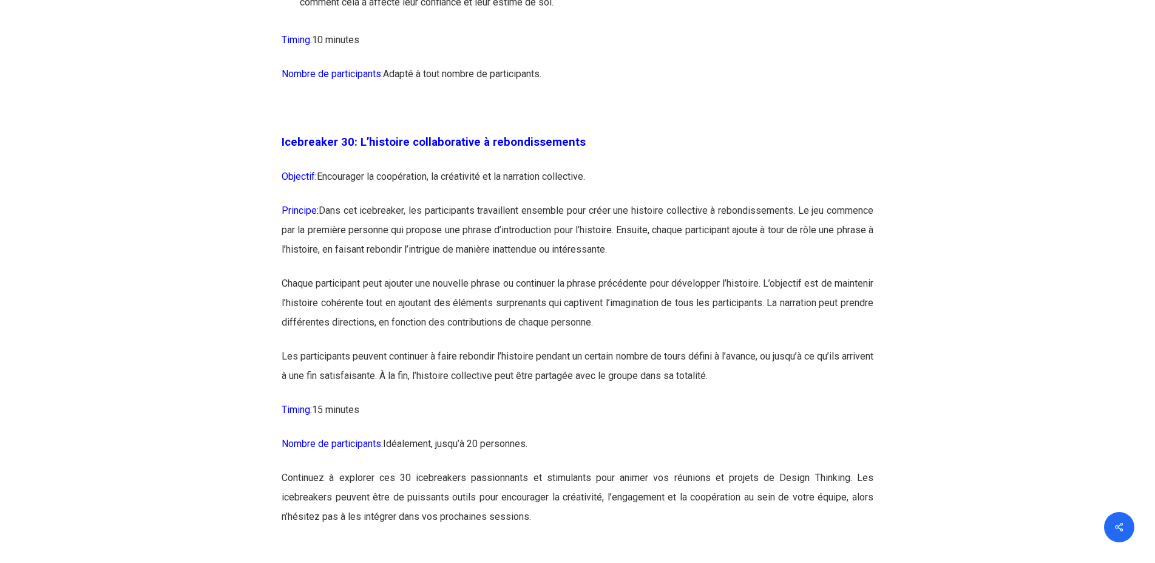
click at [675, 347] on p "Chaque participant peut ajouter une nouvelle phrase ou continuer la phrase préc…" at bounding box center [578, 310] width 592 height 73
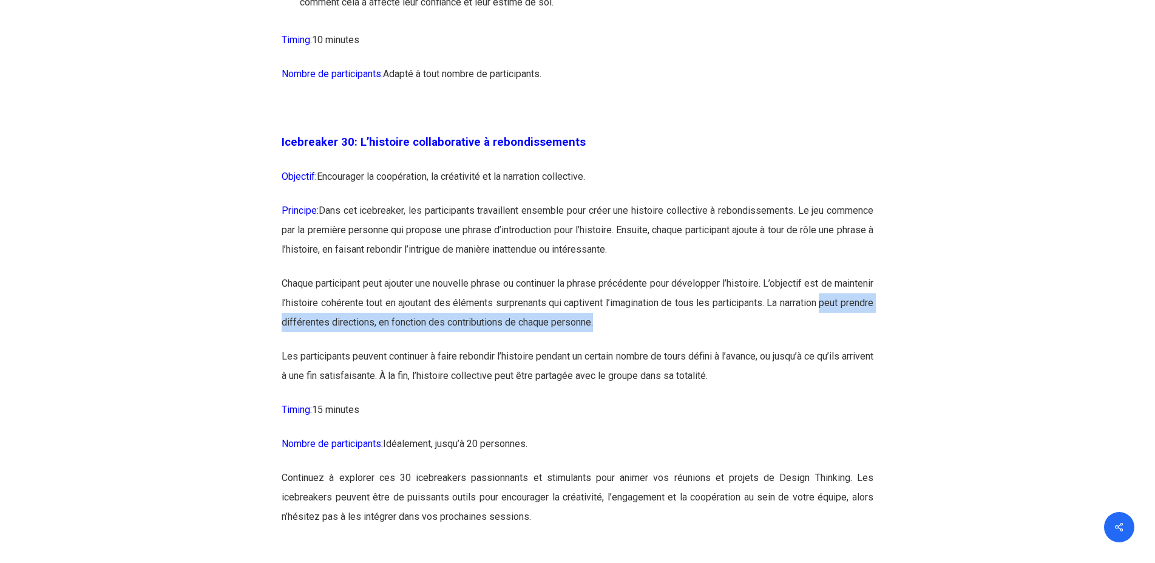
drag, startPoint x: 282, startPoint y: 382, endPoint x: 653, endPoint y: 382, distance: 371.6
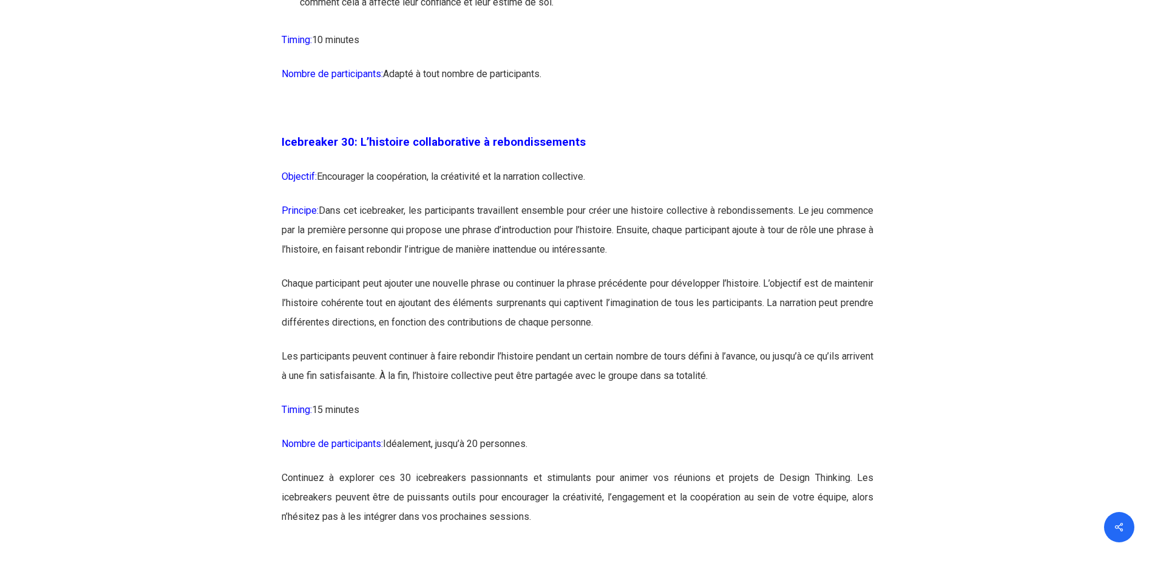
click at [581, 400] on p "Les participants peuvent continuer à faire rebondir l’histoire pendant un certa…" at bounding box center [578, 373] width 592 height 53
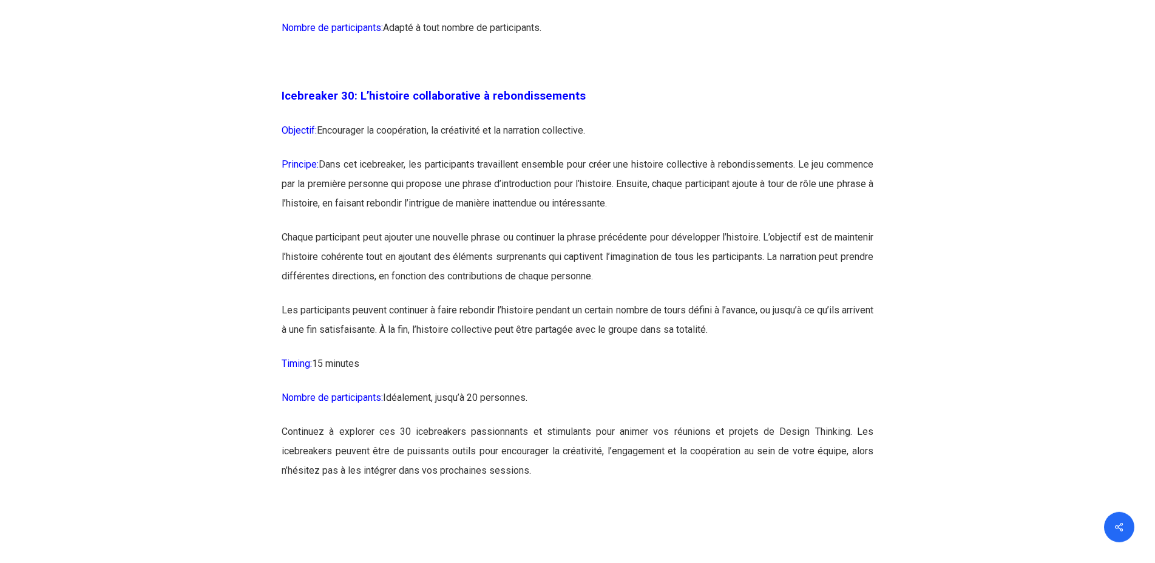
scroll to position [12200, 0]
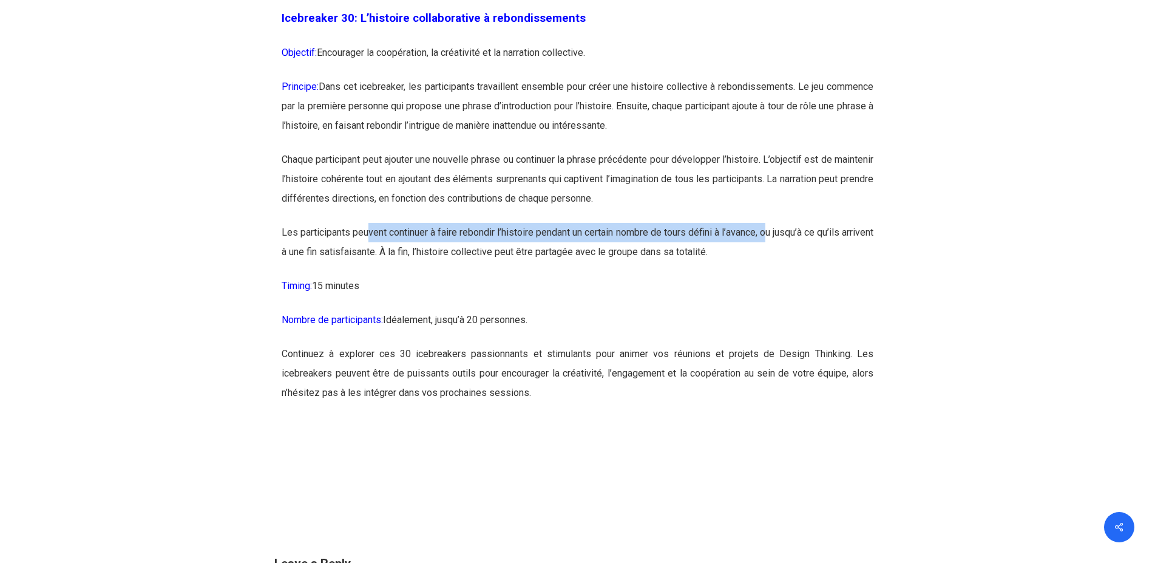
drag, startPoint x: 370, startPoint y: 288, endPoint x: 792, endPoint y: 294, distance: 422.6
click at [792, 276] on p "Les participants peuvent continuer à faire rebondir l’histoire pendant un certa…" at bounding box center [578, 249] width 592 height 53
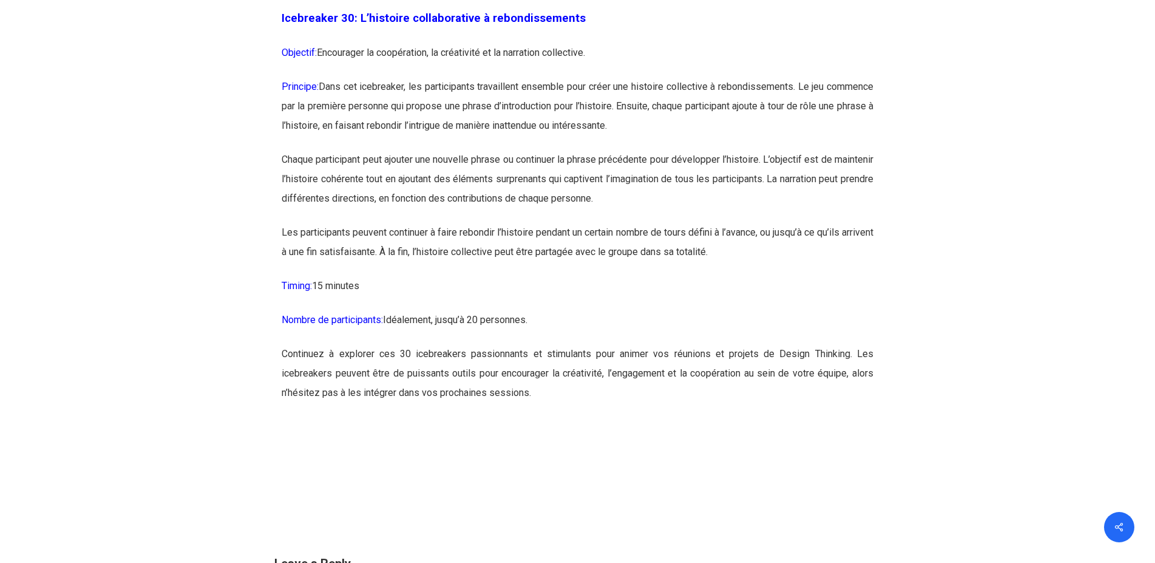
click at [795, 276] on p "Les participants peuvent continuer à faire rebondir l’histoire pendant un certa…" at bounding box center [578, 249] width 592 height 53
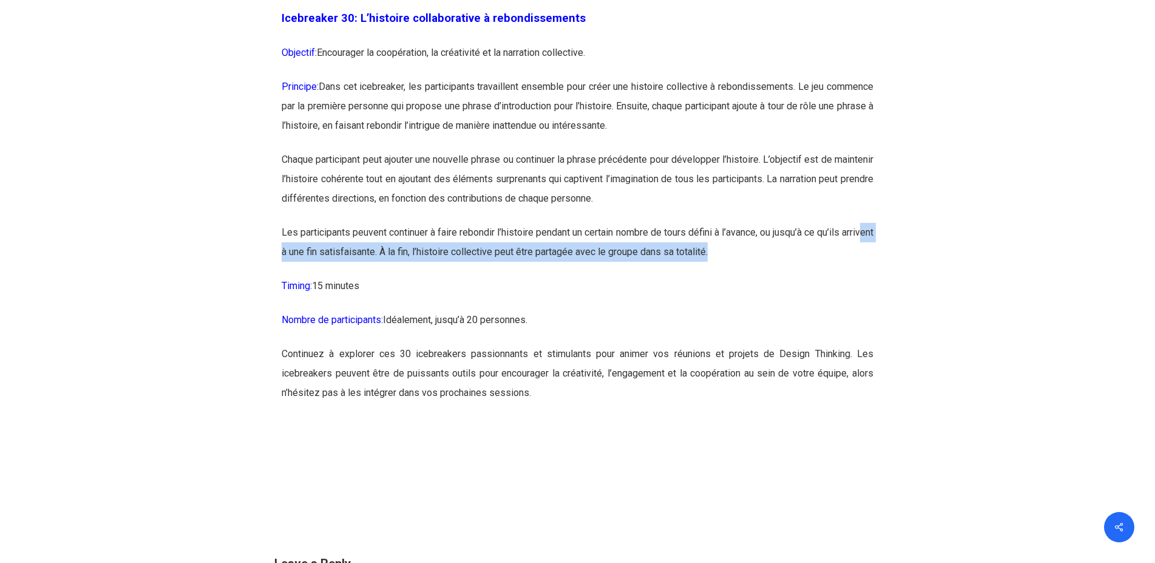
drag, startPoint x: 302, startPoint y: 309, endPoint x: 819, endPoint y: 309, distance: 516.7
click at [819, 276] on p "Les participants peuvent continuer à faire rebondir l’histoire pendant un certa…" at bounding box center [578, 249] width 592 height 53
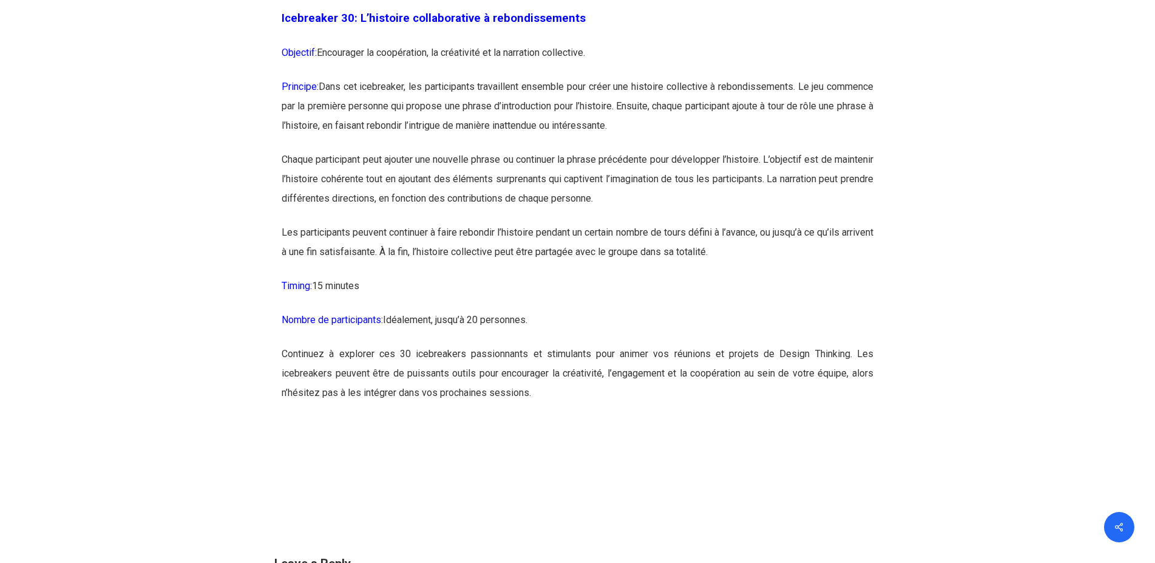
click at [794, 310] on p "Timing: 15 minutes" at bounding box center [578, 293] width 592 height 34
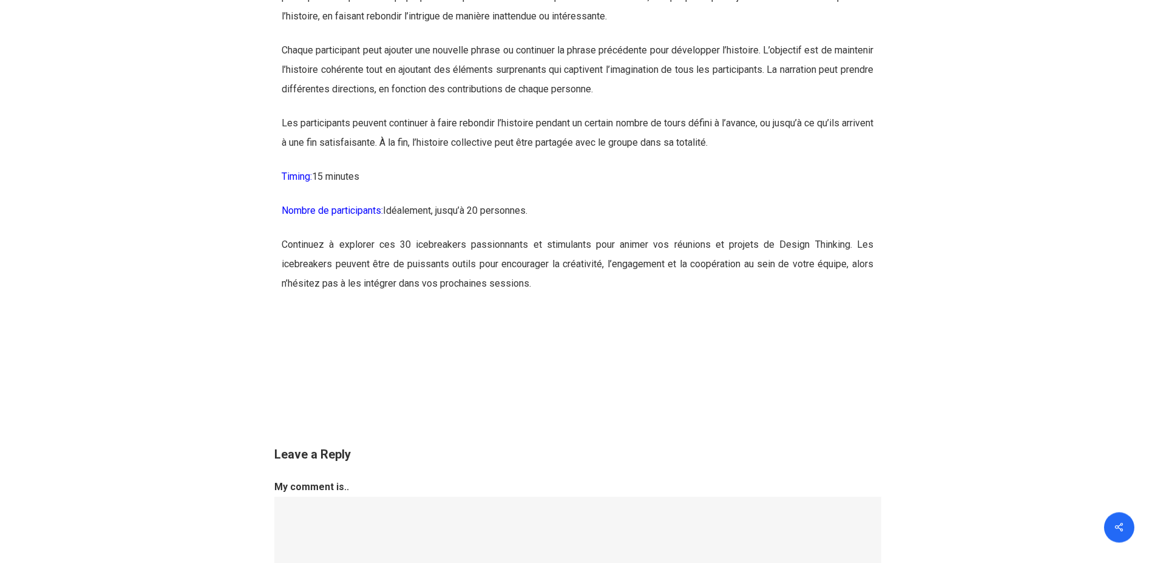
scroll to position [12324, 0]
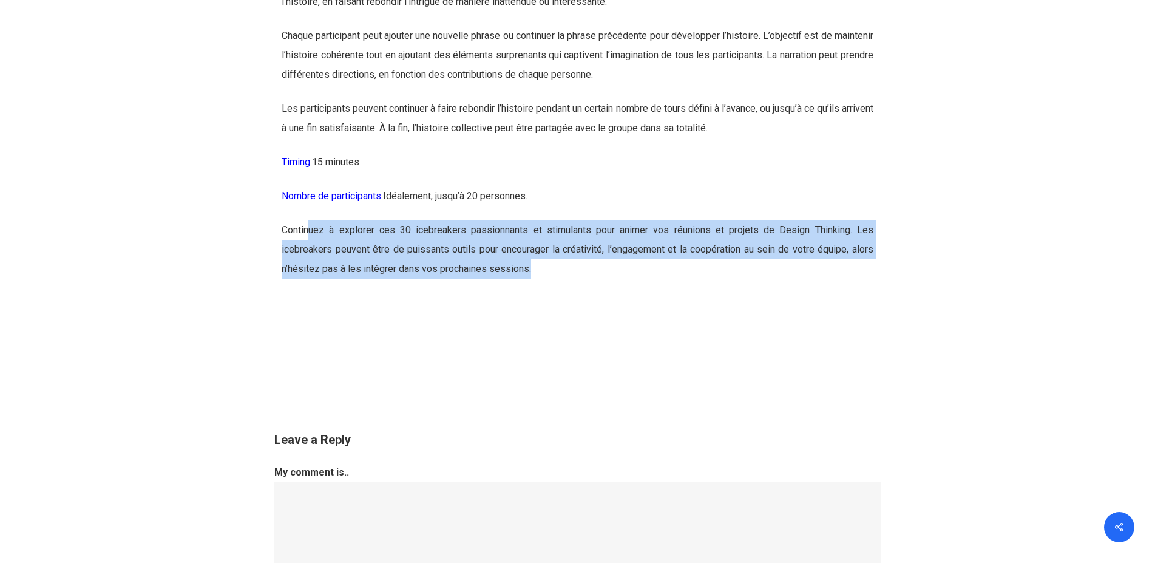
drag, startPoint x: 310, startPoint y: 287, endPoint x: 548, endPoint y: 326, distance: 240.7
click at [548, 279] on p "Continuez à explorer ces 30 icebreakers passionnants et stimulants pour animer …" at bounding box center [578, 249] width 592 height 58
